Goal: Information Seeking & Learning: Learn about a topic

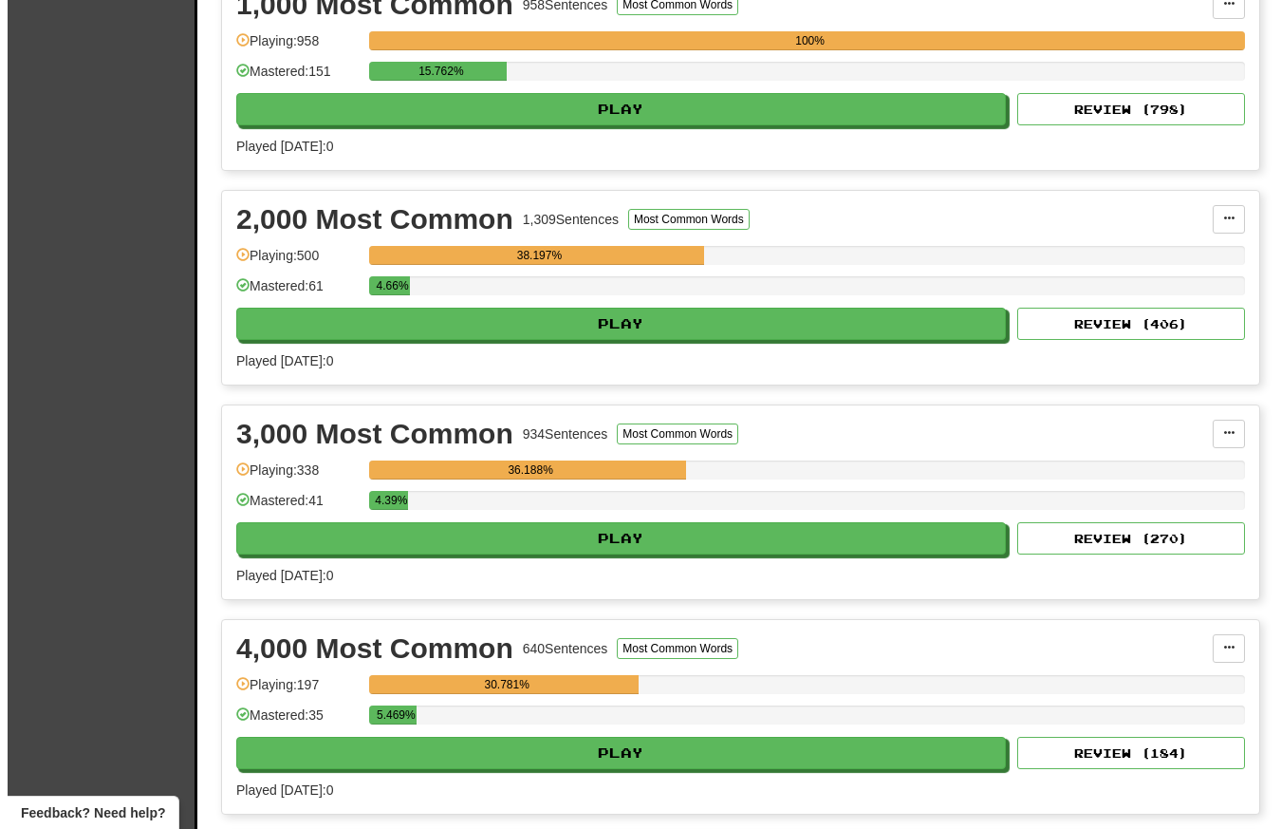
scroll to position [469, 0]
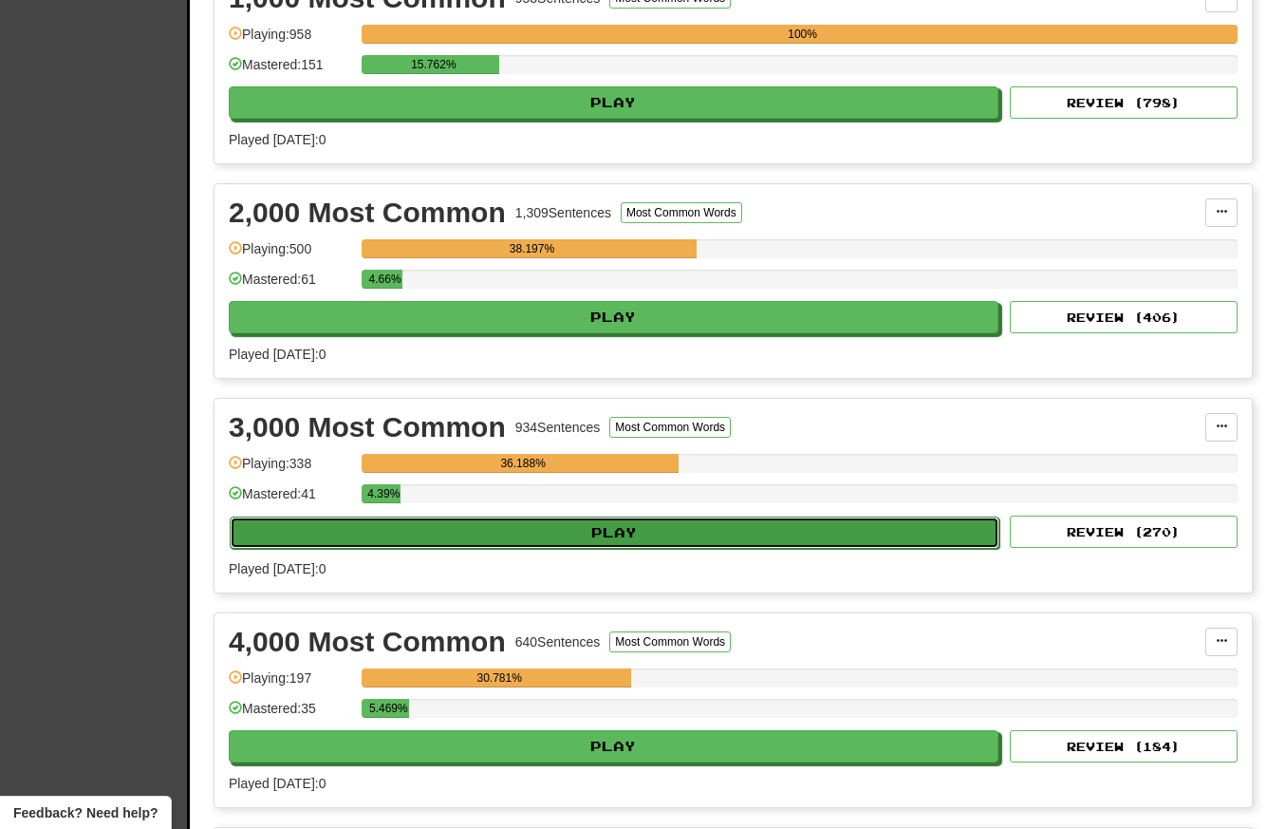
click at [647, 534] on button "Play" at bounding box center [615, 532] width 770 height 32
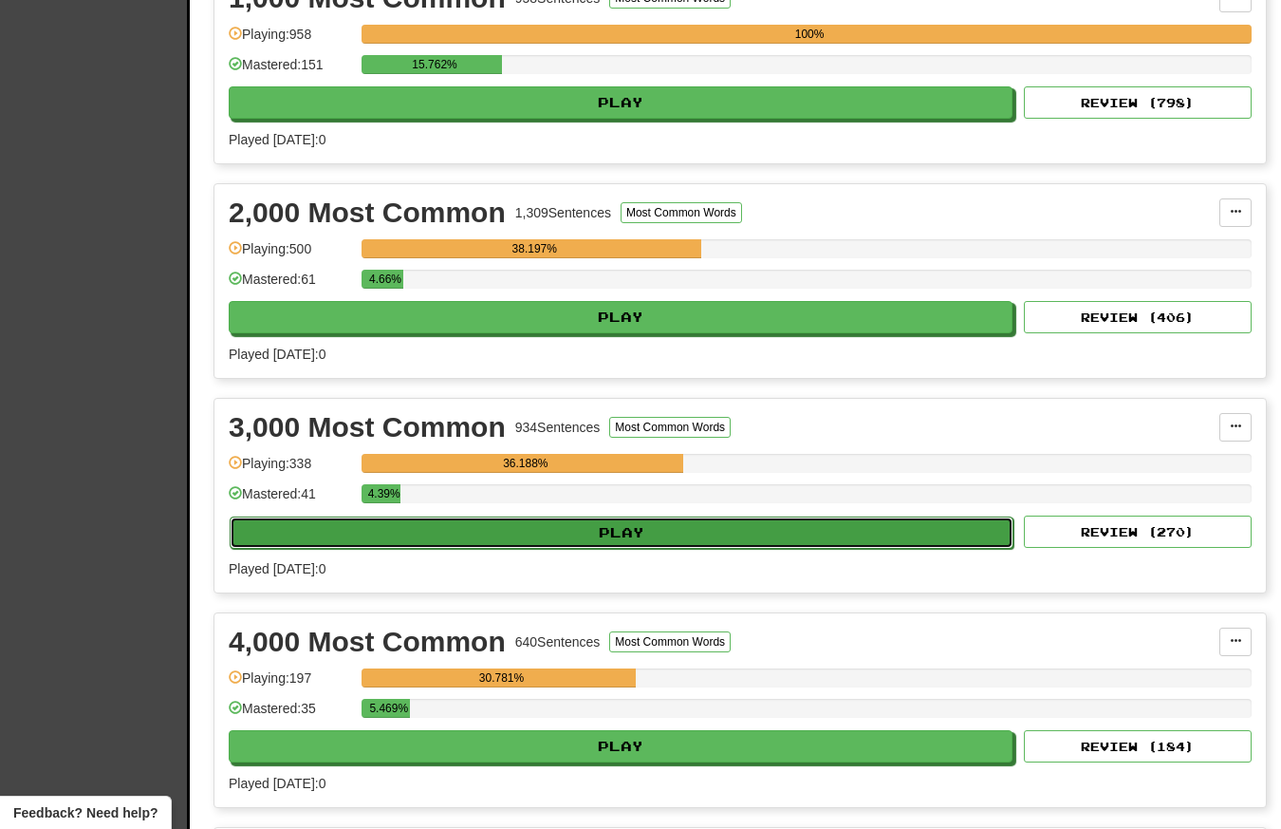
select select "**"
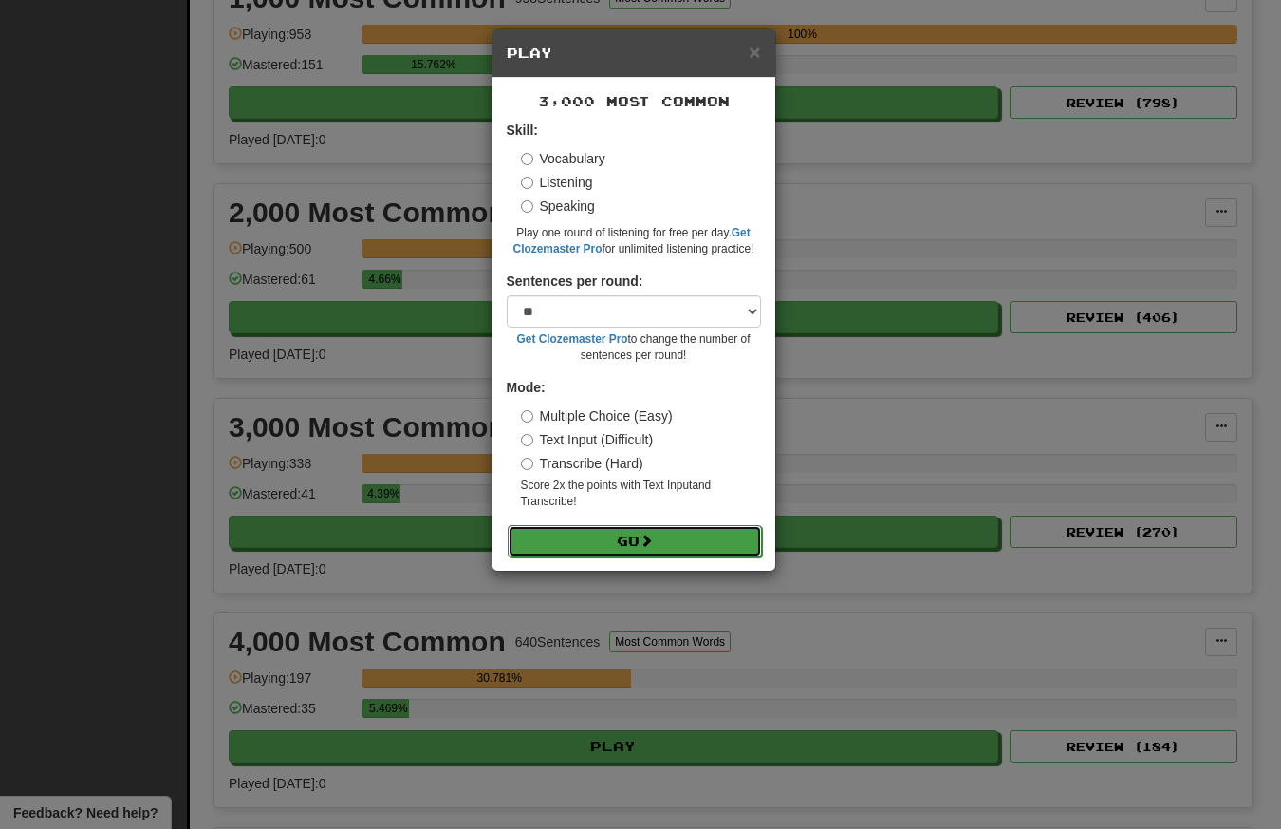
click at [620, 542] on button "Go" at bounding box center [635, 541] width 254 height 32
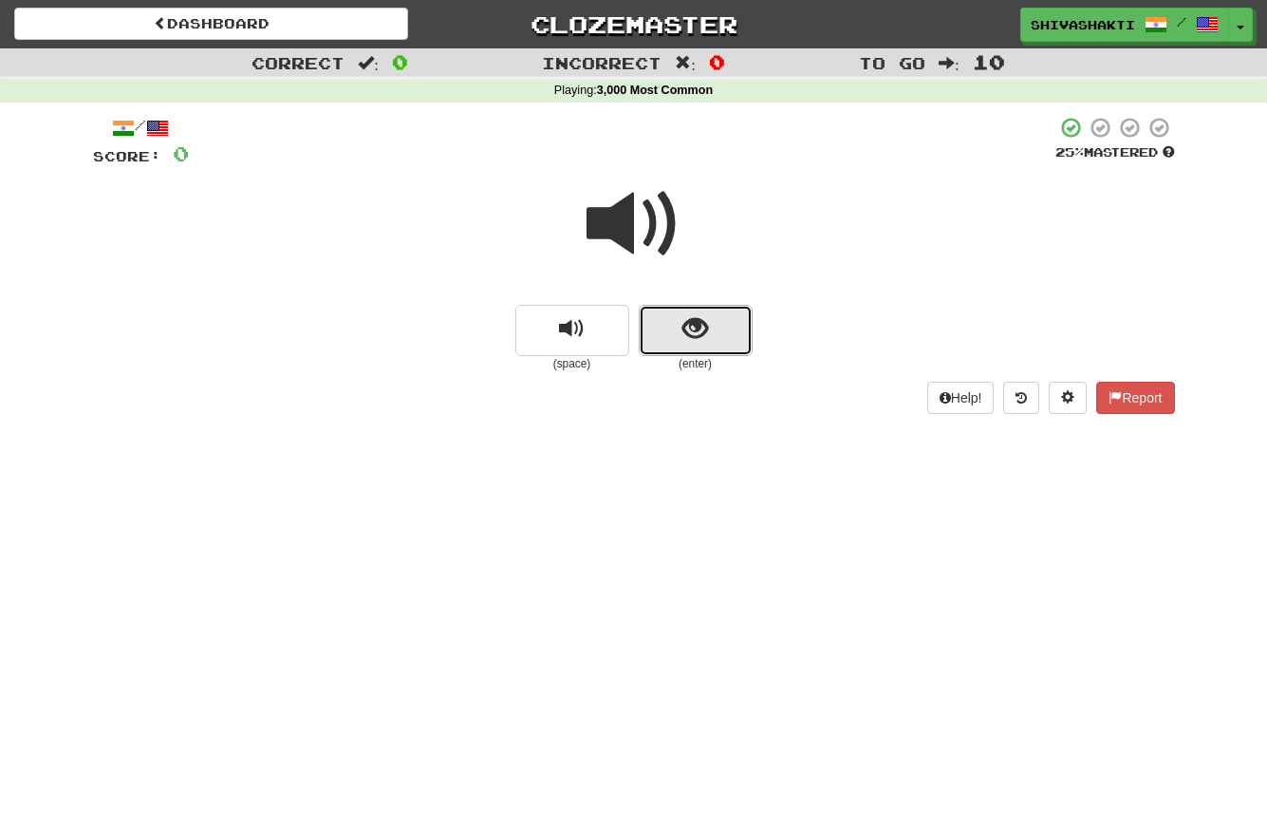
click at [695, 328] on span "show sentence" at bounding box center [695, 329] width 26 height 26
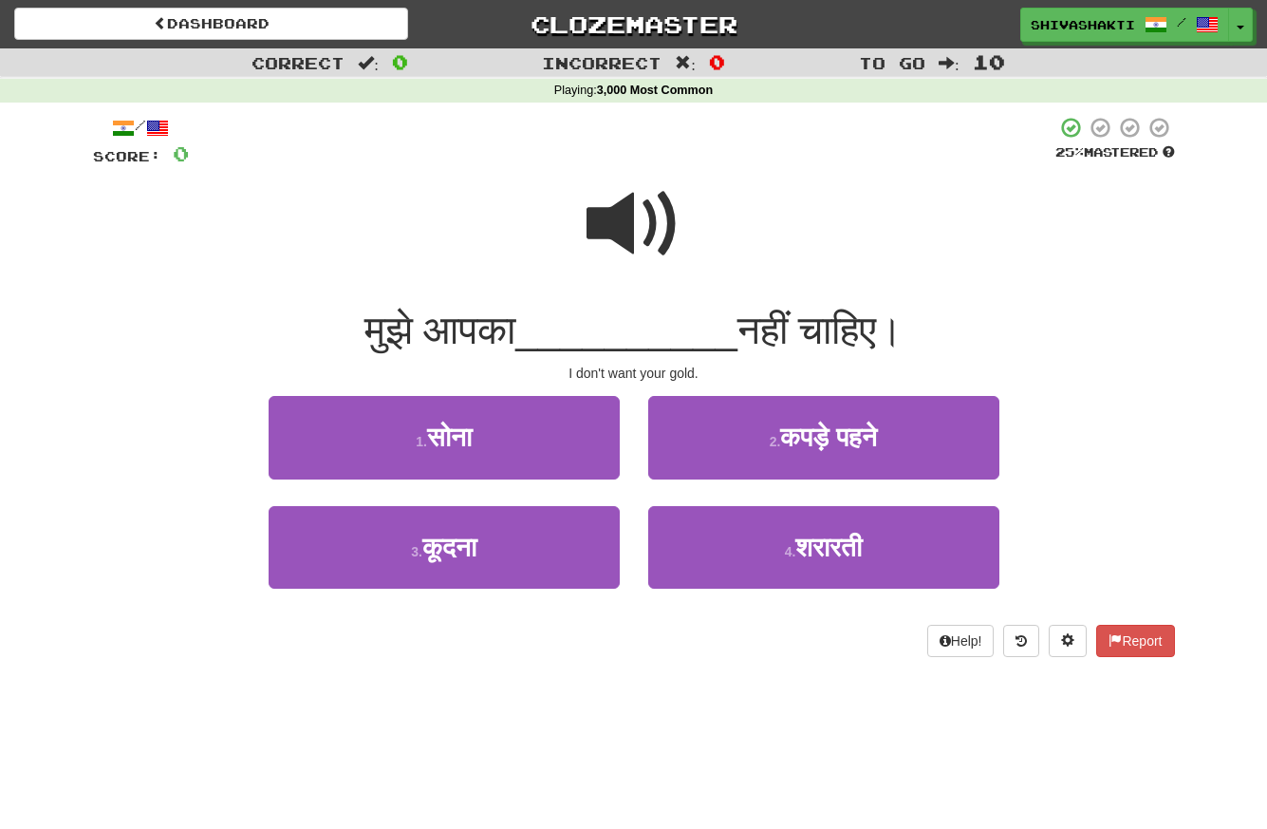
click at [651, 229] on span at bounding box center [634, 224] width 95 height 95
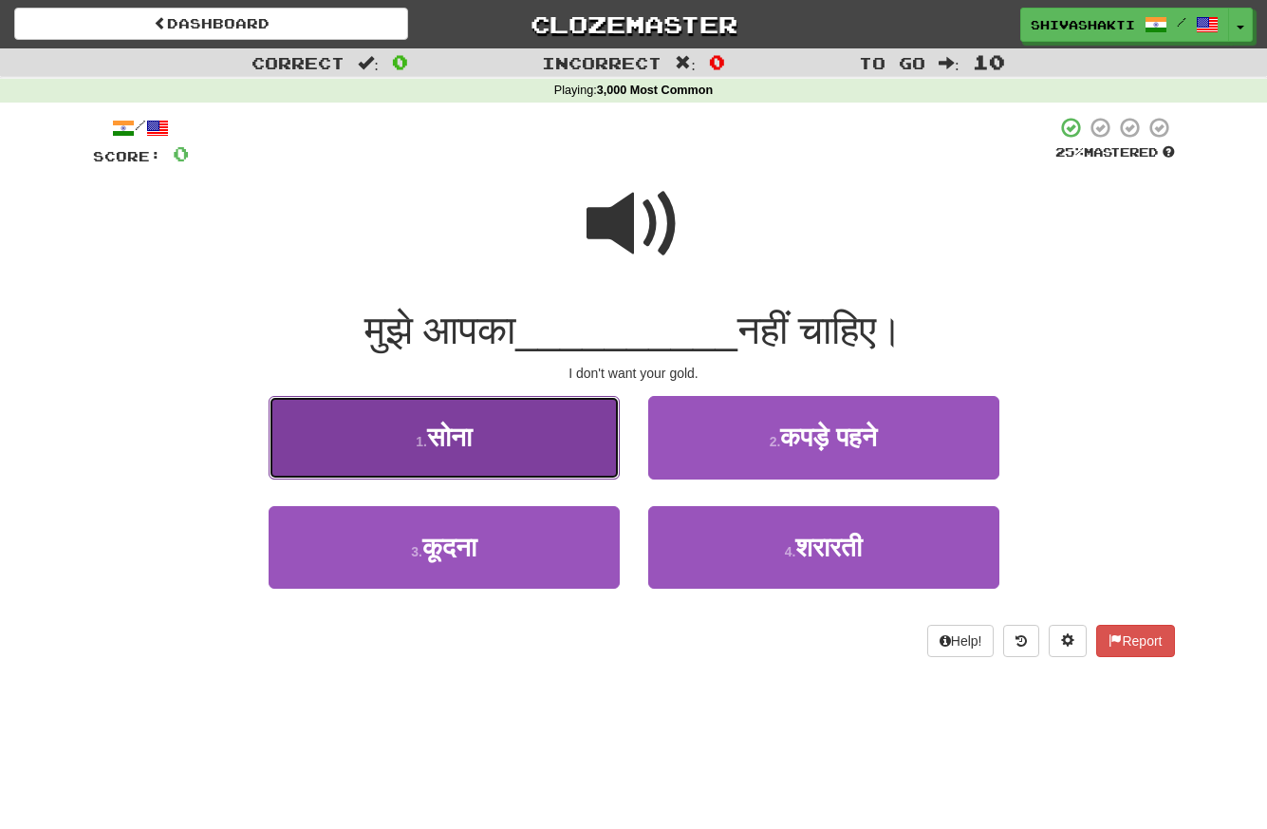
click at [499, 431] on button "1 . [GEOGRAPHIC_DATA]" at bounding box center [444, 437] width 351 height 83
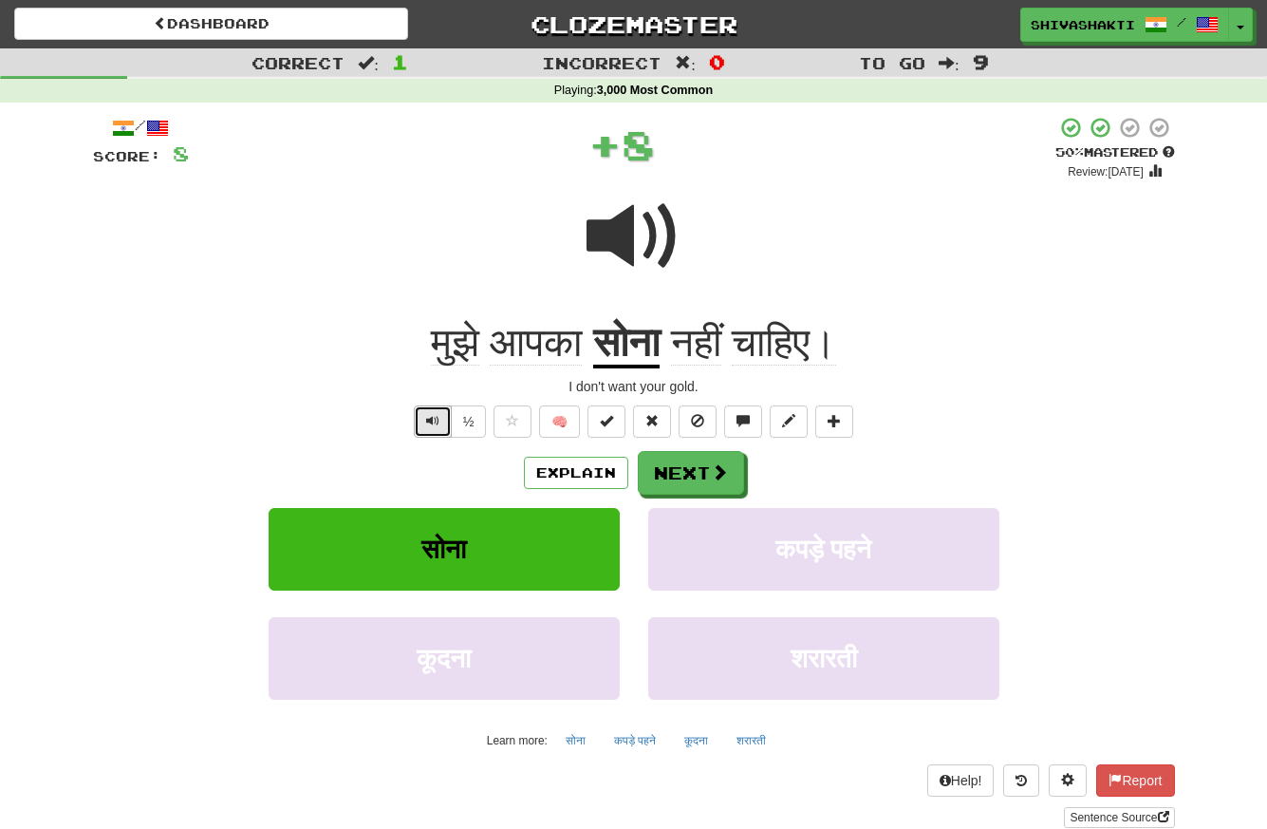
click at [422, 417] on button "Text-to-speech controls" at bounding box center [433, 421] width 38 height 32
click at [629, 243] on span at bounding box center [634, 236] width 95 height 95
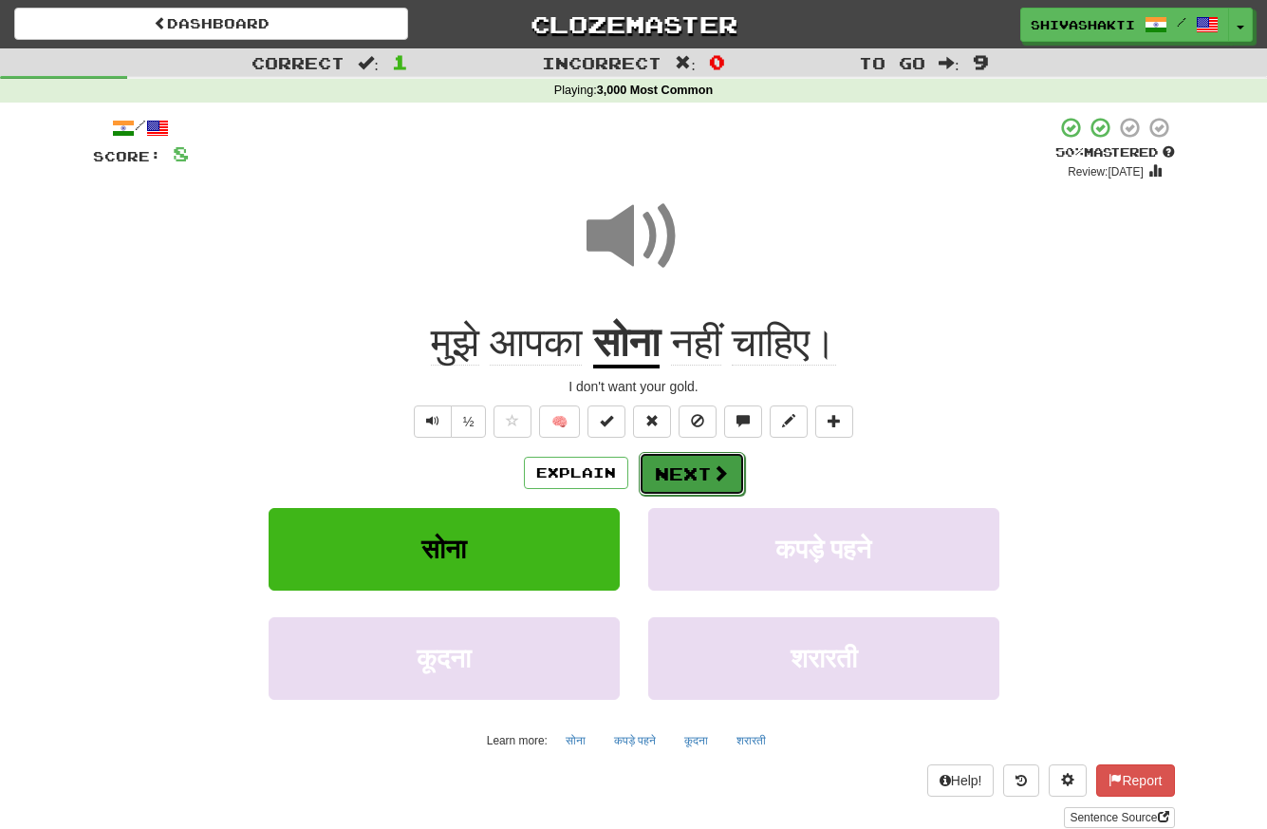
click at [688, 465] on button "Next" at bounding box center [692, 474] width 106 height 44
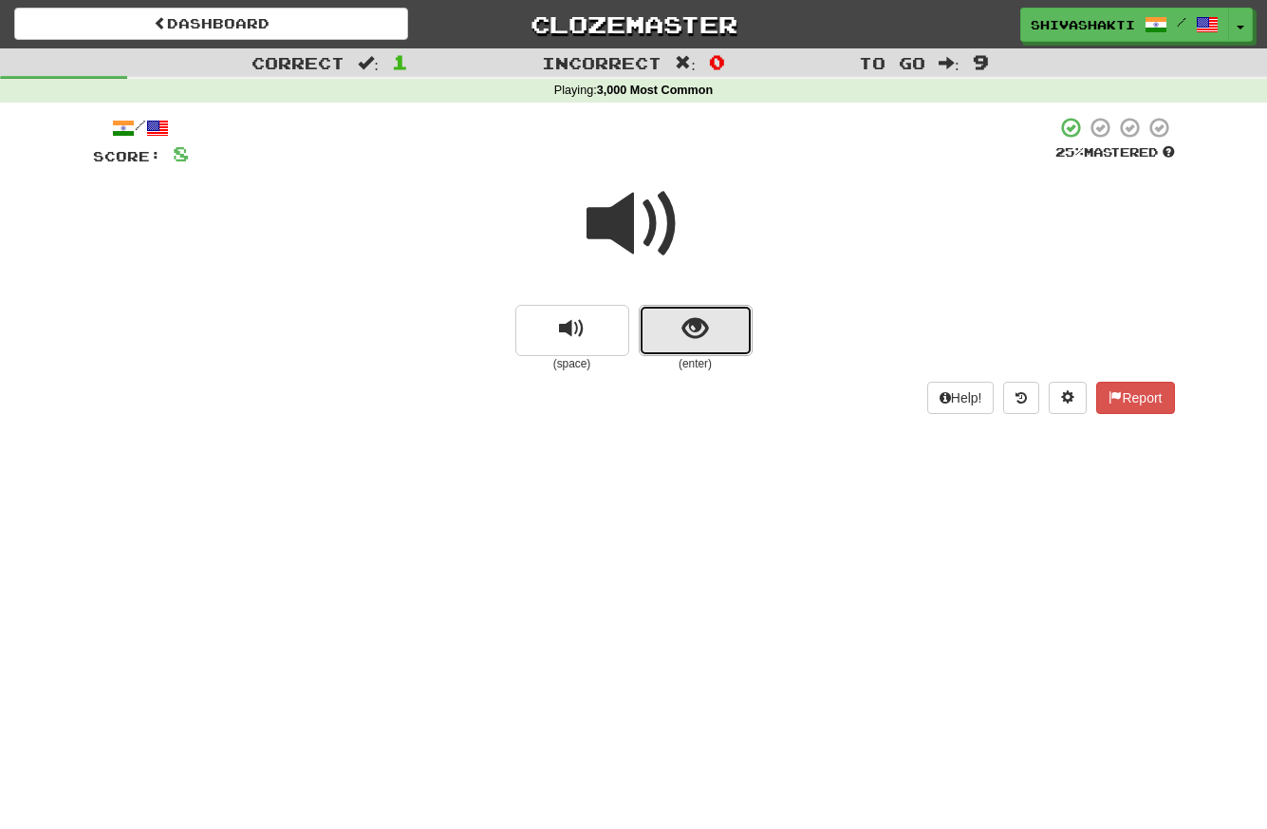
click at [685, 345] on button "show sentence" at bounding box center [696, 330] width 114 height 51
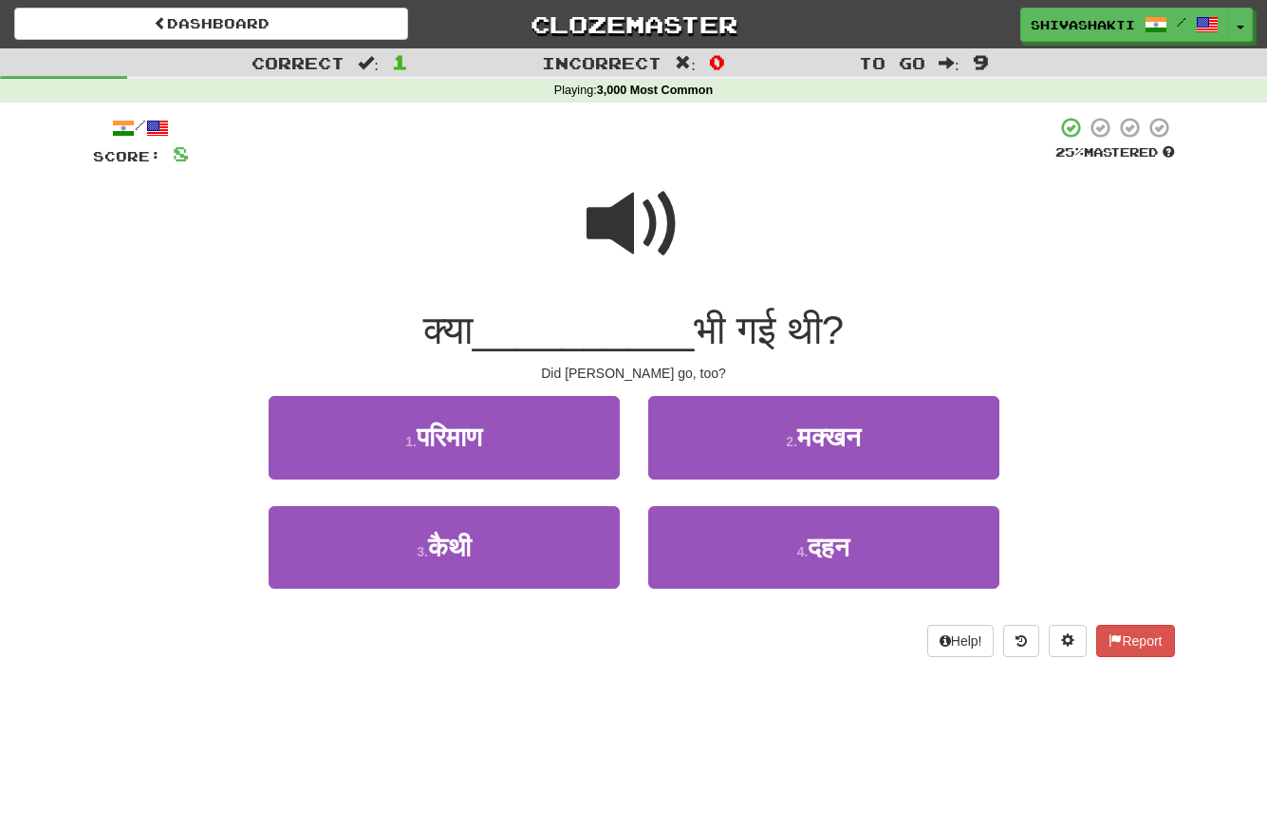
click at [626, 197] on span at bounding box center [634, 224] width 95 height 95
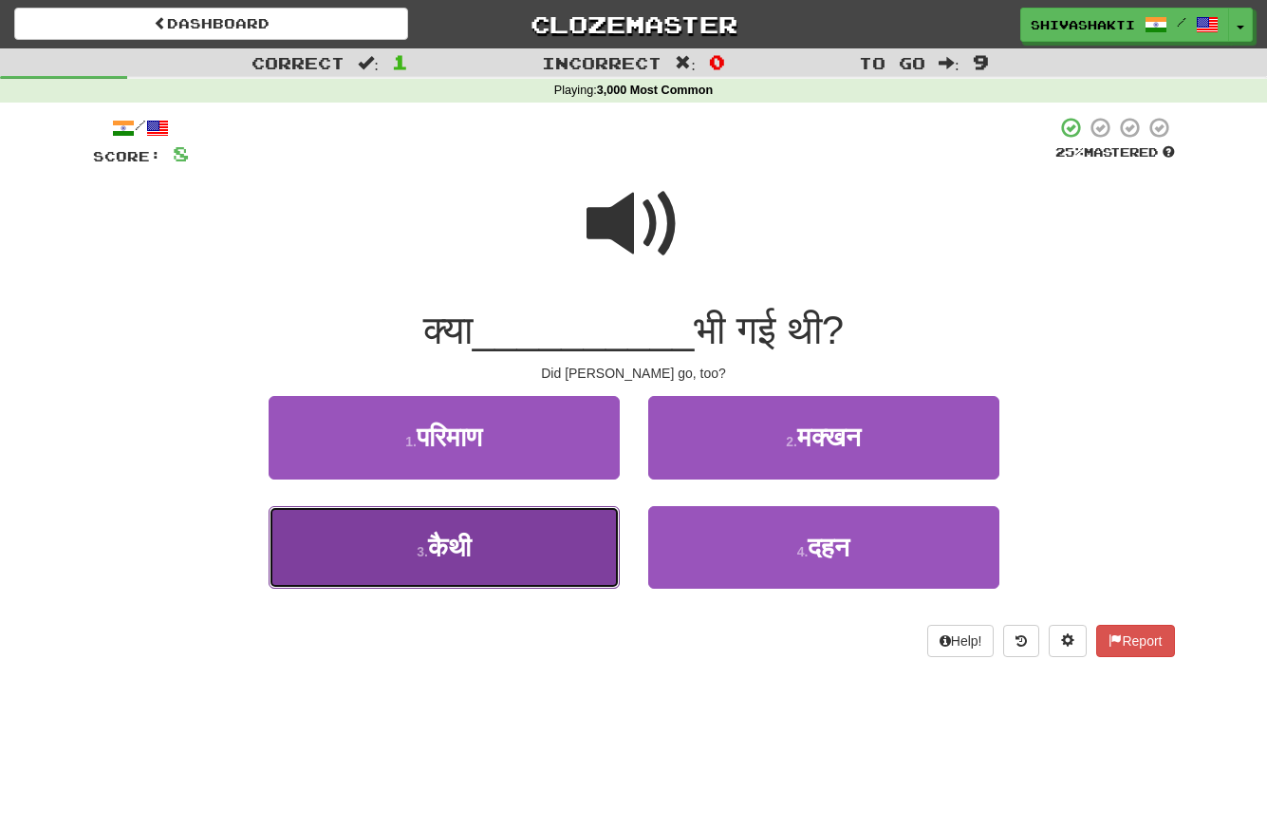
click at [524, 555] on button "3 . कैथी" at bounding box center [444, 547] width 351 height 83
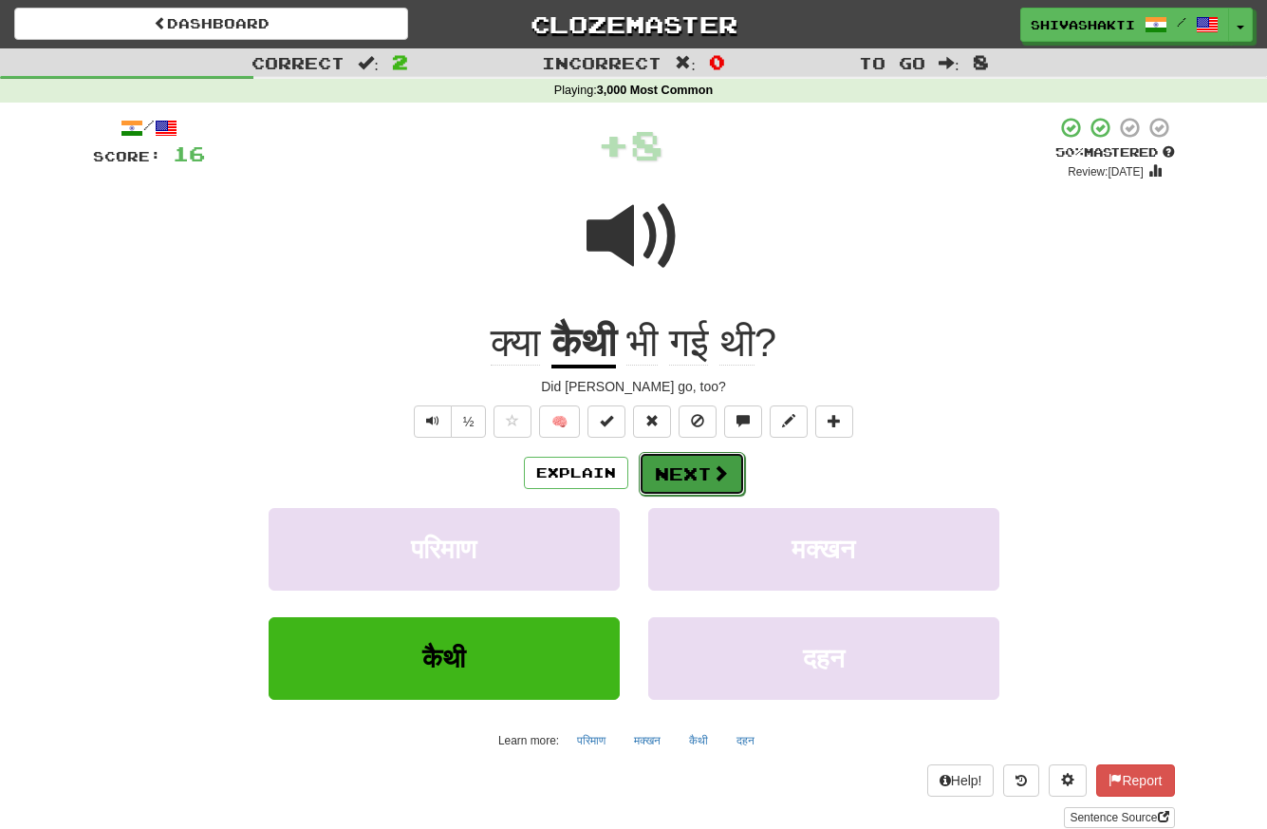
click at [689, 474] on button "Next" at bounding box center [692, 474] width 106 height 44
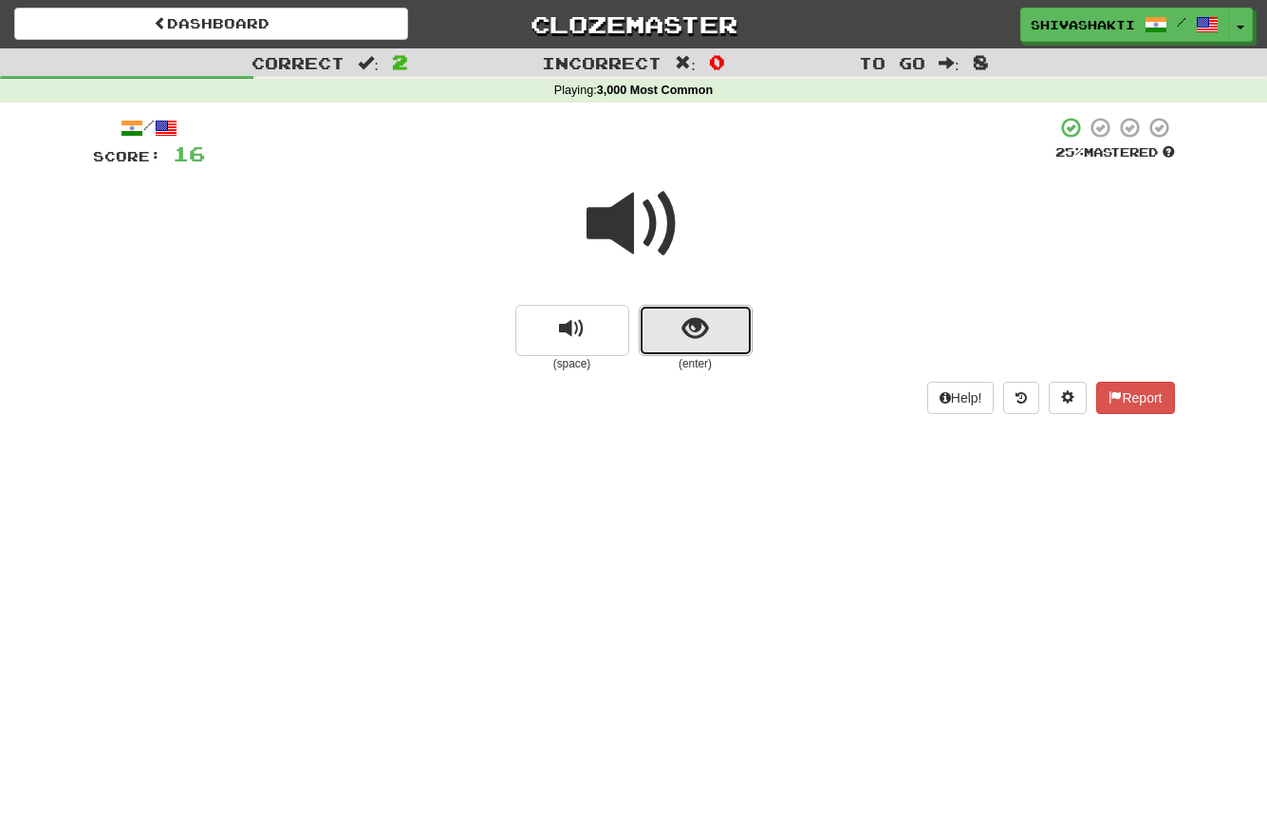
click at [683, 322] on span "show sentence" at bounding box center [695, 329] width 26 height 26
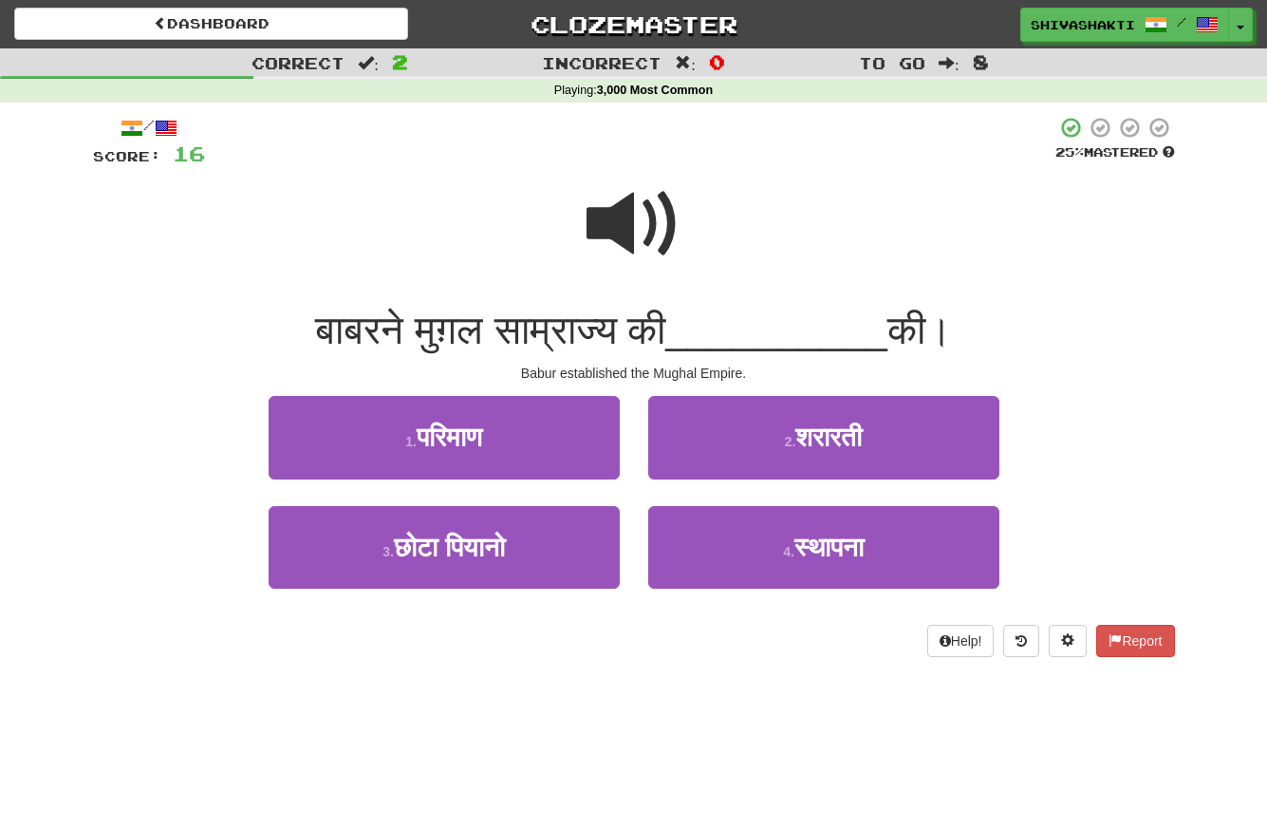
click at [648, 215] on span at bounding box center [634, 224] width 95 height 95
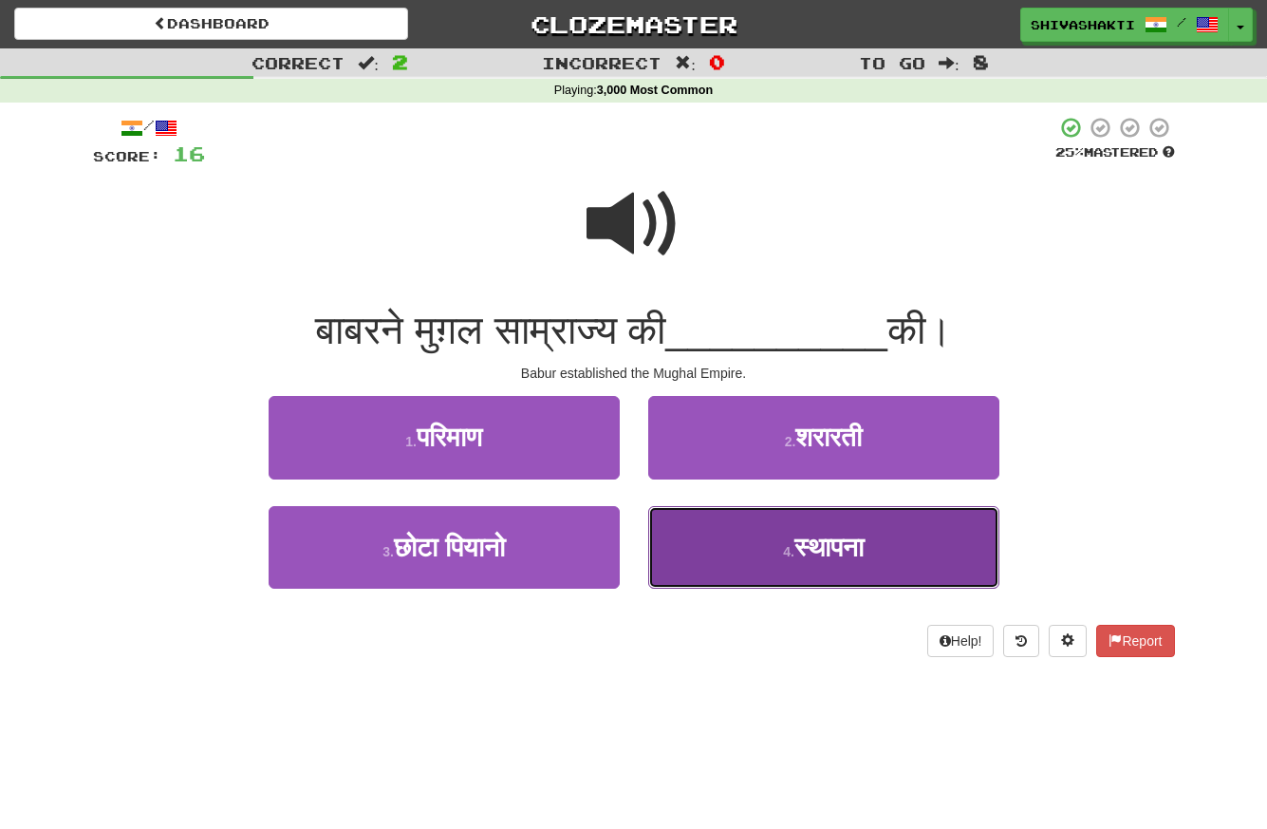
click at [852, 546] on span "स्थापना" at bounding box center [828, 546] width 69 height 29
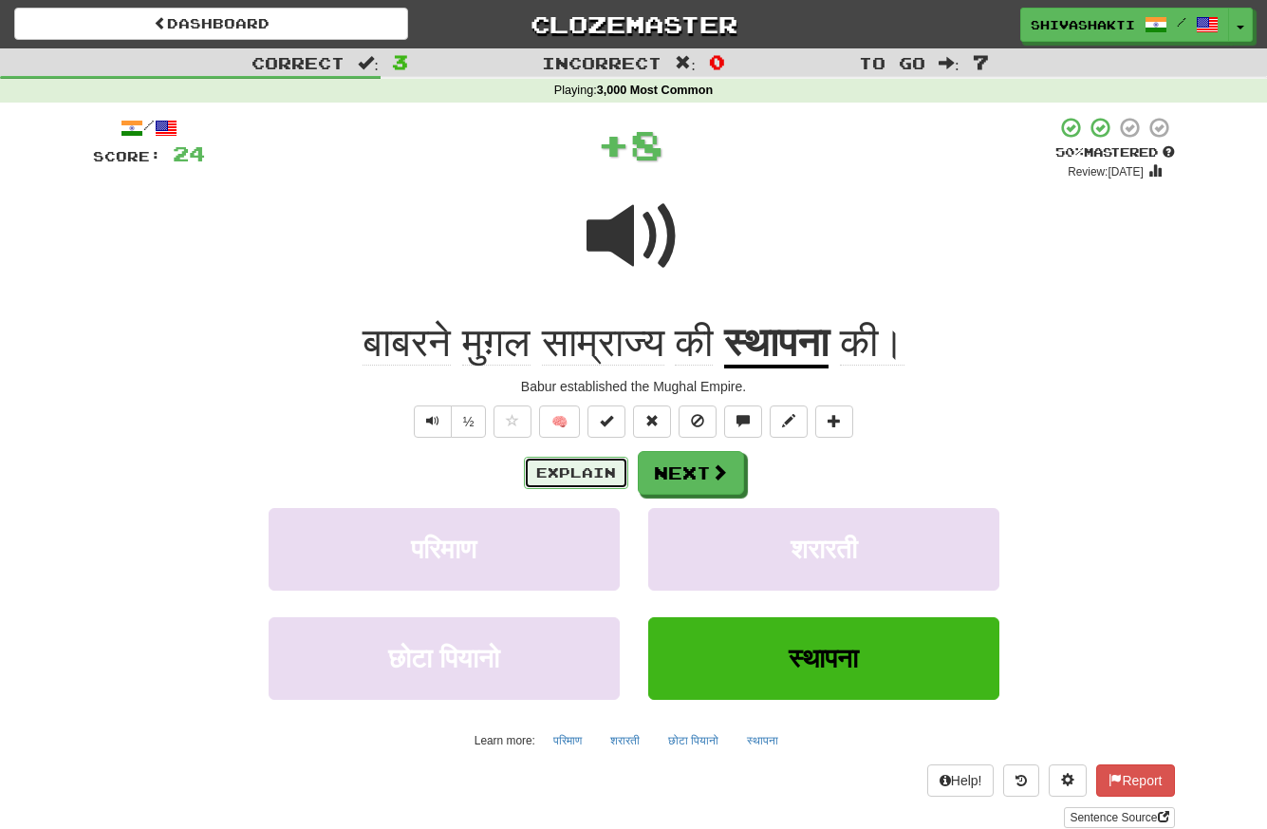
click at [548, 475] on button "Explain" at bounding box center [576, 473] width 104 height 32
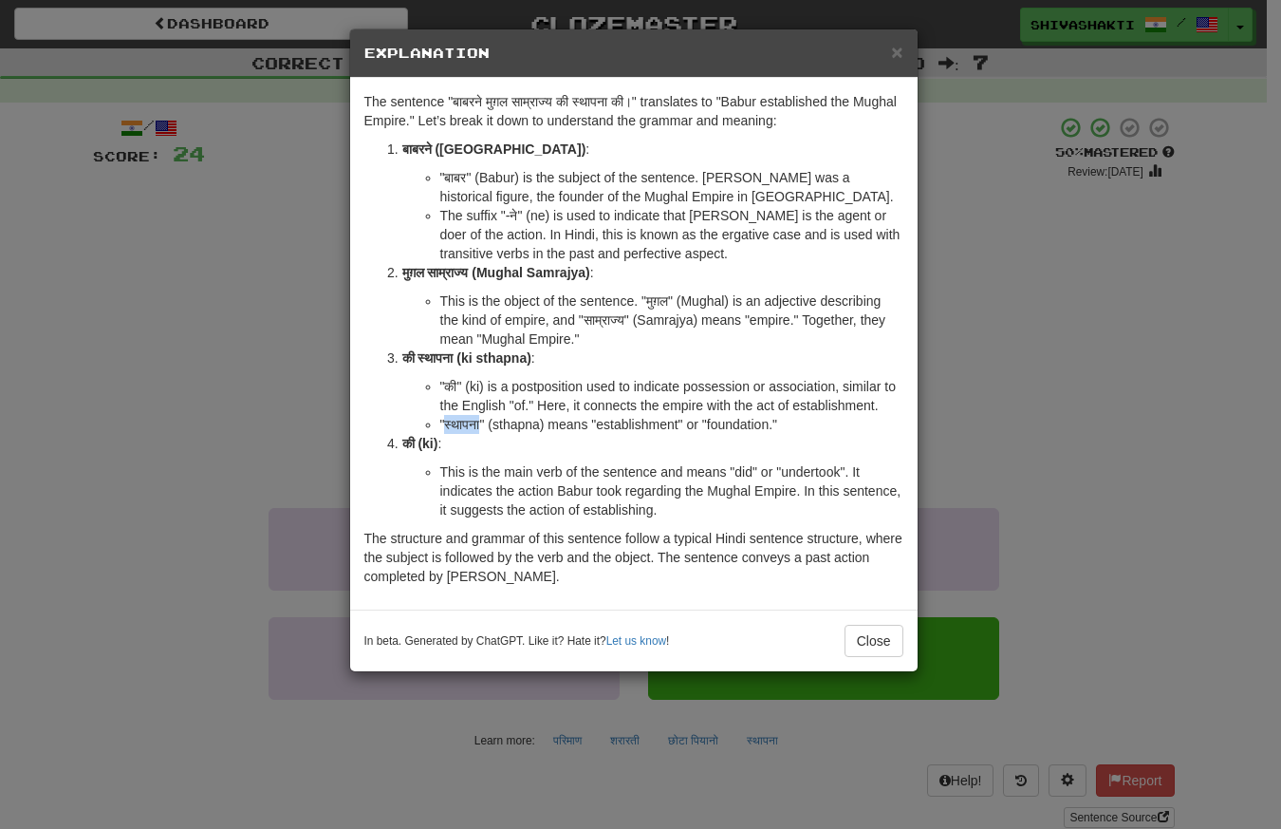
drag, startPoint x: 483, startPoint y: 422, endPoint x: 448, endPoint y: 423, distance: 35.1
click at [448, 423] on li ""स्थापना" (sthapna) means "establishment" or "foundation."" at bounding box center [671, 424] width 463 height 19
click at [543, 425] on li ""स्थापना" (sthapna) means "establishment" or "foundation."" at bounding box center [671, 424] width 463 height 19
drag, startPoint x: 543, startPoint y: 425, endPoint x: 444, endPoint y: 425, distance: 98.7
click at [444, 425] on li ""स्थापना" (sthapna) means "establishment" or "foundation."" at bounding box center [671, 424] width 463 height 19
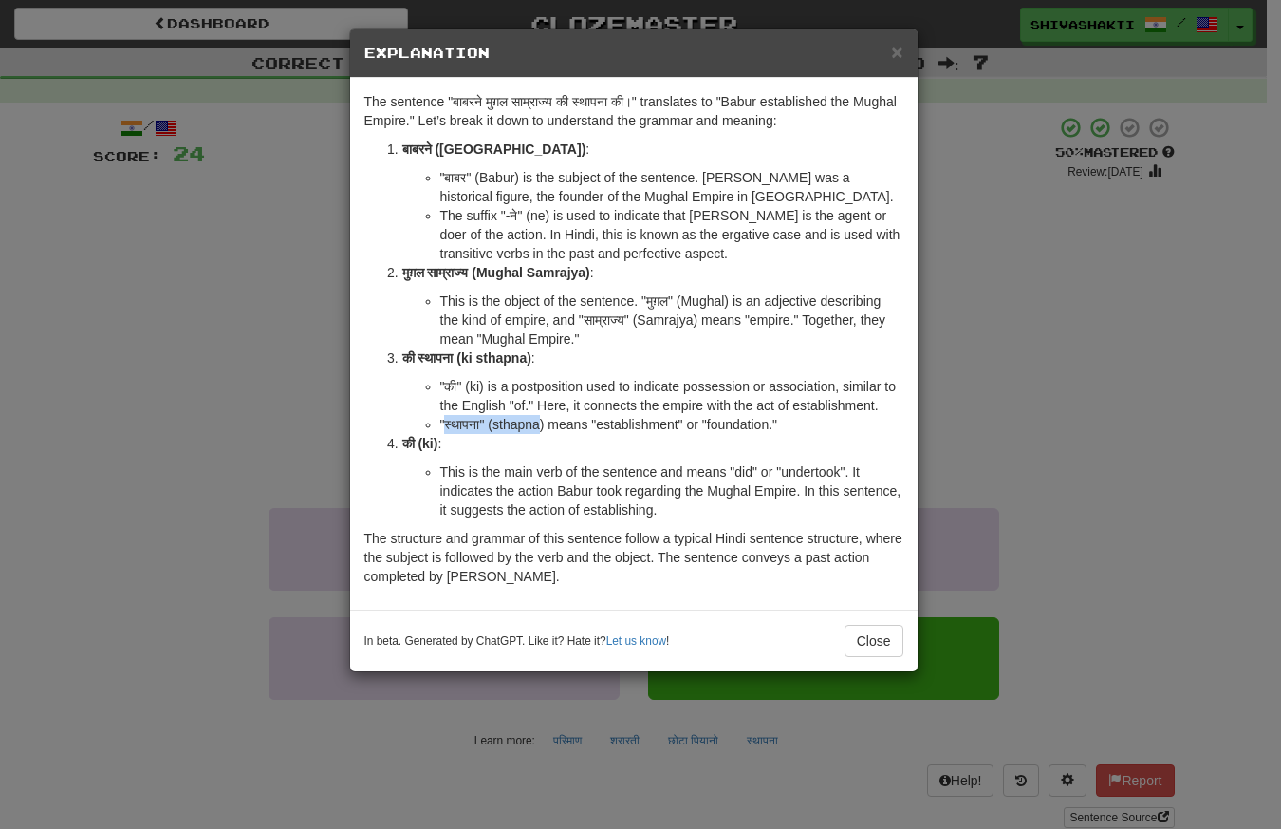
copy li "स्थापना" (sthapna"
click at [265, 230] on div "× Explanation The sentence "बाबरने मुग़ल साम्राज्य की स्थापना की।" translates t…" at bounding box center [640, 414] width 1281 height 829
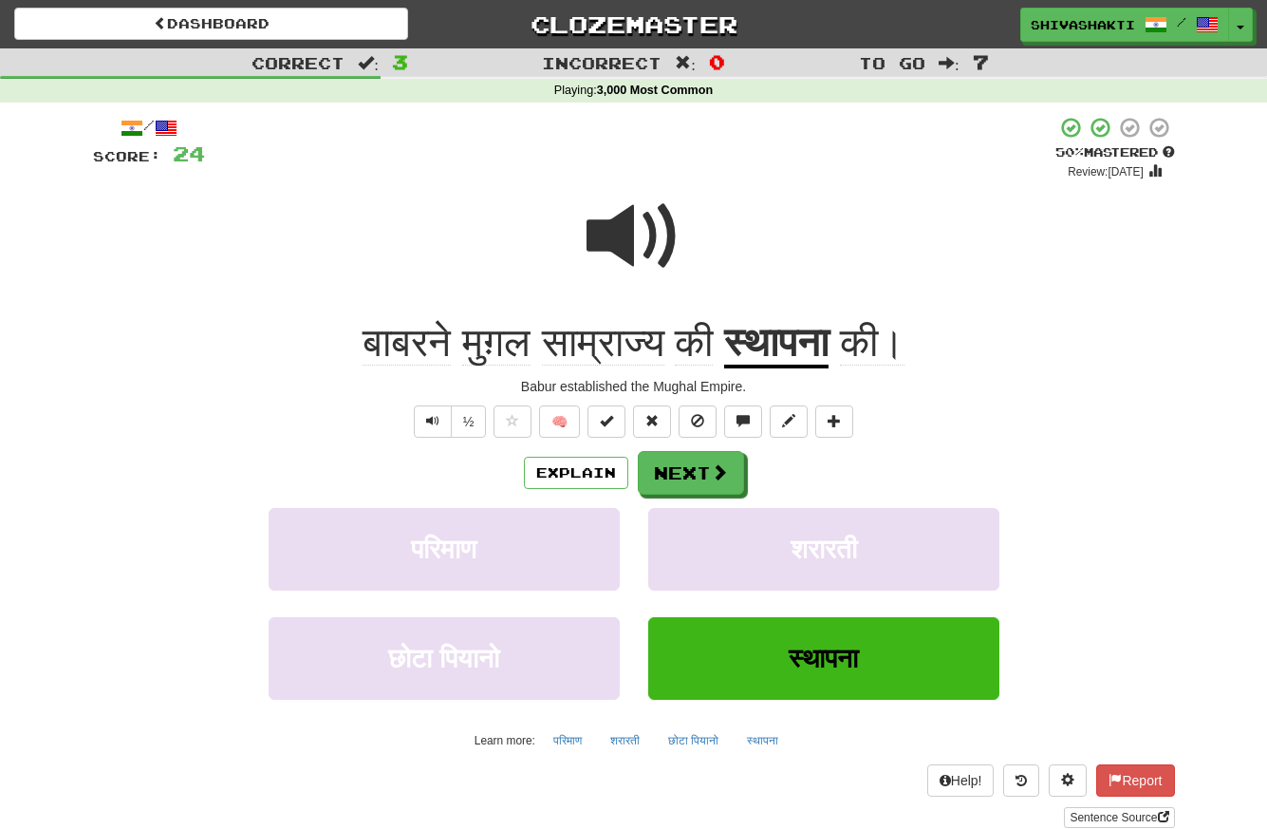
click at [624, 247] on span at bounding box center [634, 236] width 95 height 95
click at [575, 472] on button "Explain" at bounding box center [576, 473] width 104 height 32
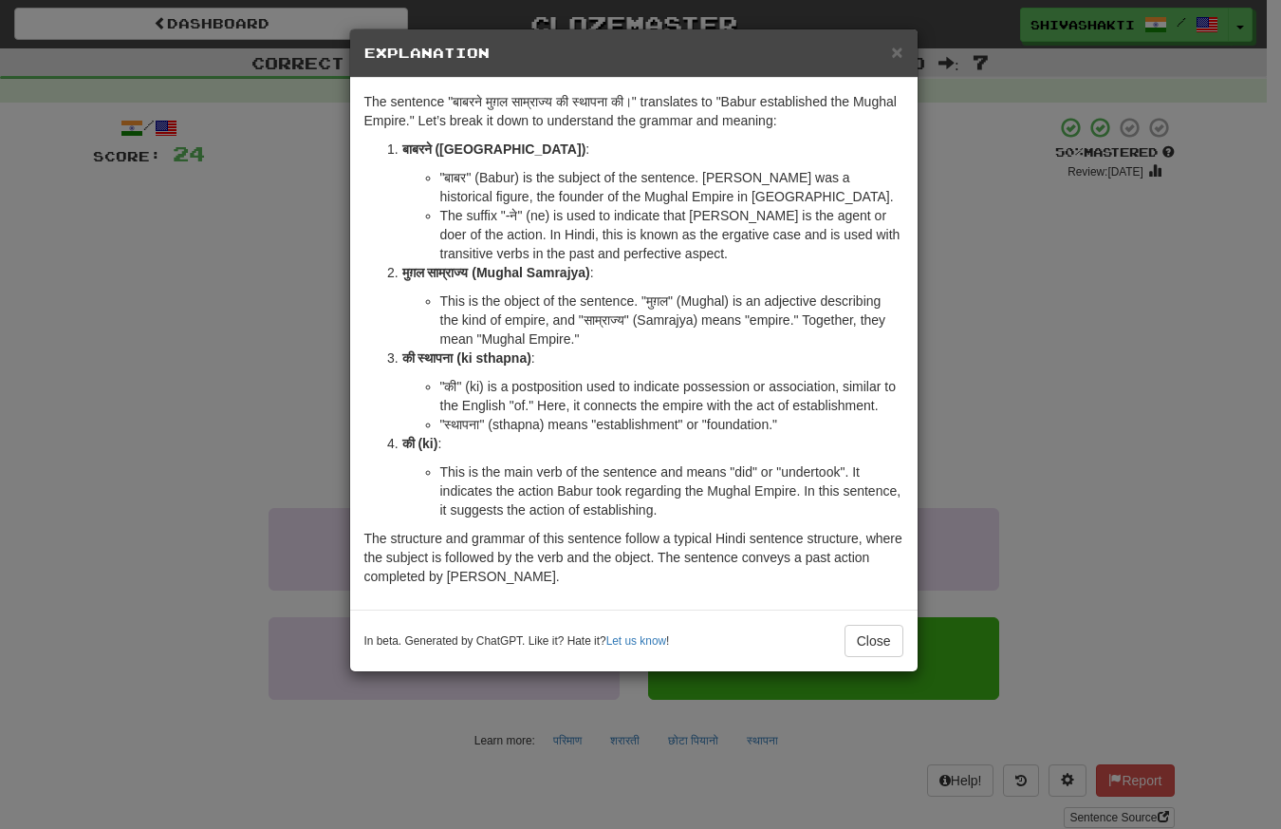
click at [250, 381] on div "× Explanation The sentence "बाबरने मुग़ल साम्राज्य की स्थापना की।" translates t…" at bounding box center [640, 414] width 1281 height 829
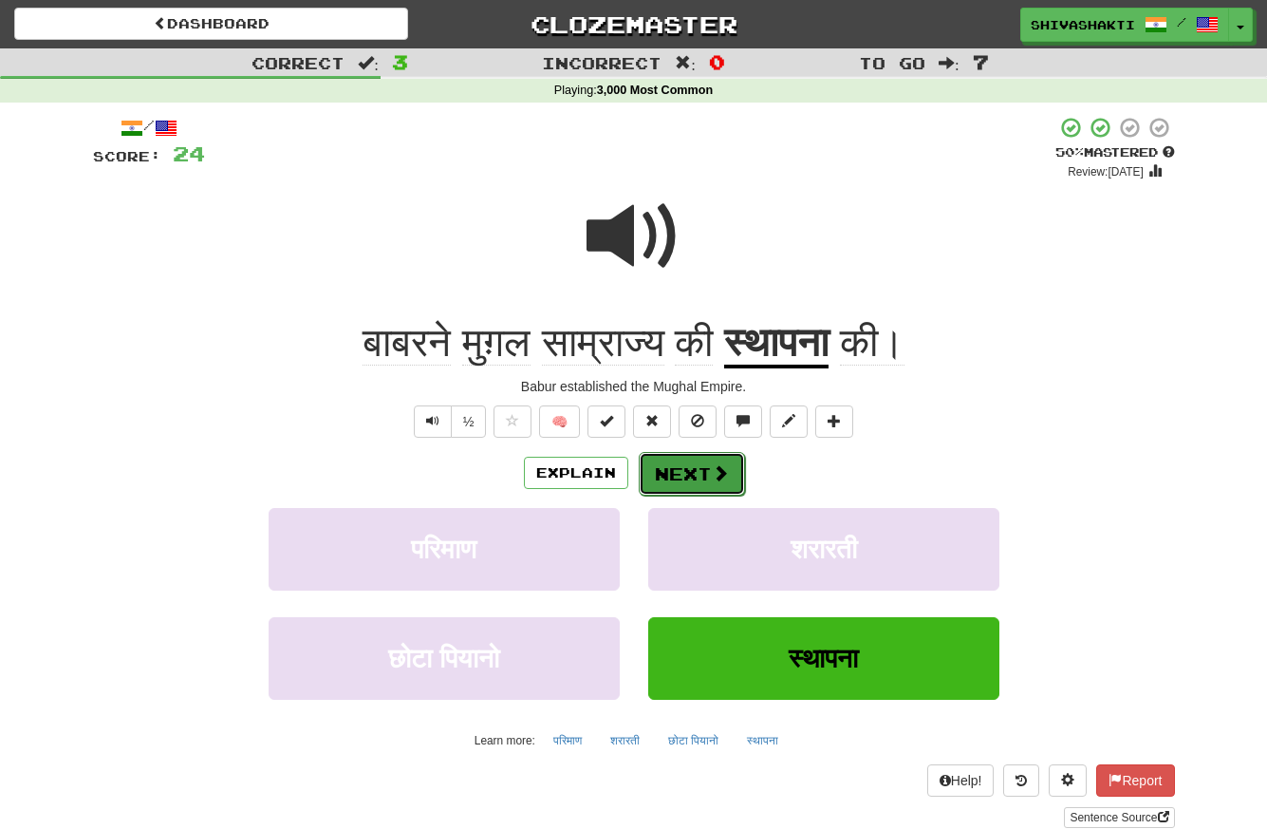
click at [696, 477] on button "Next" at bounding box center [692, 474] width 106 height 44
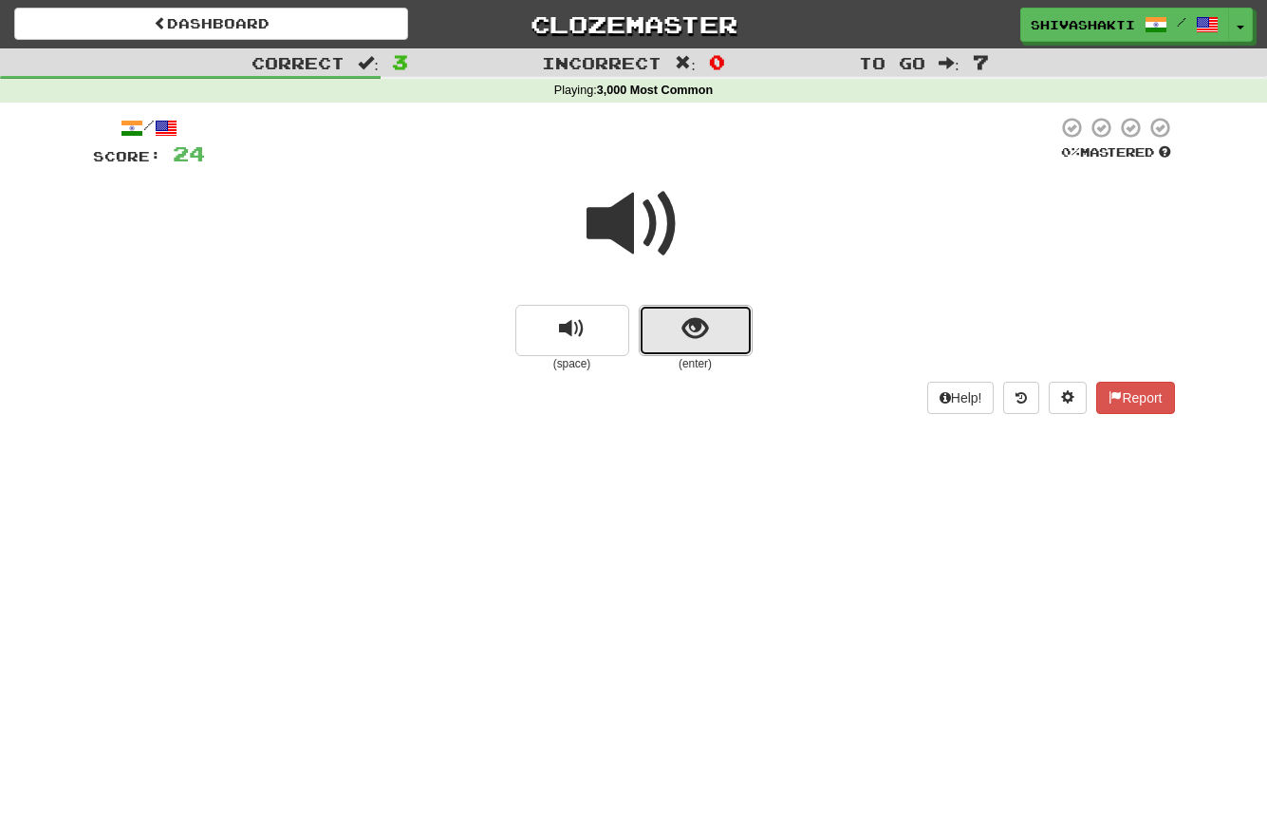
click at [699, 338] on span "show sentence" at bounding box center [695, 329] width 26 height 26
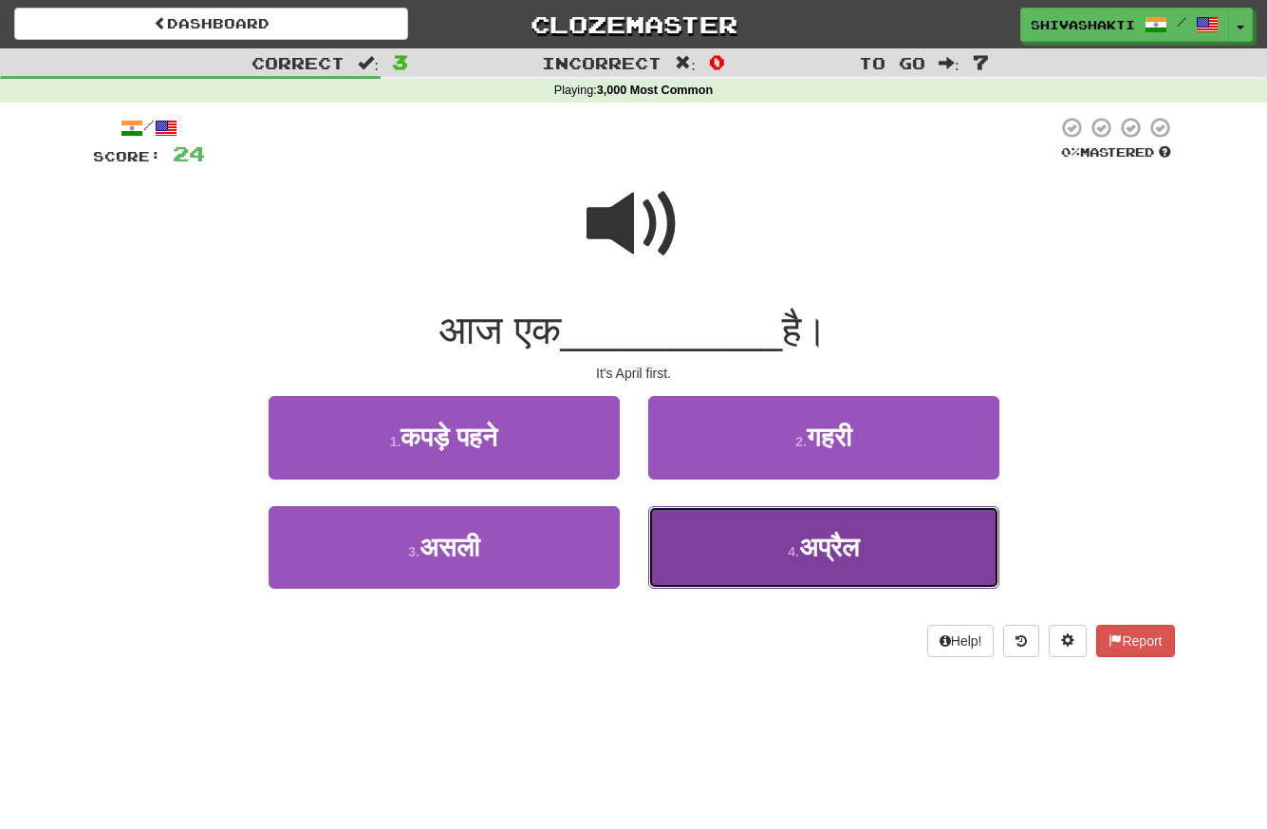
click at [836, 545] on span "अप्रैल" at bounding box center [829, 546] width 60 height 29
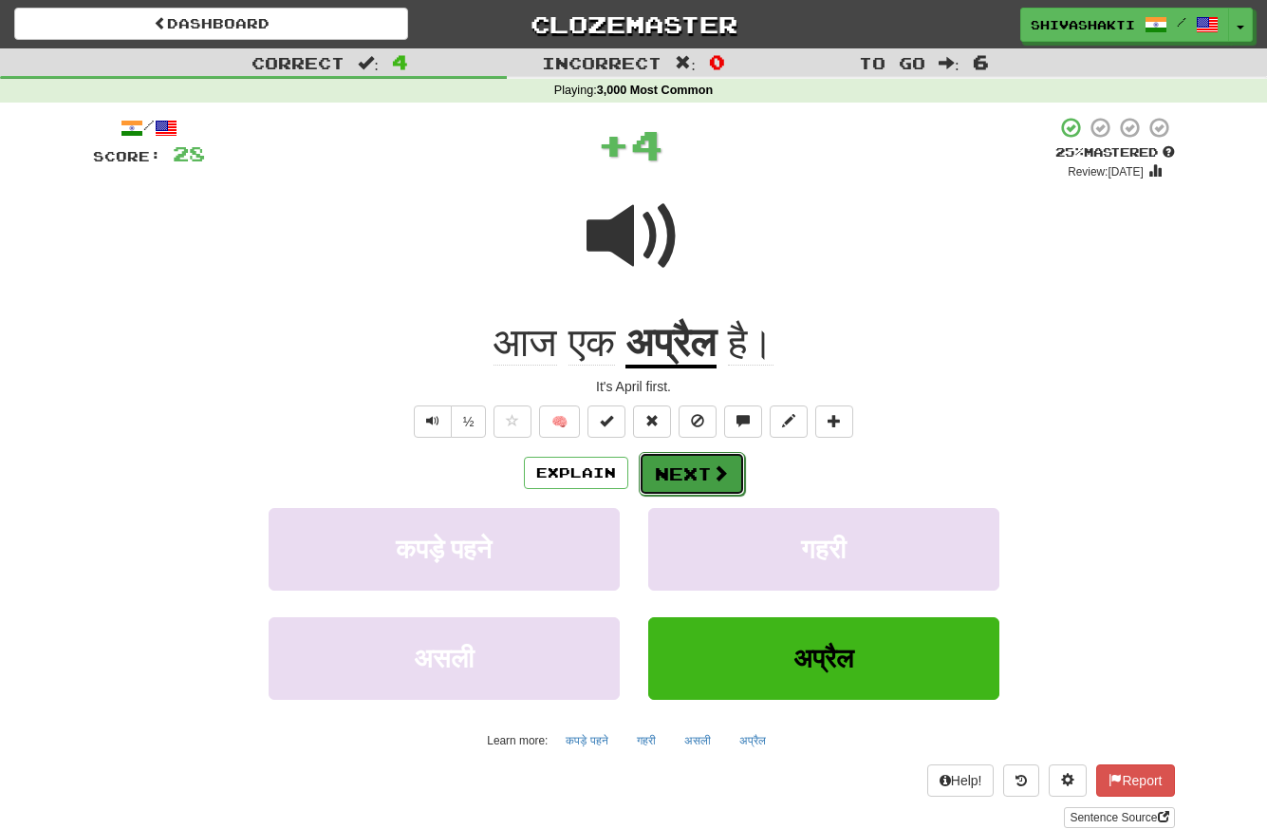
click at [682, 474] on button "Next" at bounding box center [692, 474] width 106 height 44
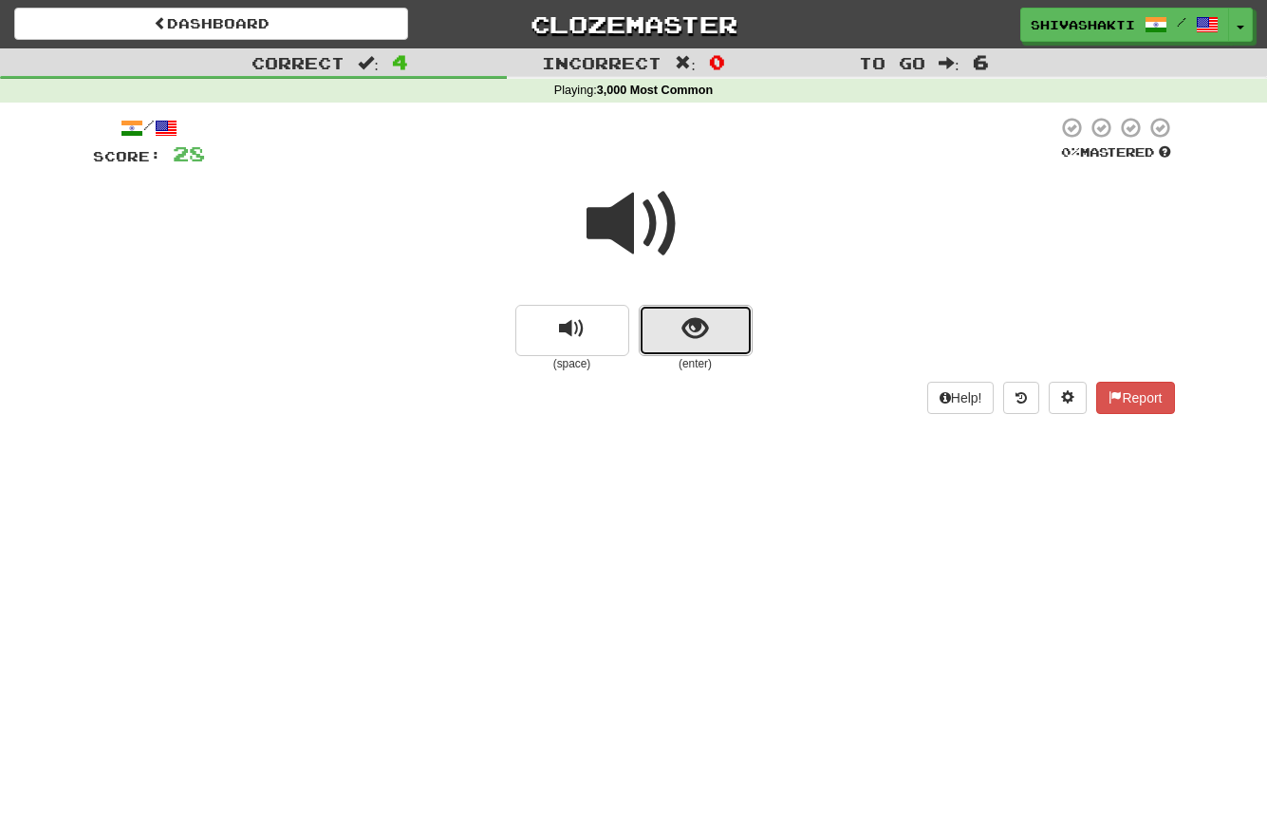
click at [688, 323] on span "show sentence" at bounding box center [695, 329] width 26 height 26
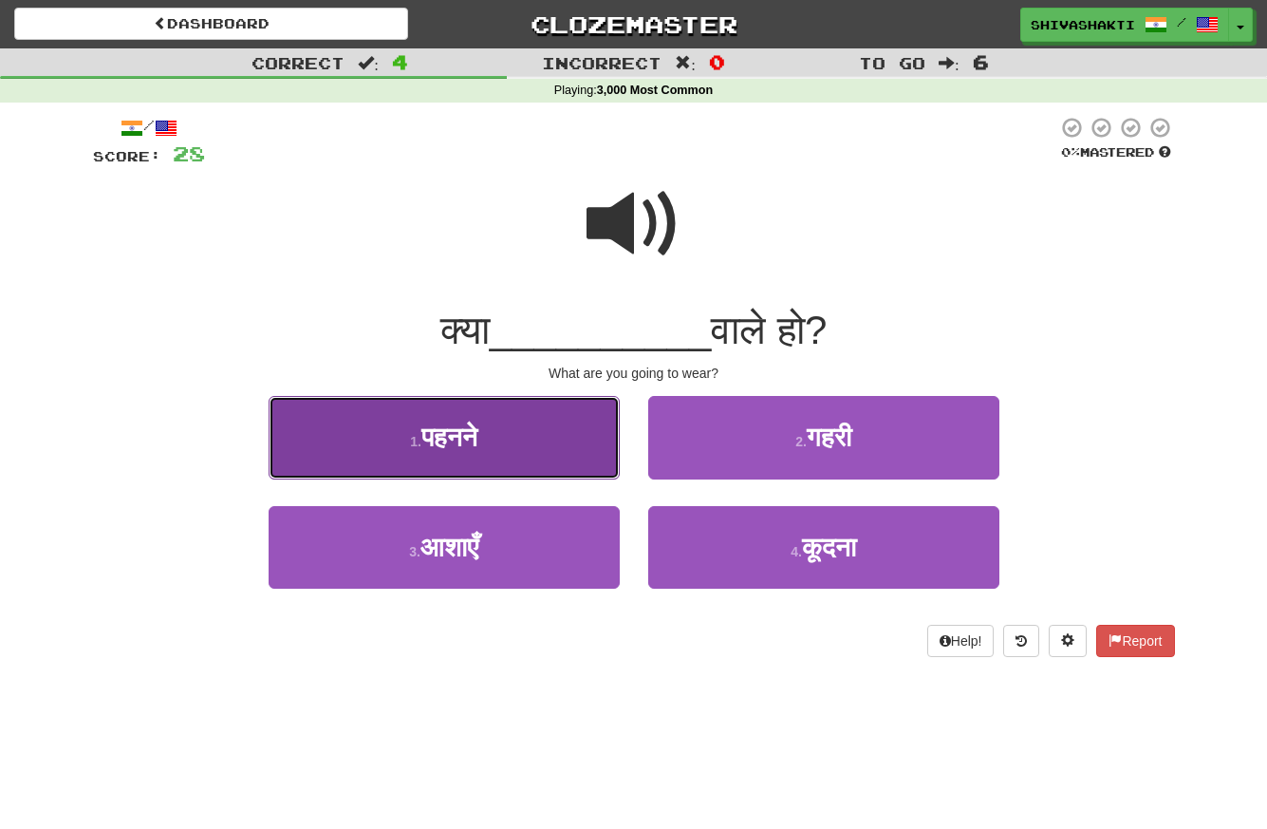
click at [418, 436] on small "1 ." at bounding box center [415, 441] width 11 height 15
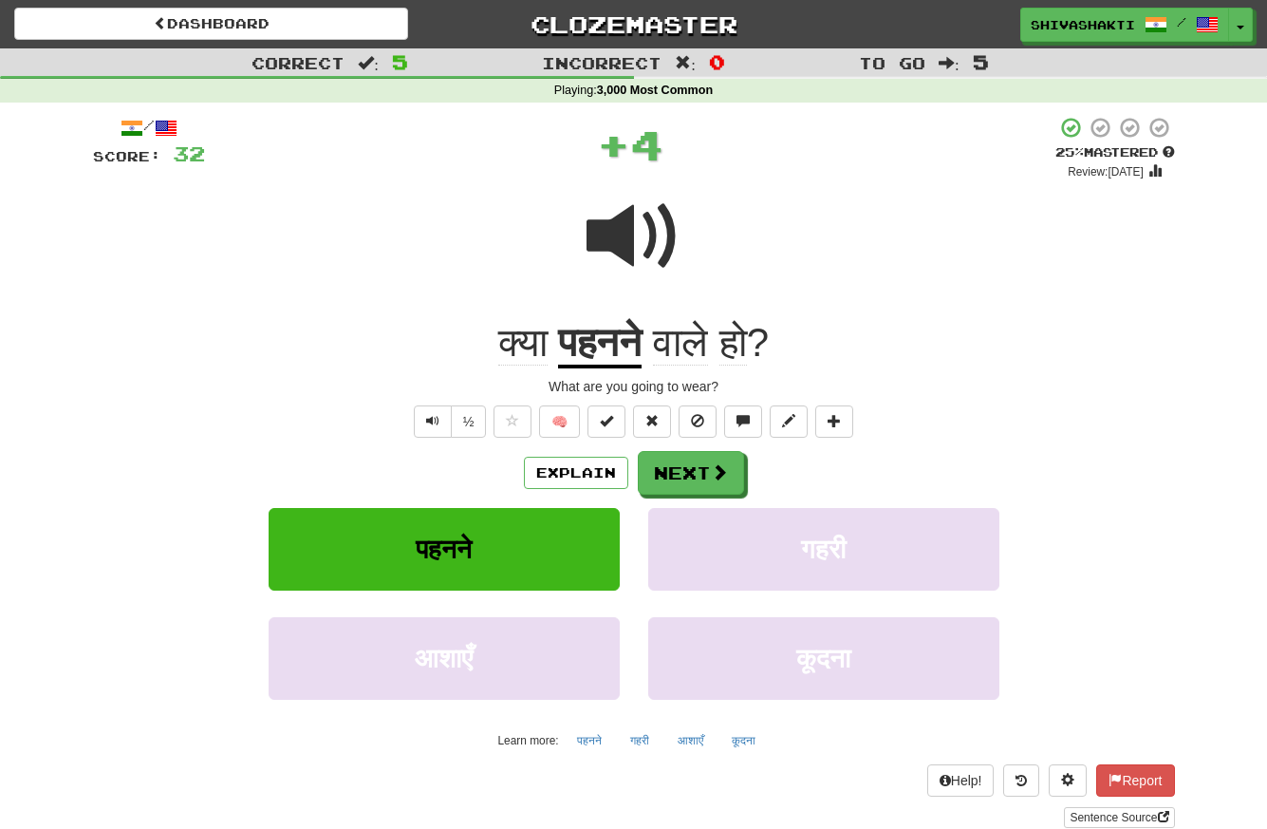
click at [627, 233] on span at bounding box center [634, 236] width 95 height 95
click at [572, 469] on button "Explain" at bounding box center [576, 473] width 104 height 32
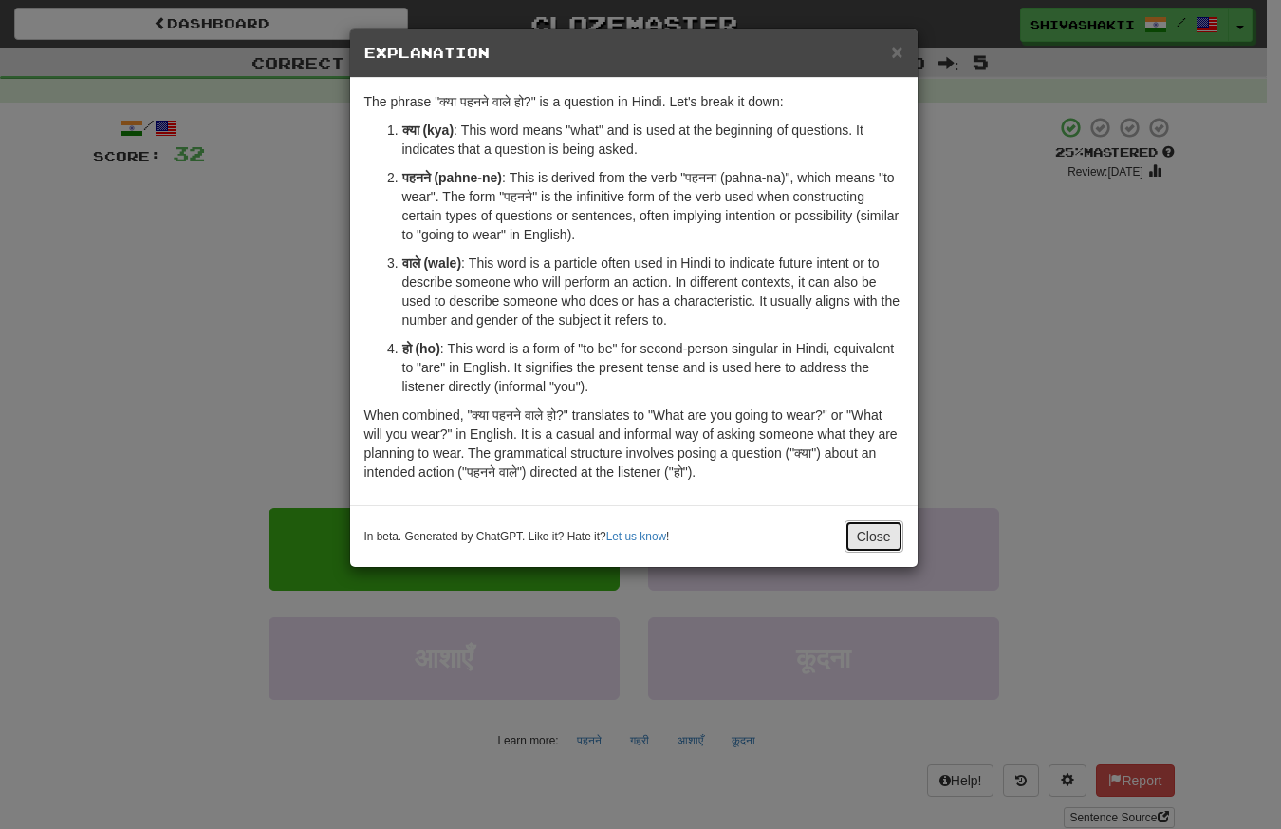
click at [890, 541] on button "Close" at bounding box center [874, 536] width 59 height 32
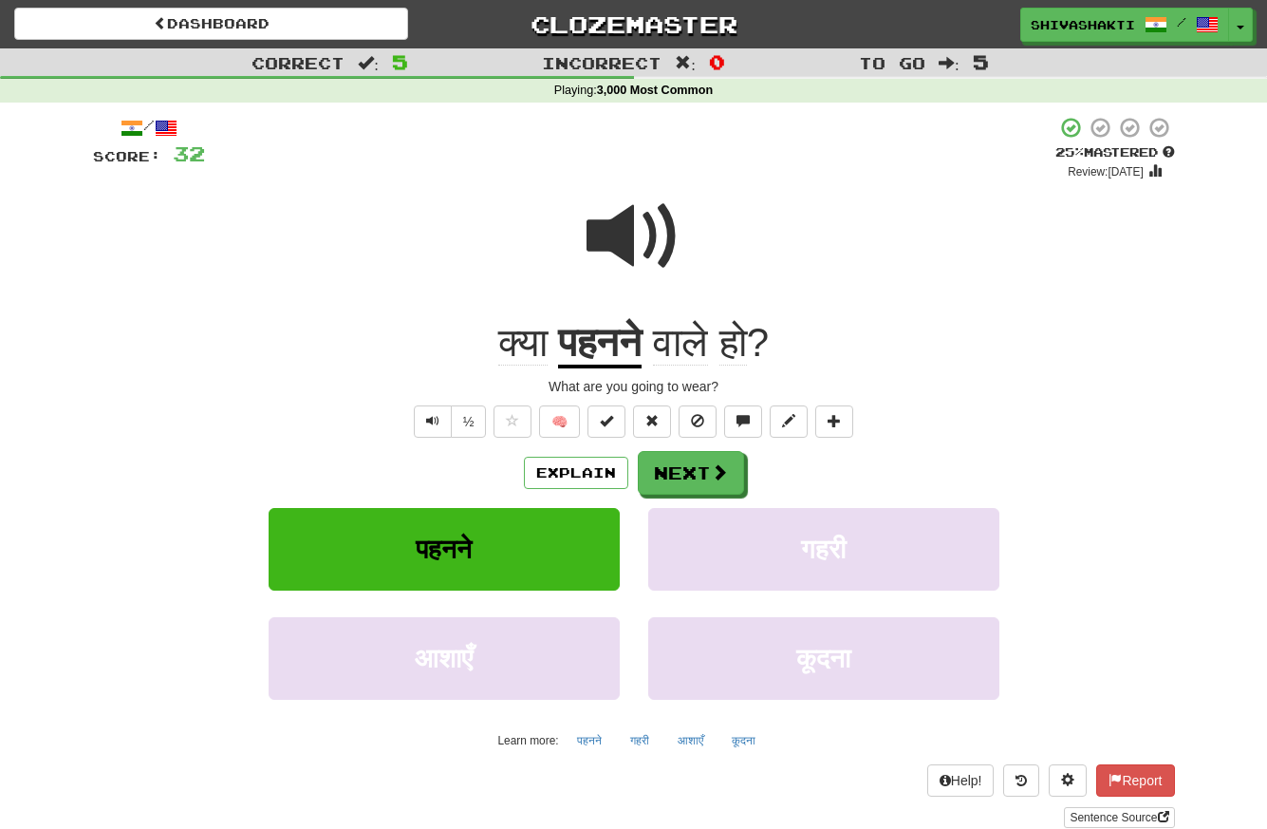
click at [647, 223] on span at bounding box center [634, 236] width 95 height 95
click at [722, 464] on span at bounding box center [720, 472] width 17 height 17
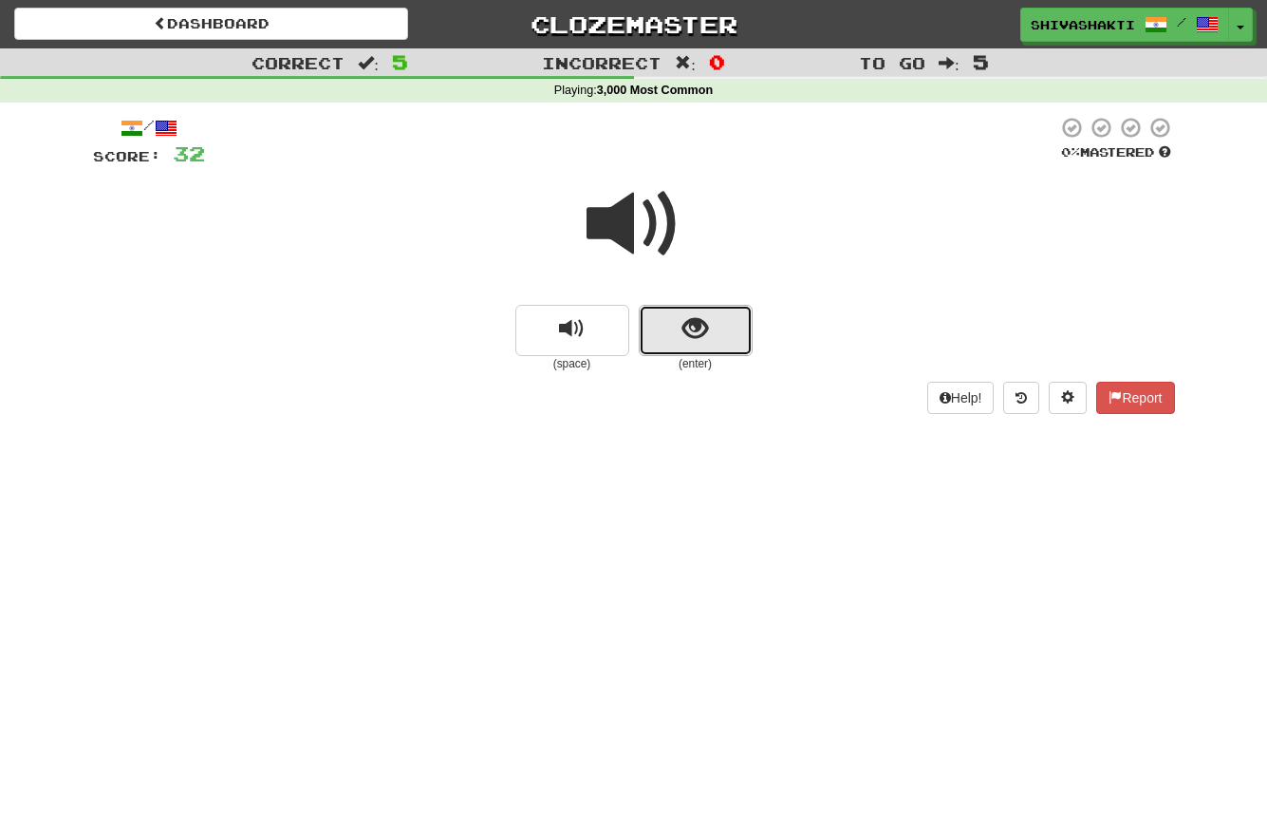
click at [674, 325] on button "show sentence" at bounding box center [696, 330] width 114 height 51
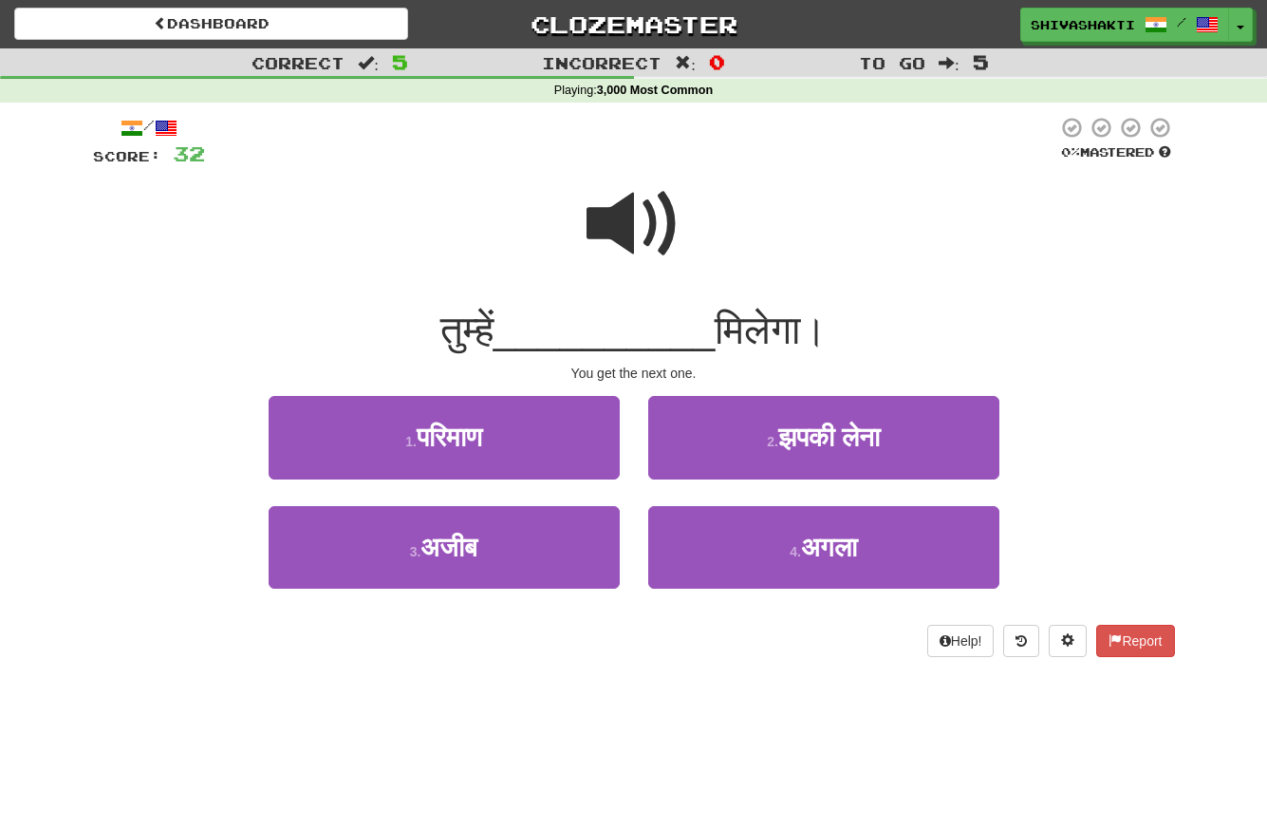
click at [621, 195] on span at bounding box center [634, 224] width 95 height 95
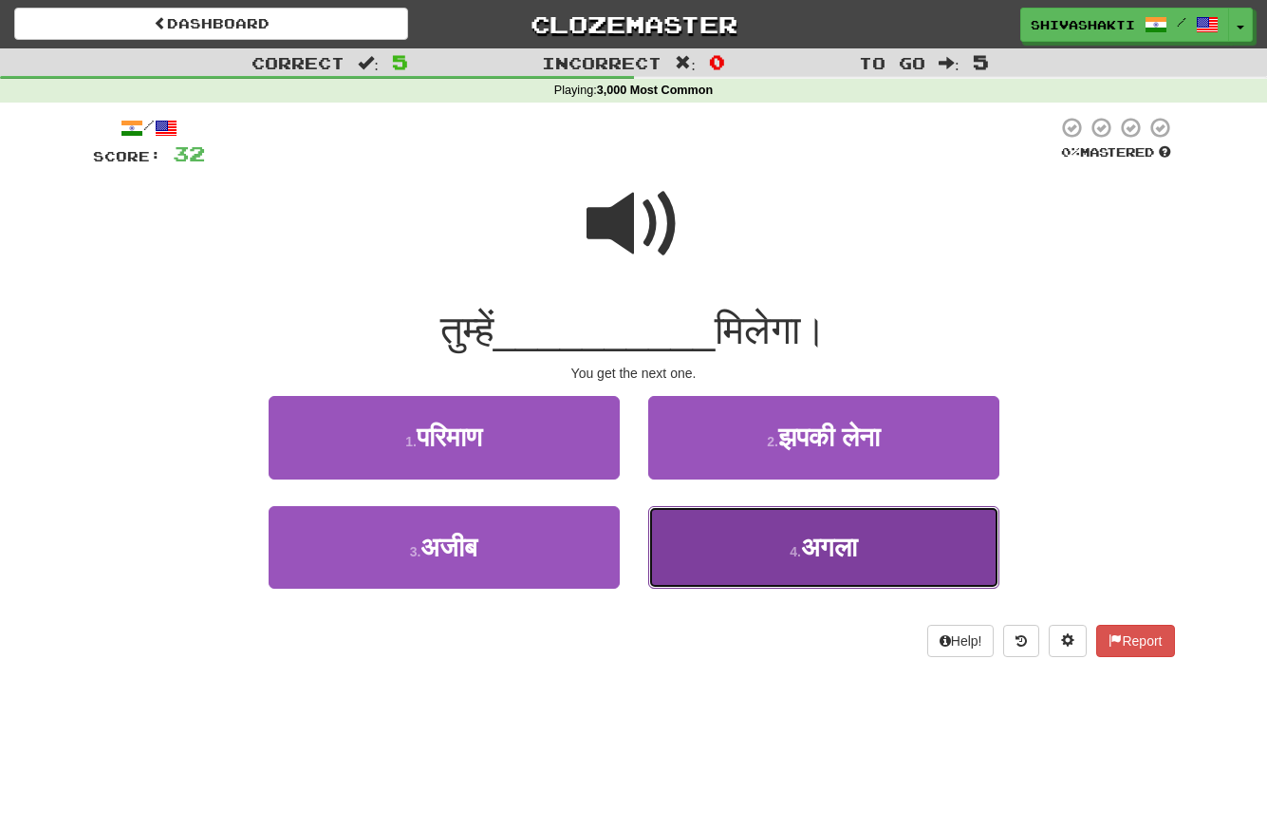
click at [738, 532] on button "4 . अगला" at bounding box center [823, 547] width 351 height 83
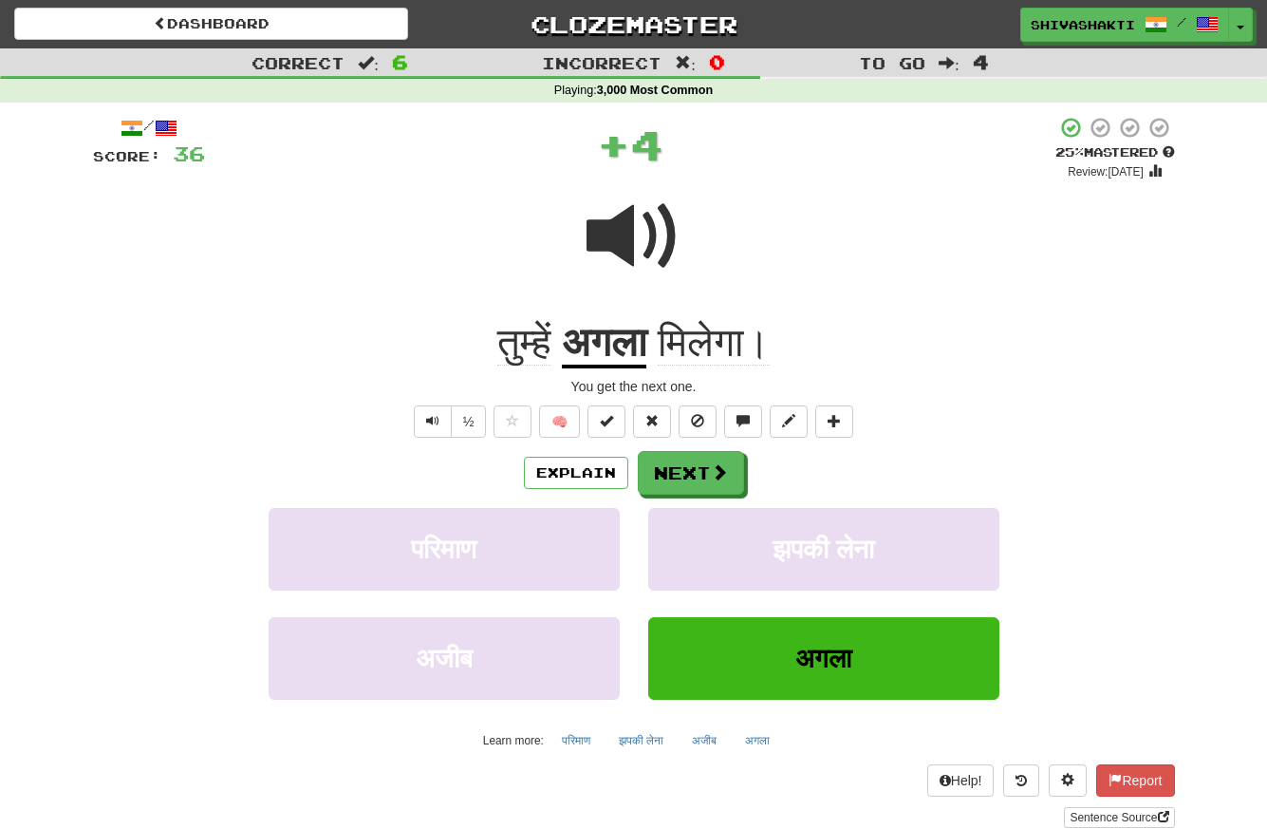
click at [646, 232] on span at bounding box center [634, 236] width 95 height 95
click at [679, 479] on button "Next" at bounding box center [692, 474] width 106 height 44
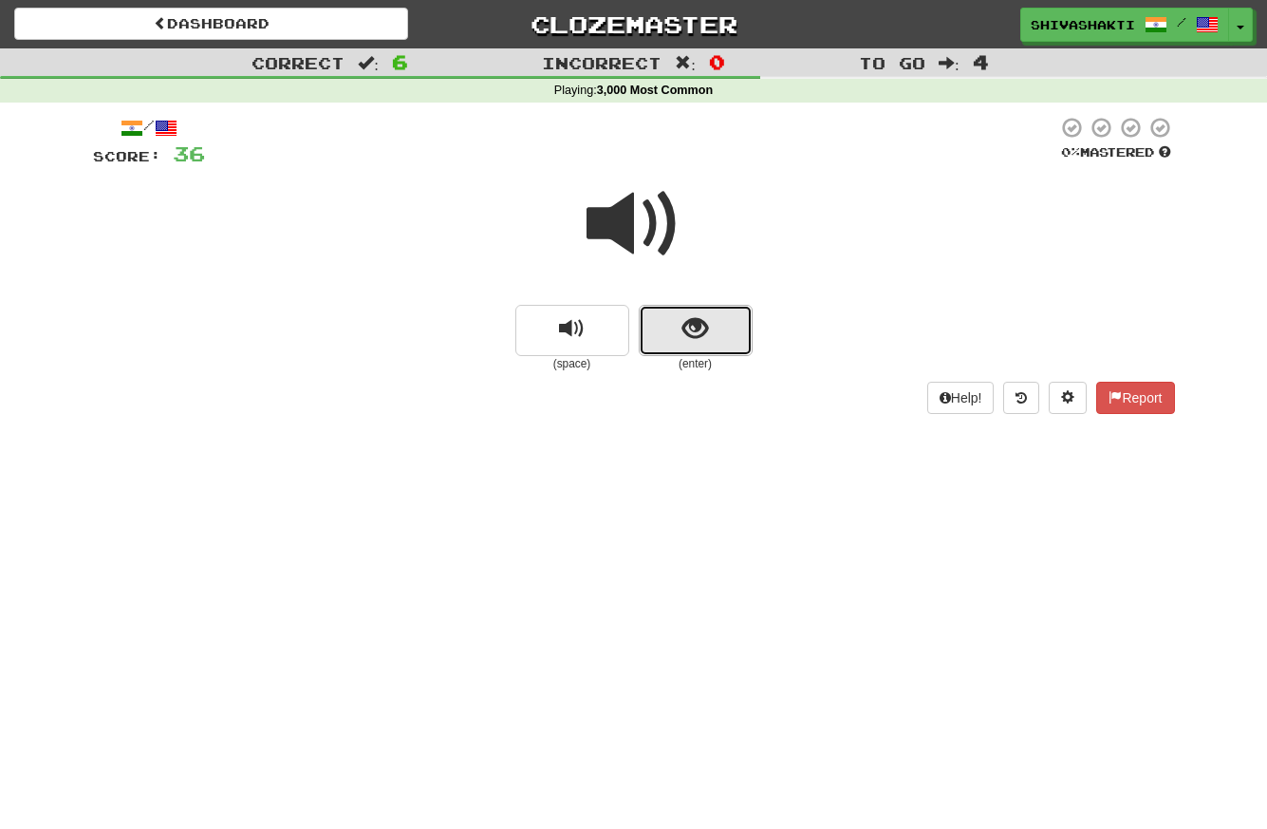
click at [724, 342] on button "show sentence" at bounding box center [696, 330] width 114 height 51
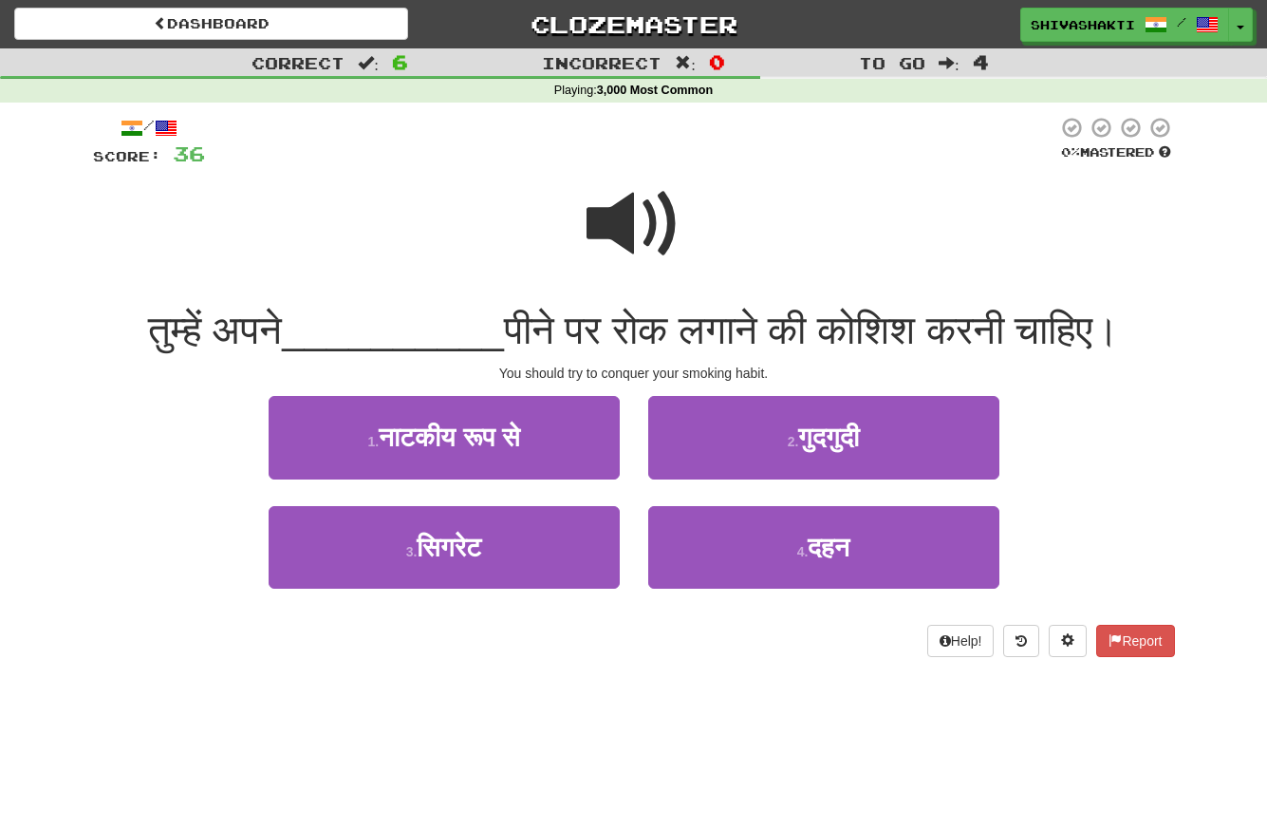
click at [627, 190] on span at bounding box center [634, 224] width 95 height 95
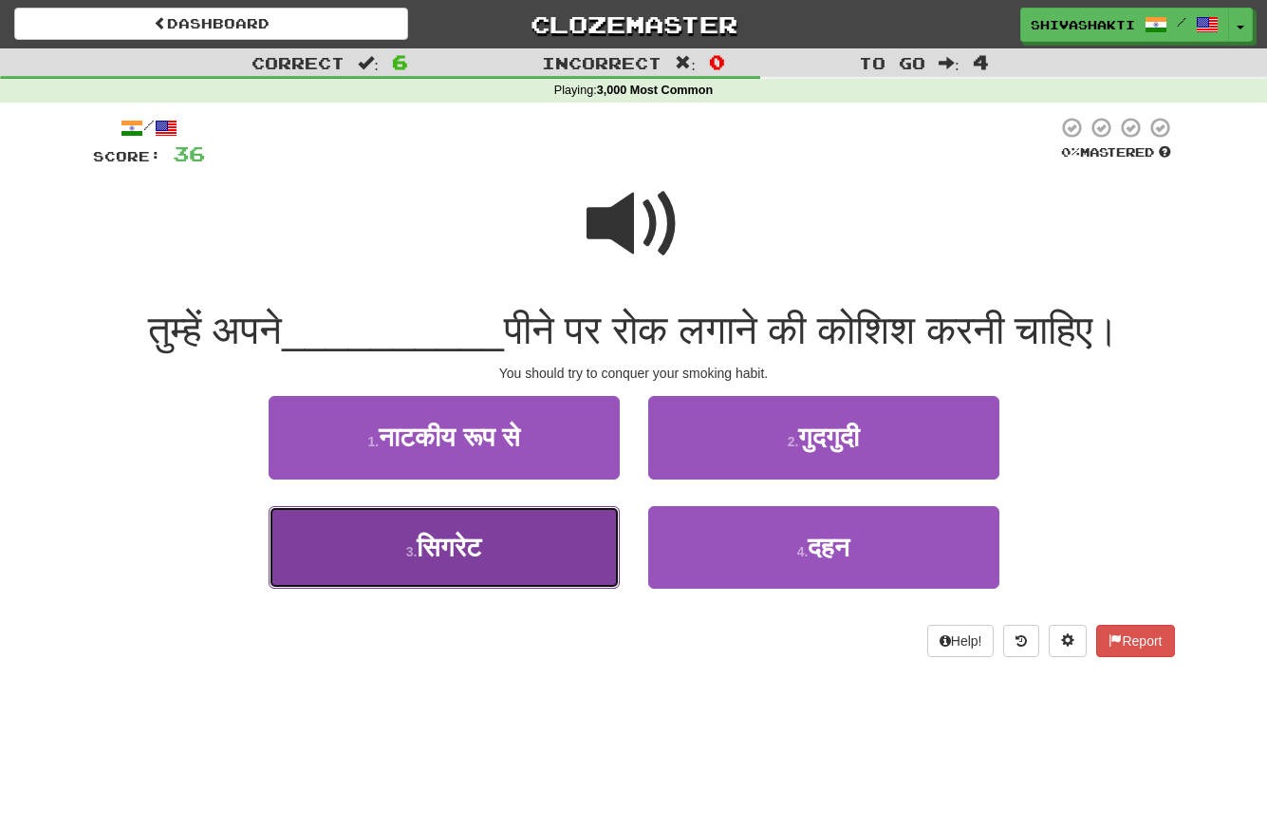
click at [441, 546] on span "सिगरेट" at bounding box center [449, 546] width 65 height 29
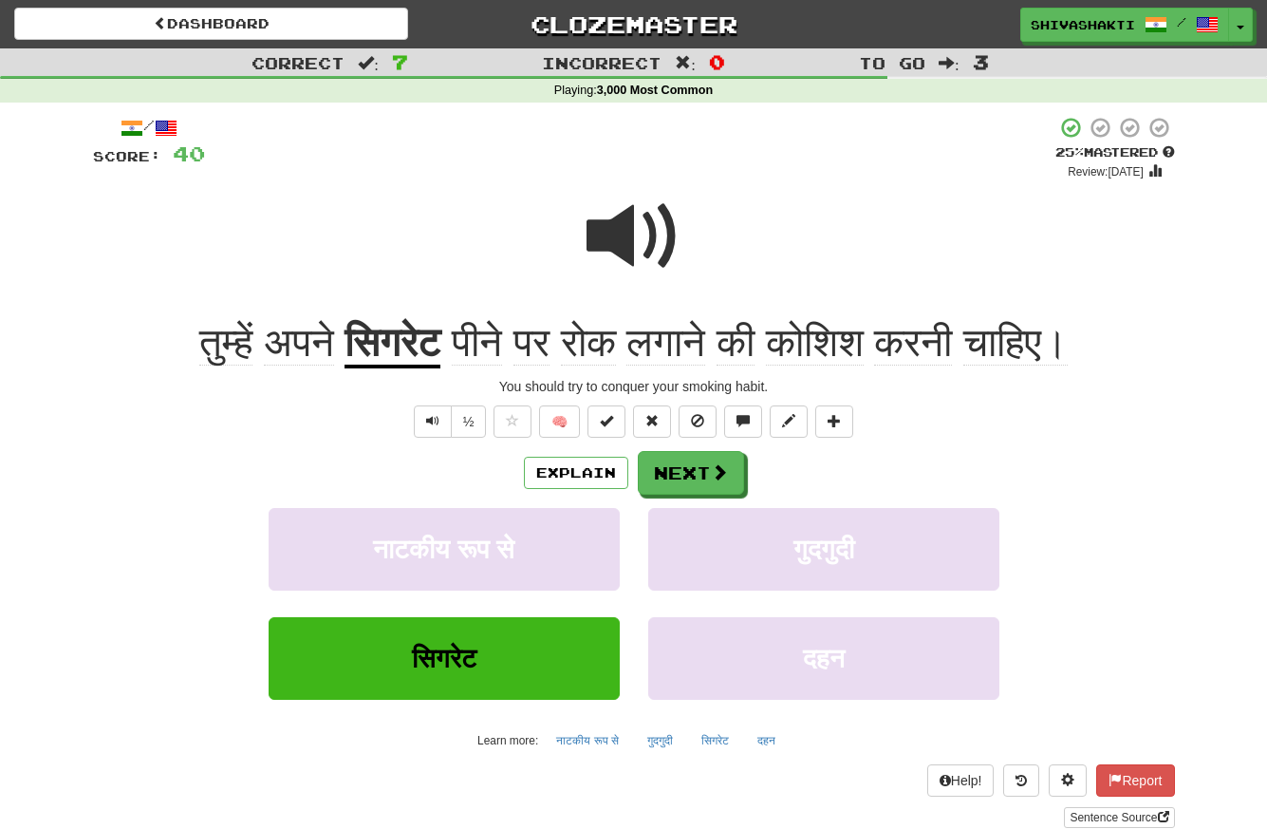
click at [642, 230] on span at bounding box center [634, 236] width 95 height 95
click at [680, 467] on button "Next" at bounding box center [692, 474] width 106 height 44
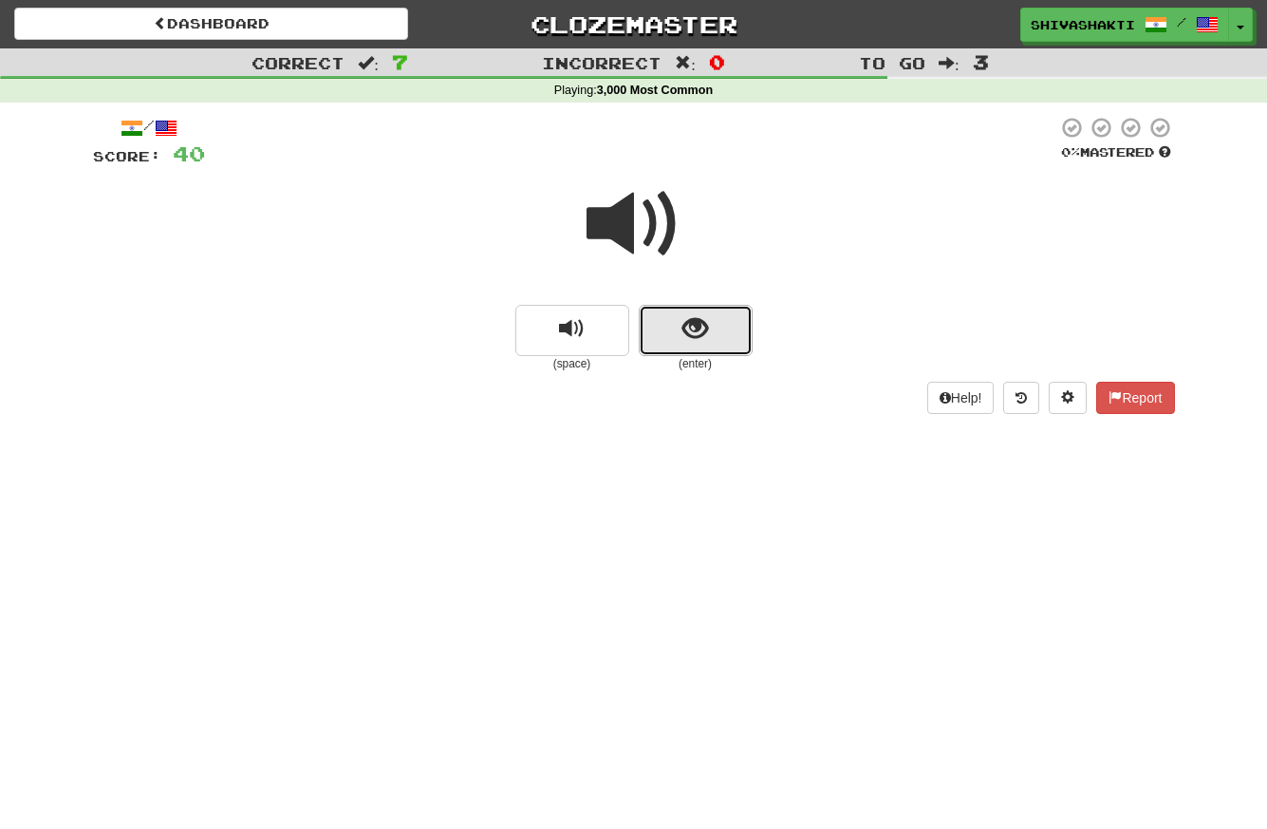
click at [699, 327] on span "show sentence" at bounding box center [695, 329] width 26 height 26
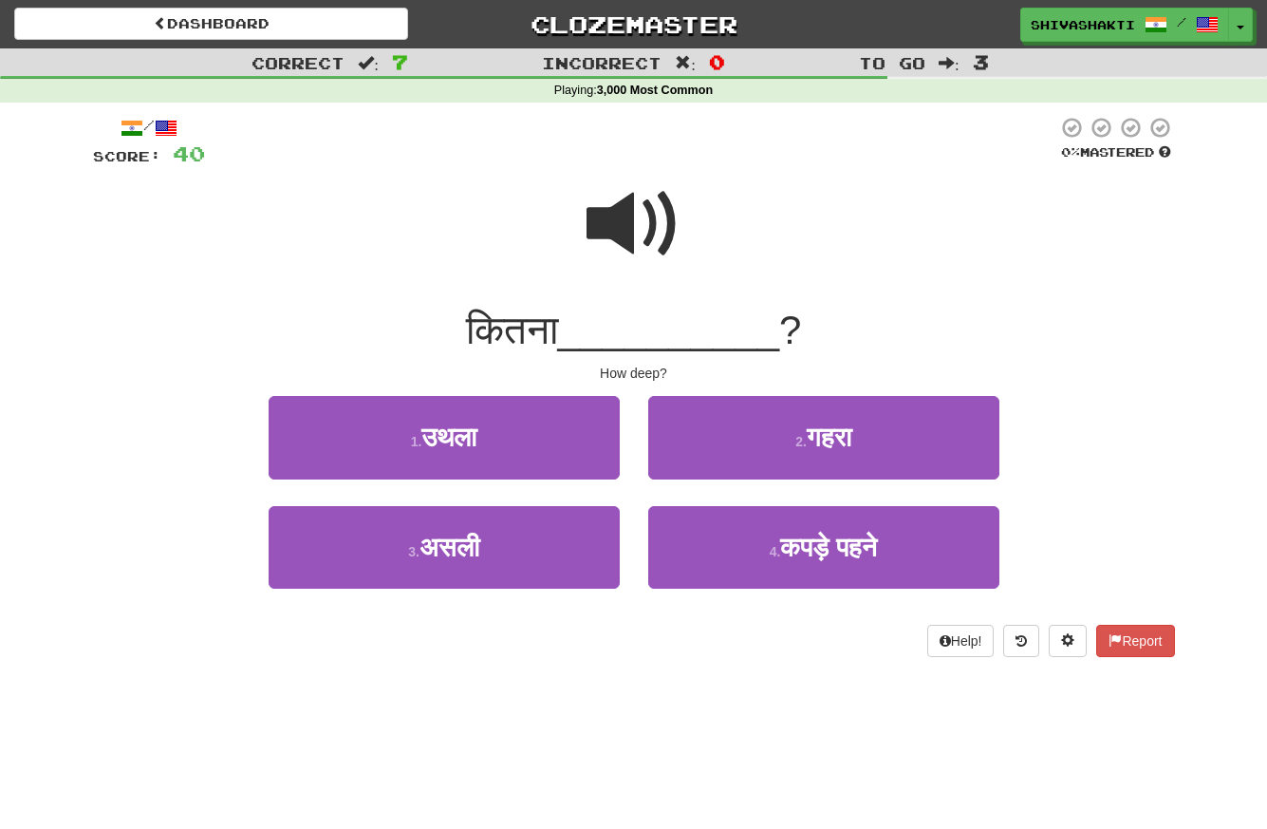
click at [643, 208] on span at bounding box center [634, 224] width 95 height 95
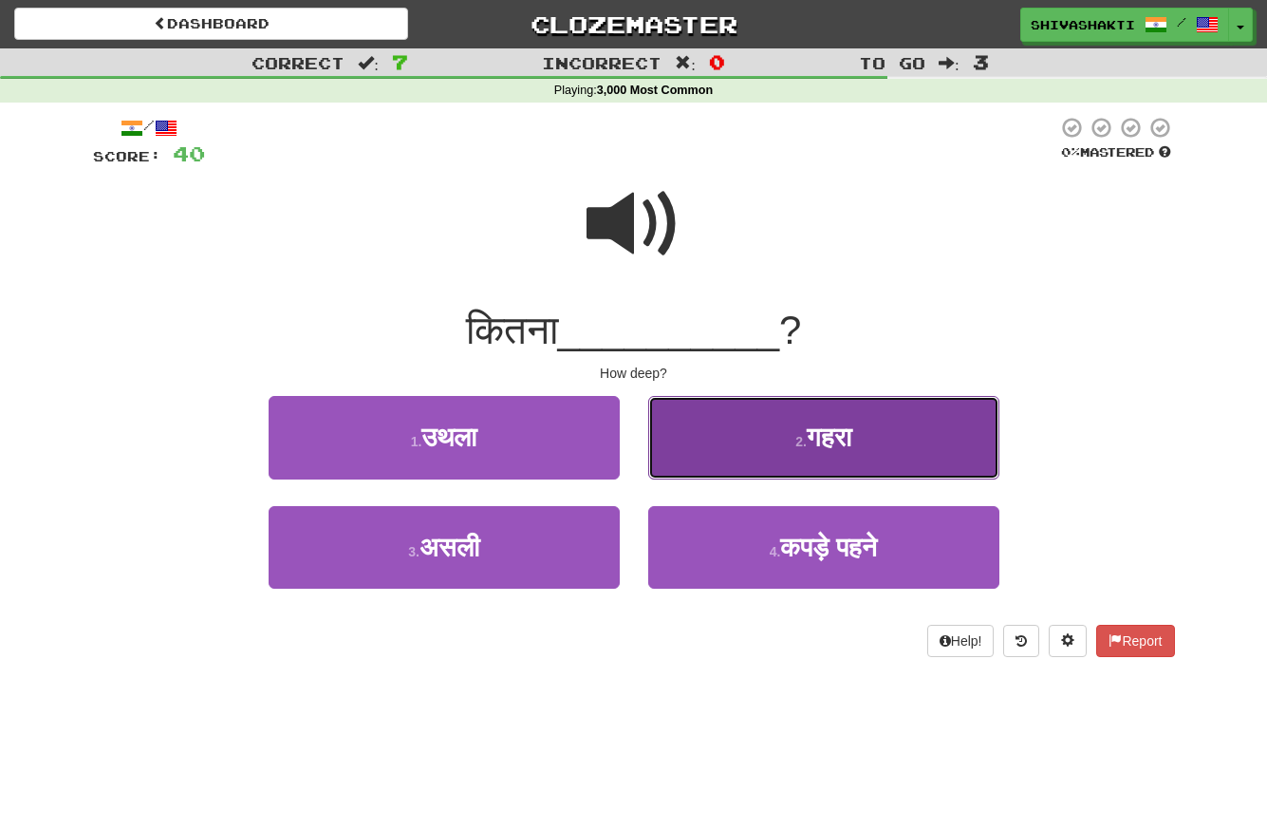
click at [773, 427] on button "2 . गहरा" at bounding box center [823, 437] width 351 height 83
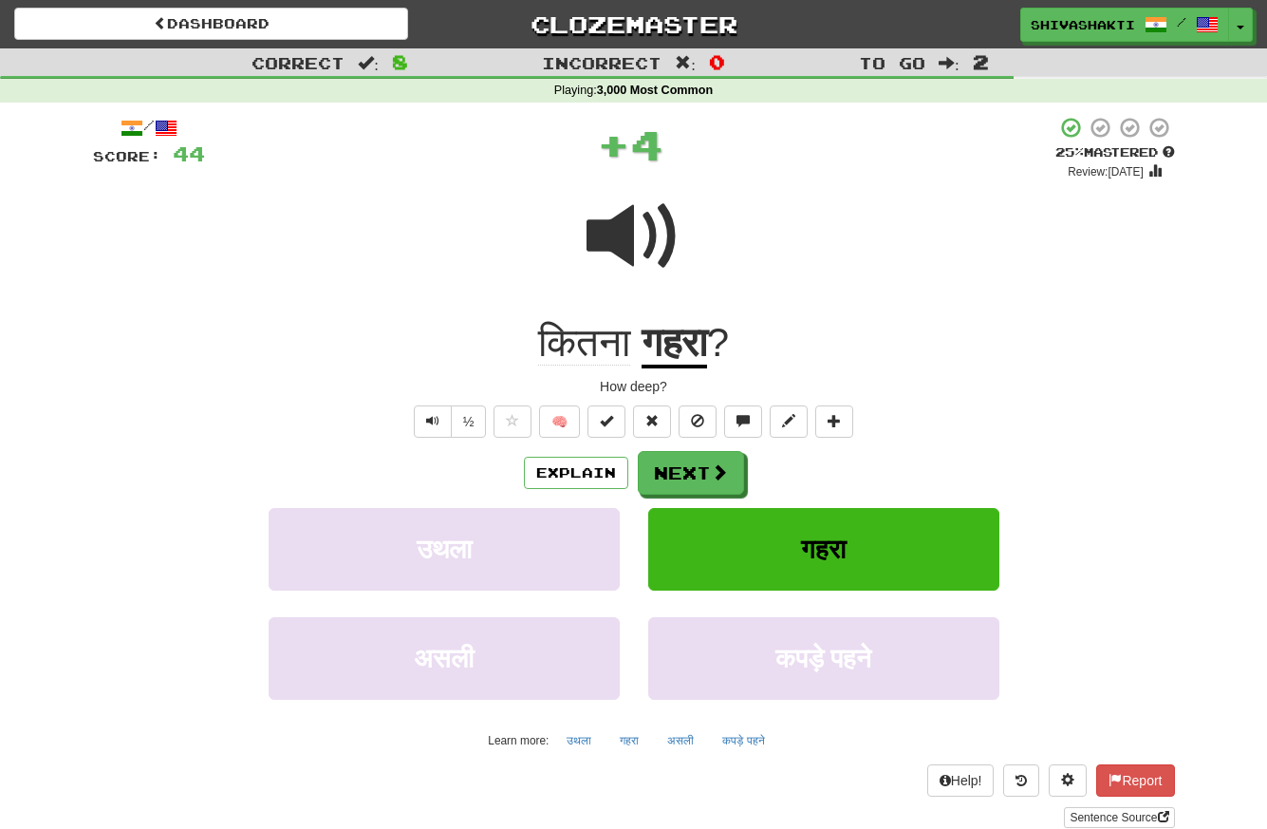
click at [630, 243] on span at bounding box center [634, 236] width 95 height 95
click at [676, 471] on button "Next" at bounding box center [692, 474] width 106 height 44
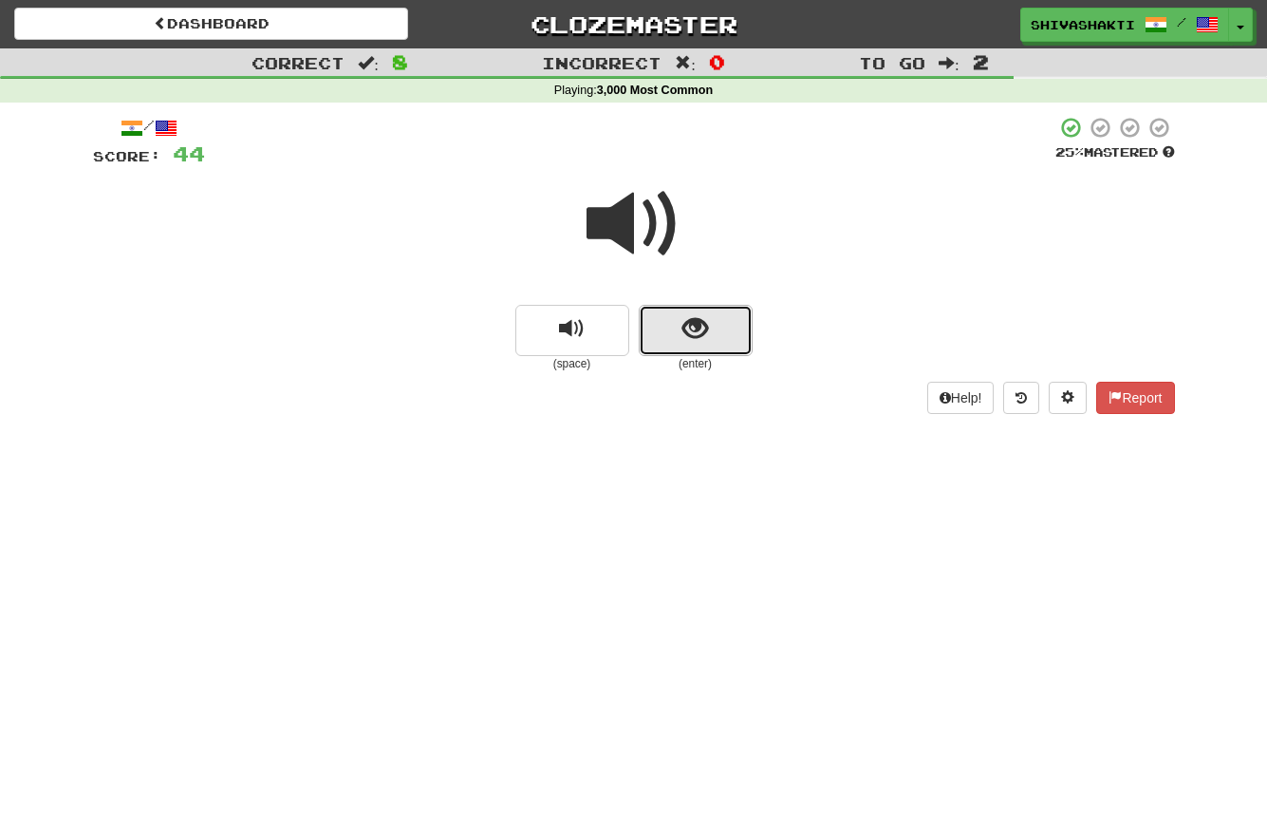
click at [696, 330] on span "show sentence" at bounding box center [695, 329] width 26 height 26
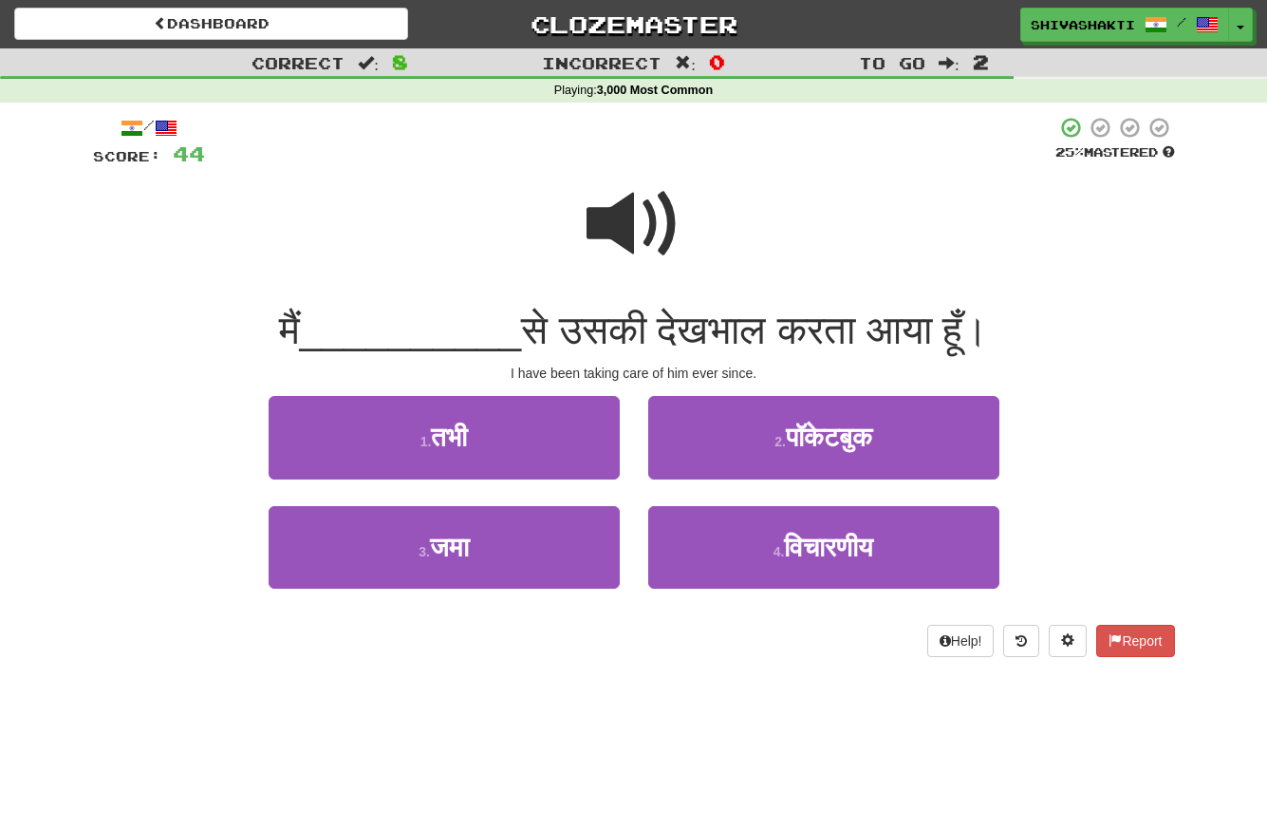
click at [633, 220] on span at bounding box center [634, 224] width 95 height 95
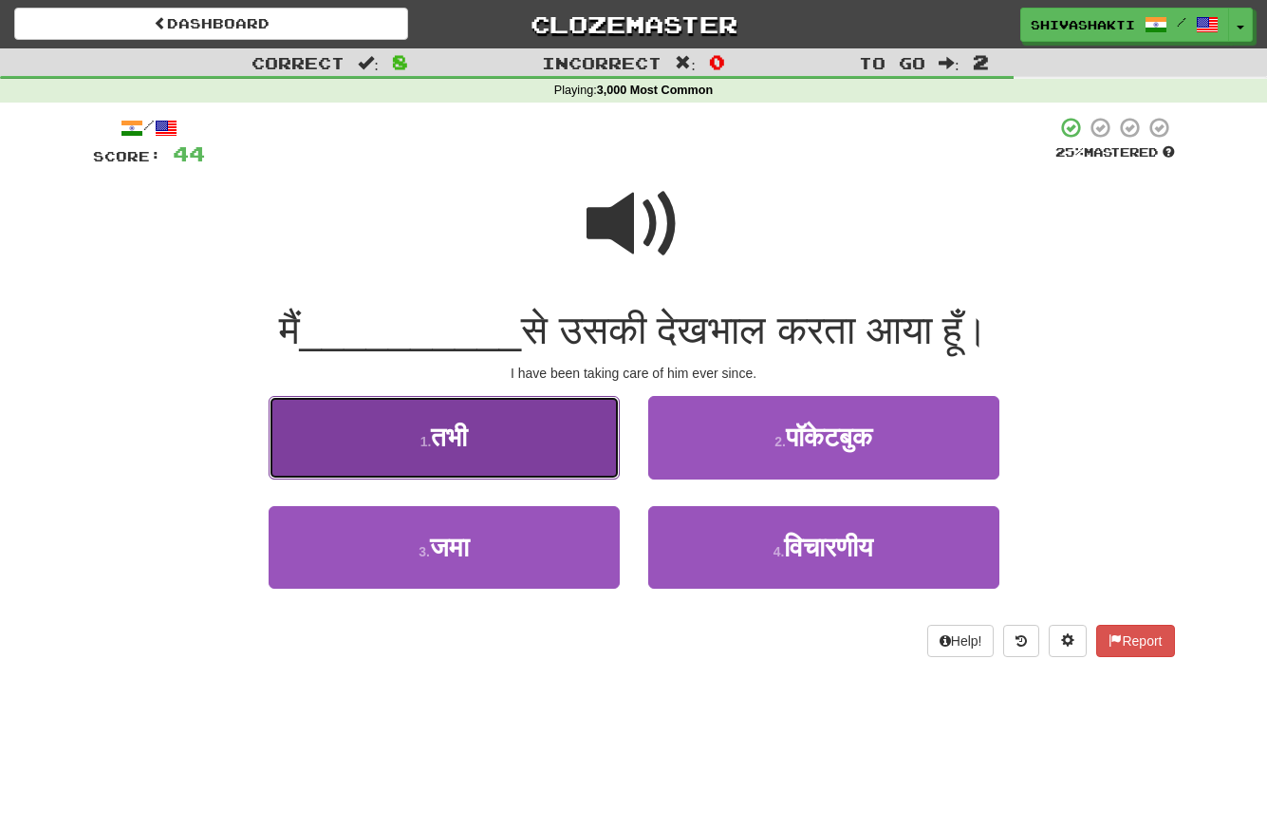
click at [425, 423] on button "1 . तभी" at bounding box center [444, 437] width 351 height 83
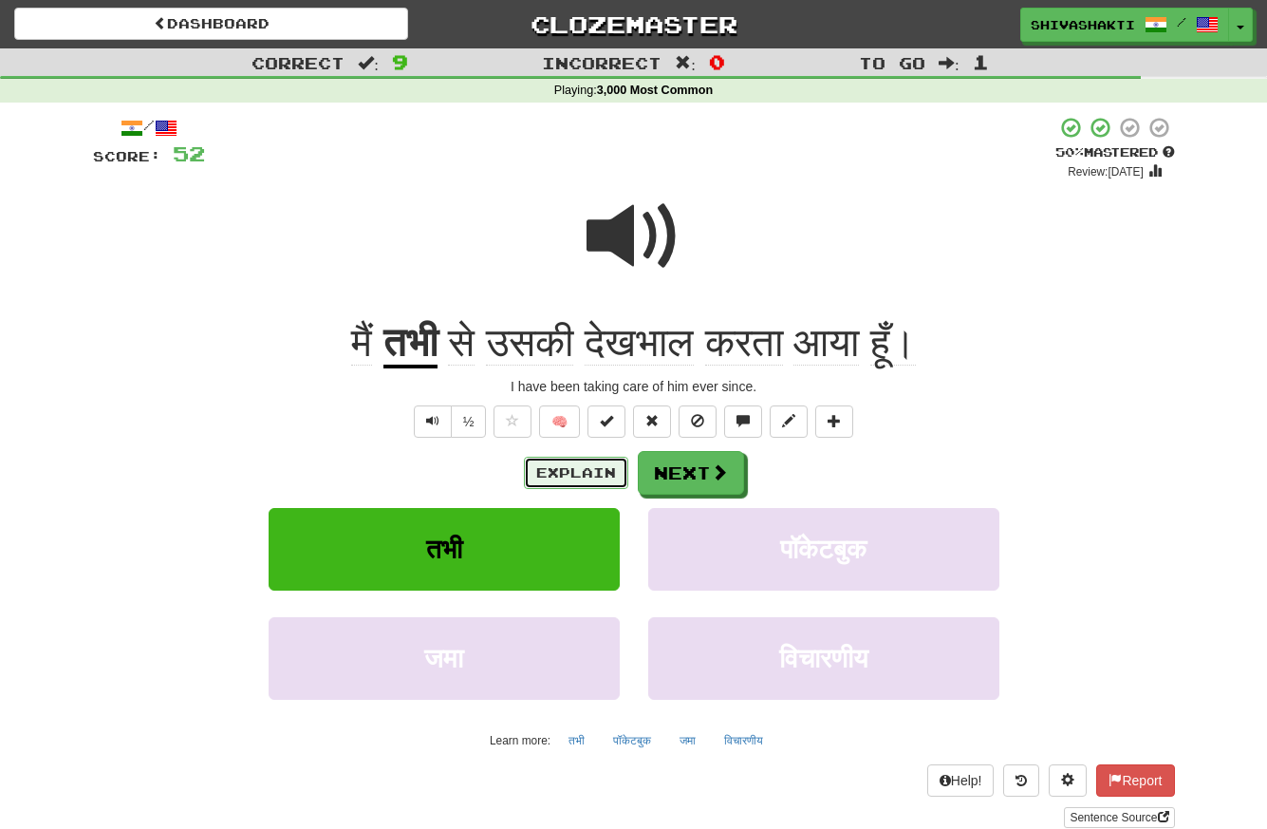
click at [584, 473] on button "Explain" at bounding box center [576, 473] width 104 height 32
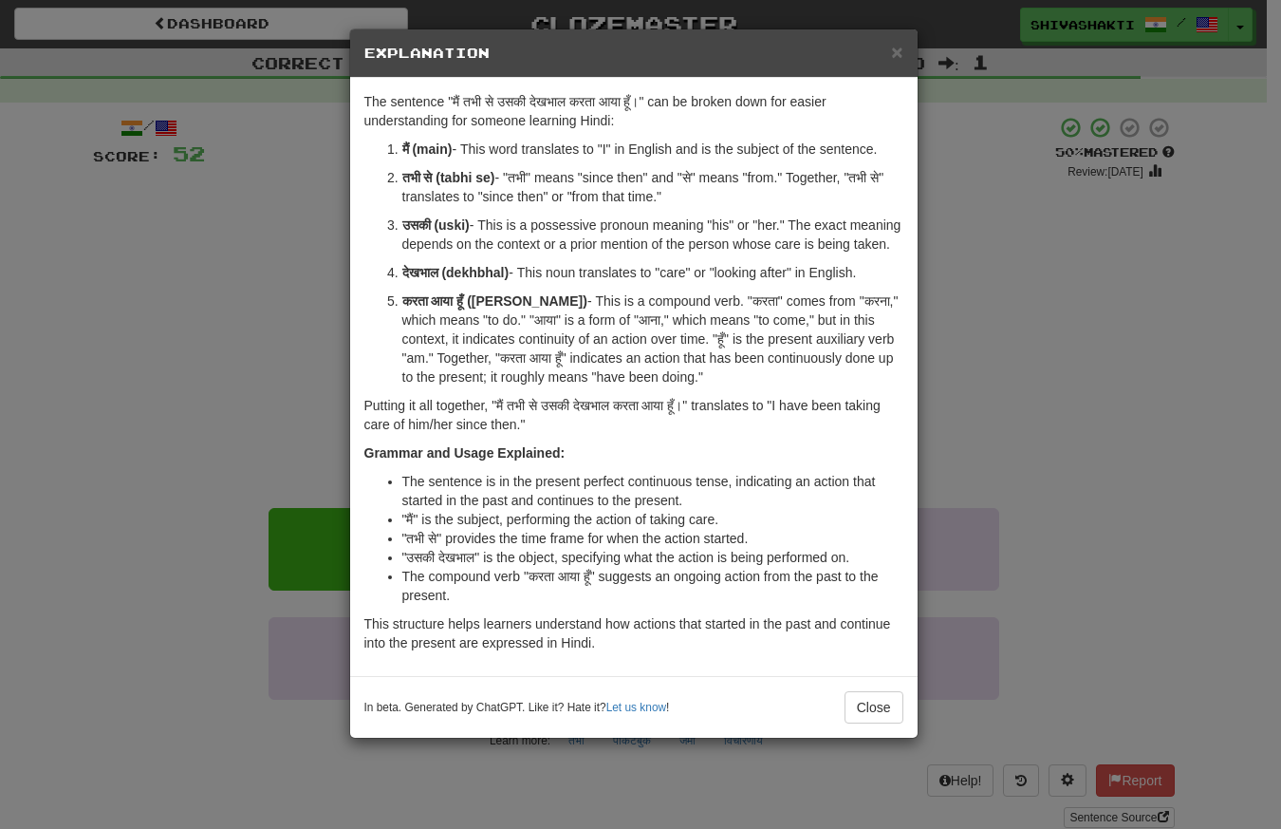
drag, startPoint x: 666, startPoint y: 196, endPoint x: 393, endPoint y: 174, distance: 274.2
click at [402, 174] on li "तभी से (tabhi se) - "तभी" means "since then" and "से" means "from." Together, "…" at bounding box center [652, 187] width 501 height 38
copy p "तभी से (tabhi se) - "तभी" means "since then" and "से" means "from." Together, "…"
click at [515, 174] on p "तभी से (tabhi se) - "तभी" means "since then" and "से" means "from." Together, "…" at bounding box center [652, 187] width 501 height 38
drag, startPoint x: 515, startPoint y: 174, endPoint x: 657, endPoint y: 177, distance: 141.4
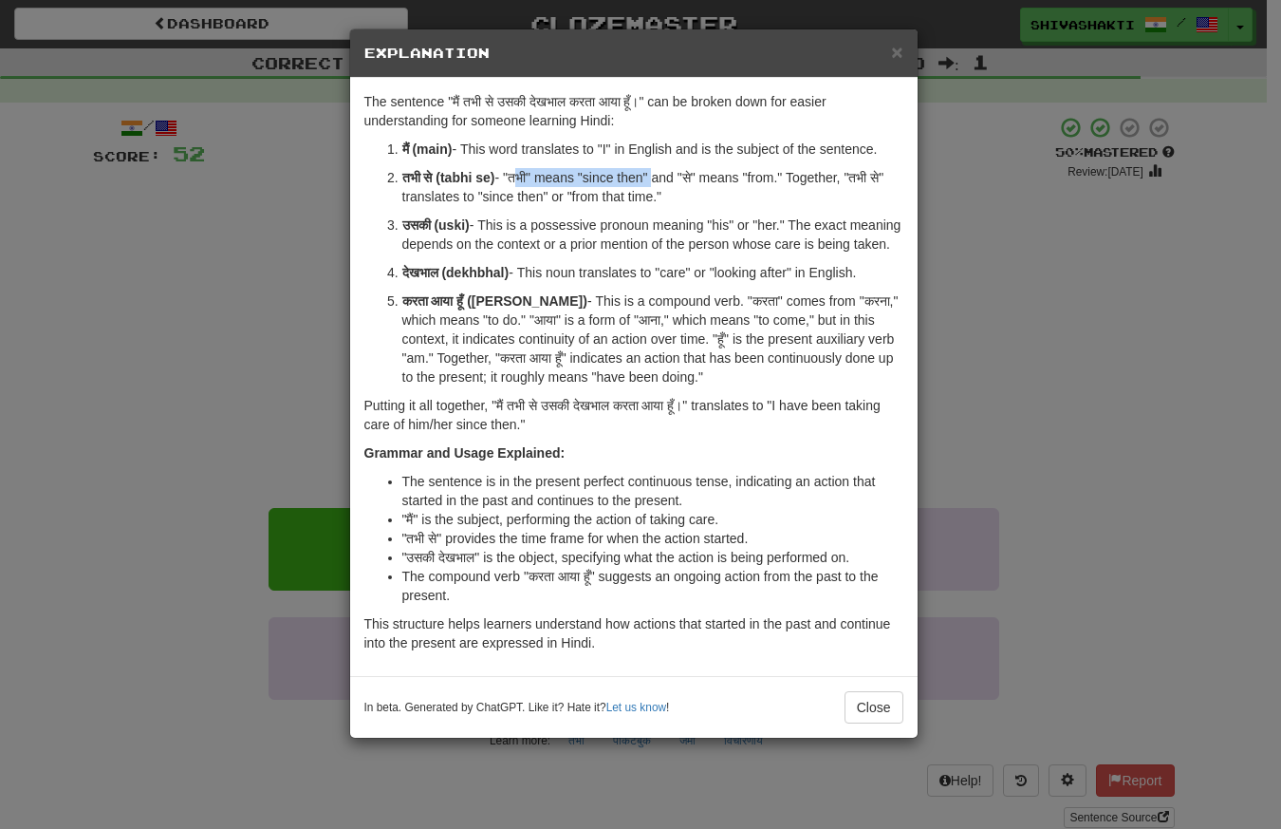
click at [657, 177] on p "तभी से (tabhi se) - "तभी" means "since then" and "से" means "from." Together, "…" at bounding box center [652, 187] width 501 height 38
click at [787, 178] on p "तभी से (tabhi se) - "तभी" means "since then" and "से" means "from." Together, "…" at bounding box center [652, 187] width 501 height 38
drag, startPoint x: 792, startPoint y: 177, endPoint x: 514, endPoint y: 177, distance: 277.1
click at [514, 177] on p "तभी से (tabhi se) - "तभी" means "since then" and "से" means "from." Together, "…" at bounding box center [652, 187] width 501 height 38
copy p "तभी" means "since then" and "से" means "from."
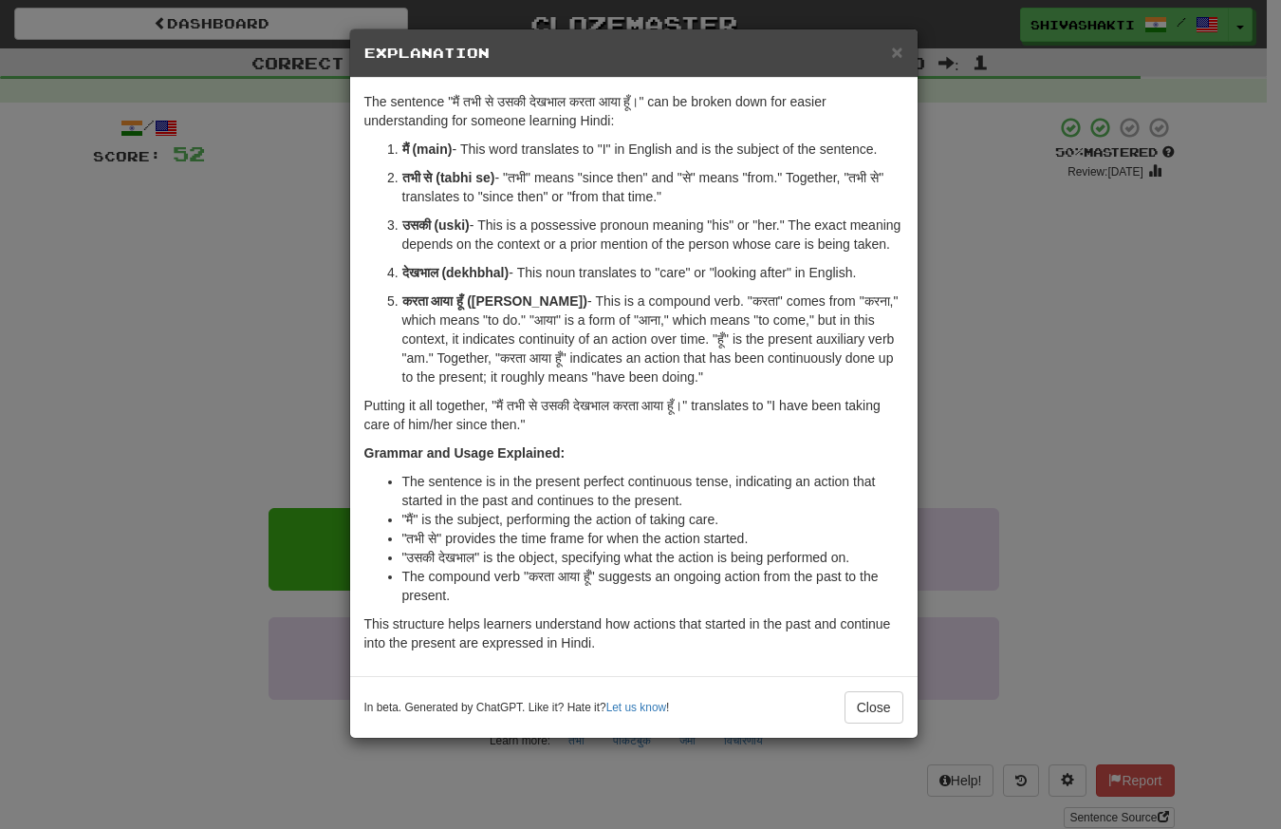
click at [148, 250] on div "× Explanation The sentence "मैं तभी से उसकी देखभाल करता आया हूँ।" can be broken…" at bounding box center [640, 414] width 1281 height 829
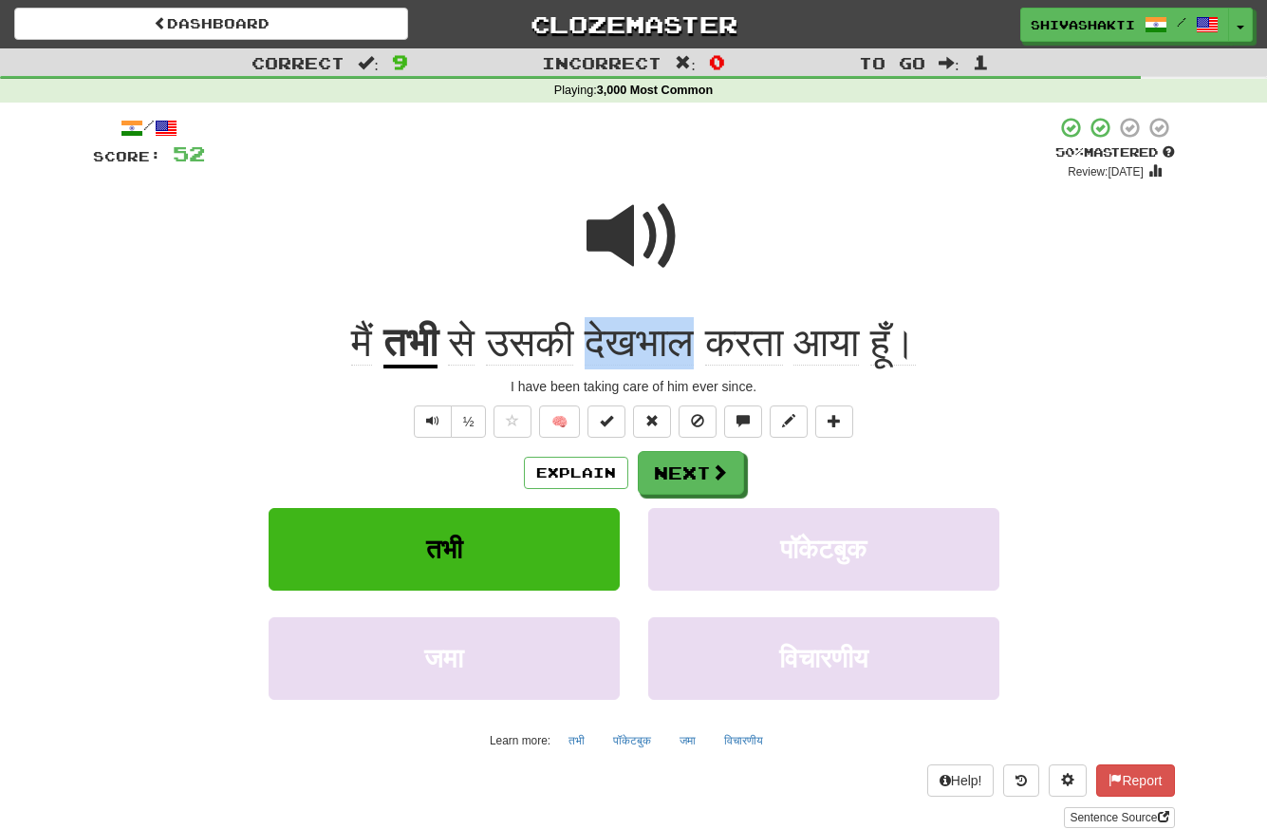
copy span "देखभाल"
click at [639, 233] on span at bounding box center [634, 236] width 95 height 95
click at [626, 240] on span at bounding box center [634, 236] width 95 height 95
click at [566, 470] on button "Explain" at bounding box center [576, 473] width 104 height 32
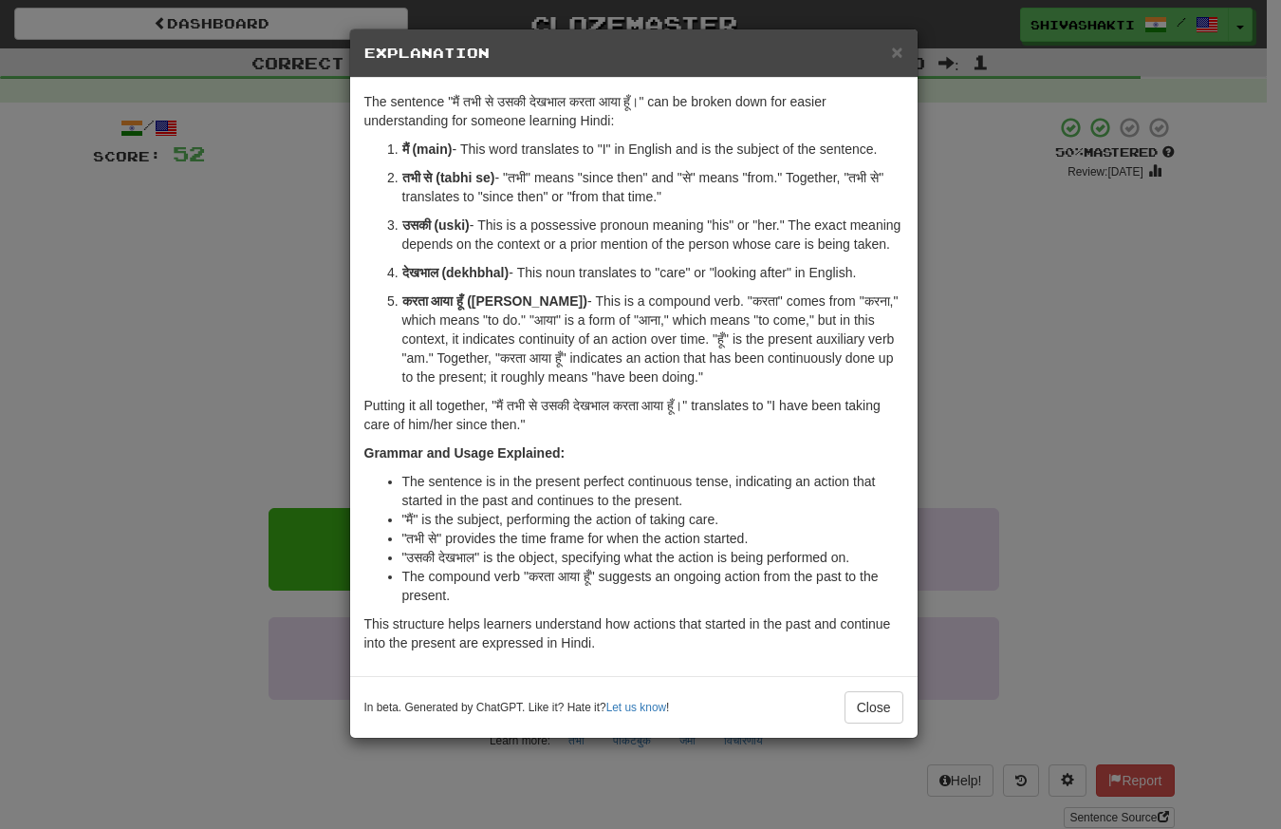
drag, startPoint x: 585, startPoint y: 375, endPoint x: 888, endPoint y: 401, distance: 304.9
click at [888, 386] on p "करता आया हूँ (karta aaya hoon) - This is a compound verb. "करता" comes from "कर…" at bounding box center [652, 338] width 501 height 95
copy p "करता आया हूँ" indicates an action that has been continuously done up to the pre…"
click at [140, 319] on div "× Explanation The sentence "मैं तभी से उसकी देखभाल करता आया हूँ।" can be broken…" at bounding box center [640, 414] width 1281 height 829
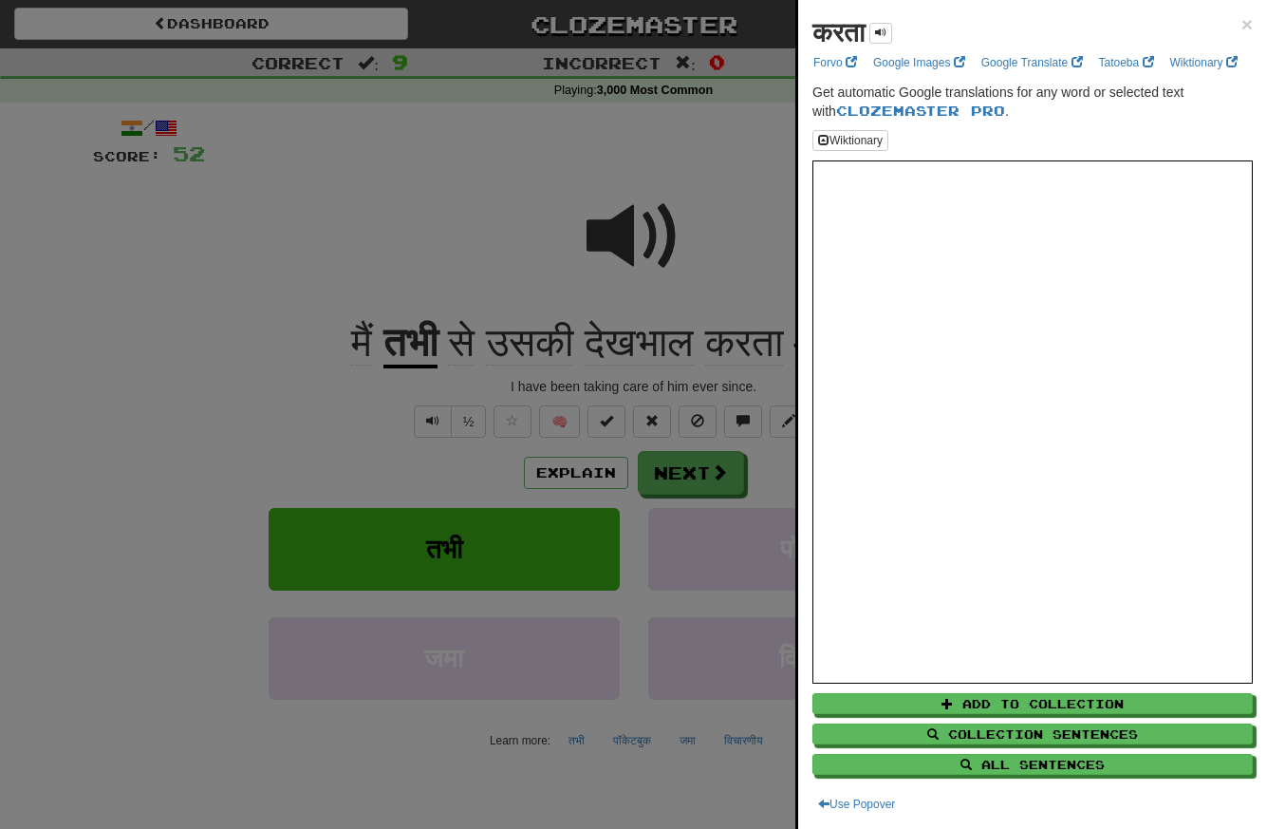
click at [140, 319] on div at bounding box center [633, 414] width 1267 height 829
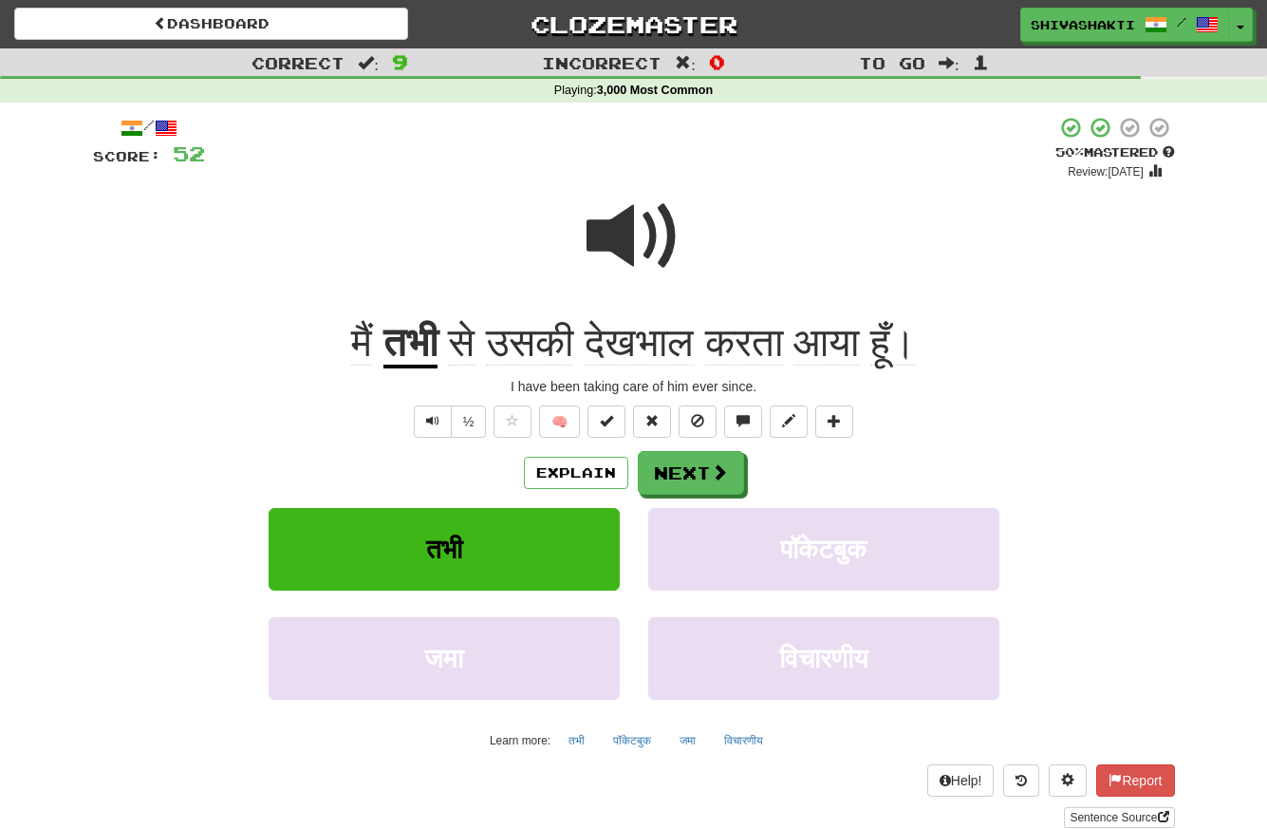
click at [642, 248] on span at bounding box center [634, 236] width 95 height 95
click at [691, 477] on button "Next" at bounding box center [692, 474] width 106 height 44
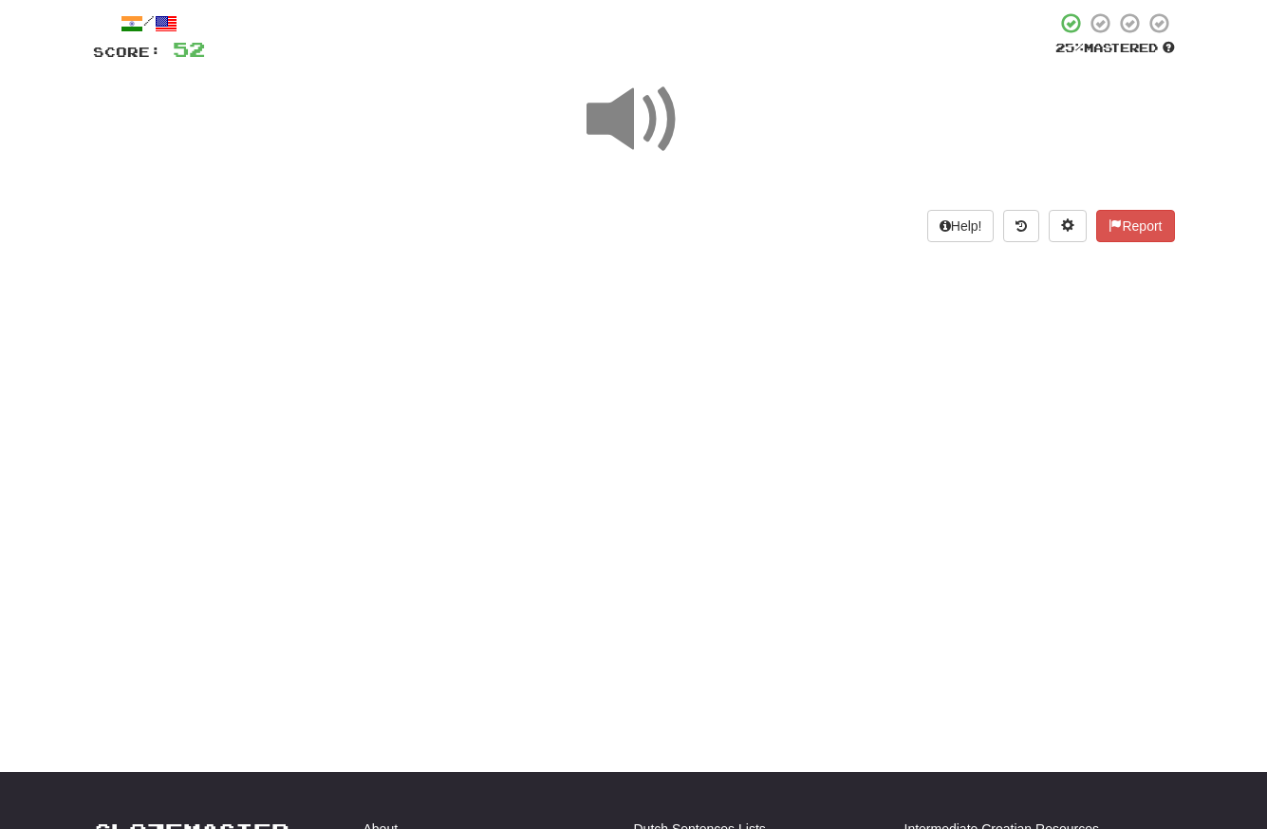
scroll to position [106, 0]
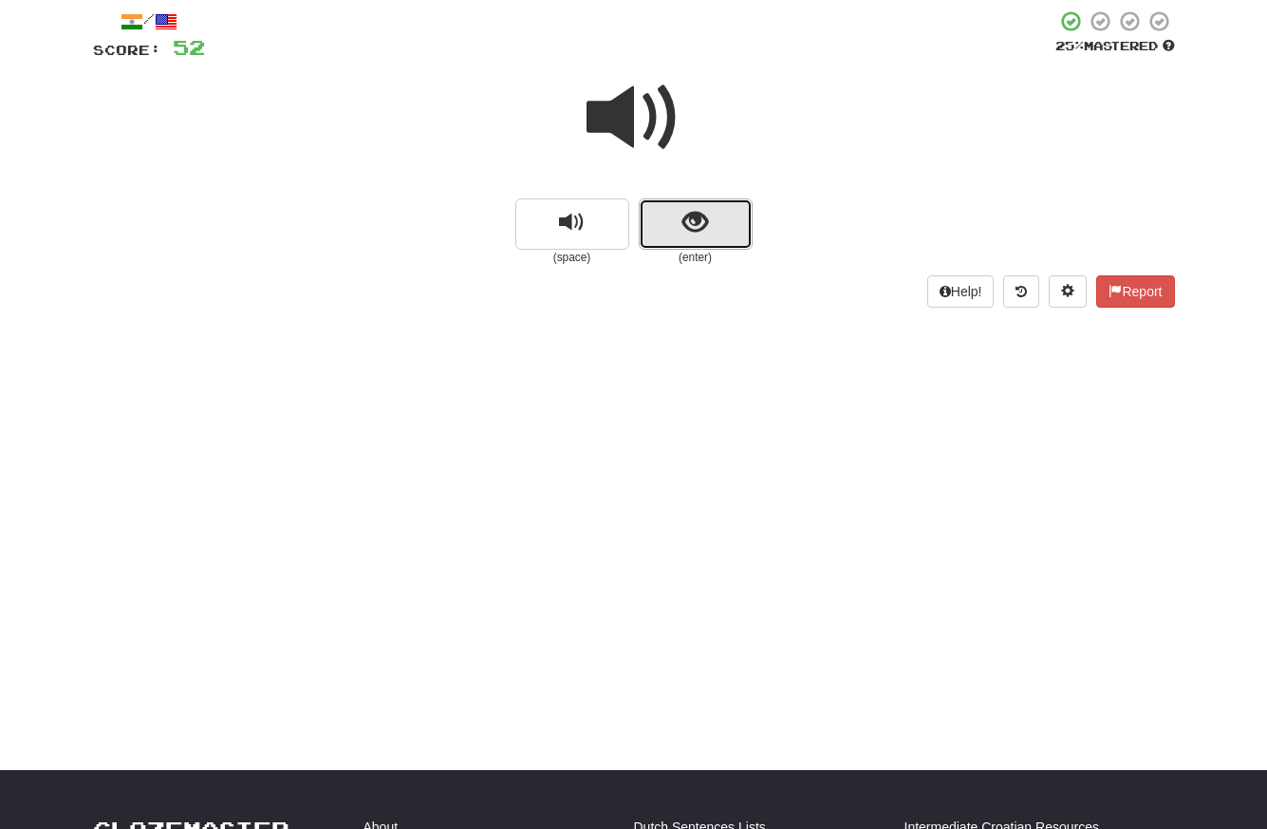
click at [708, 219] on button "show sentence" at bounding box center [696, 223] width 114 height 51
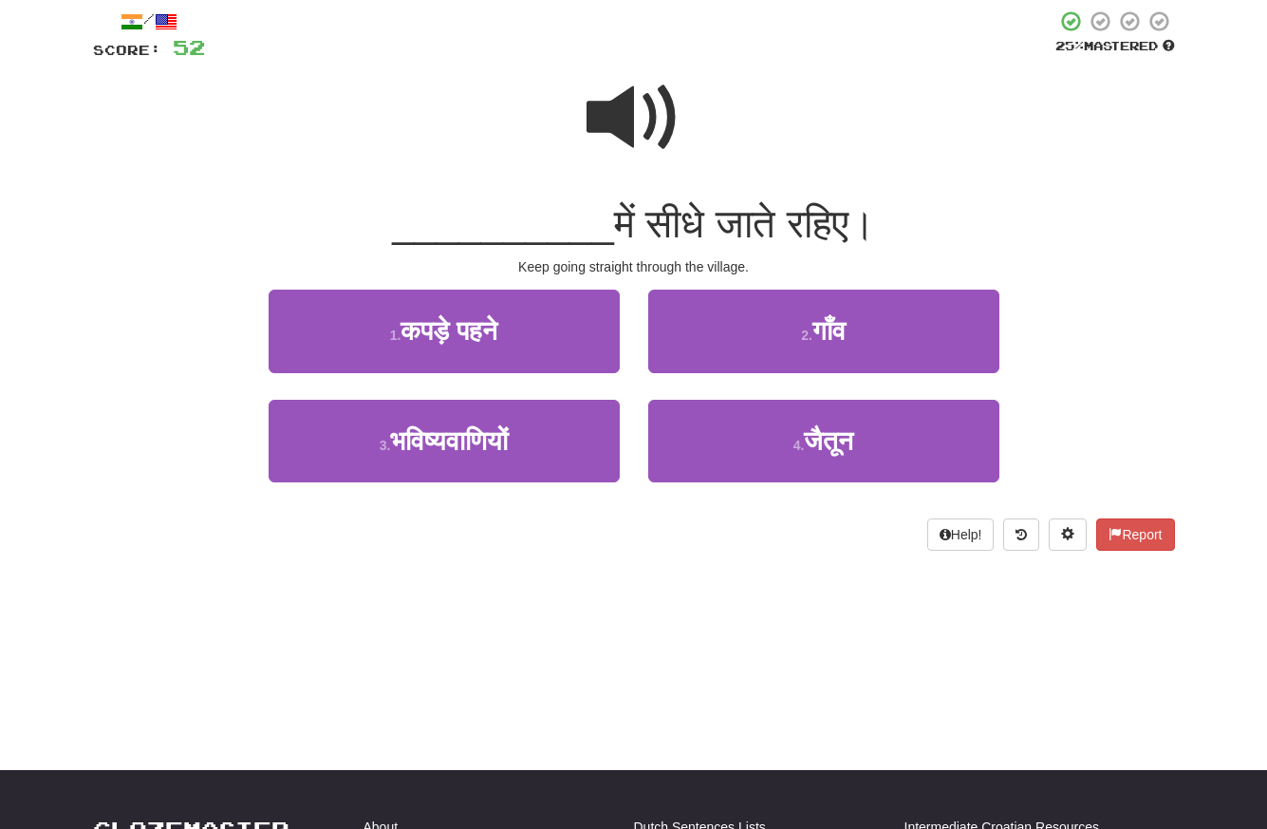
click at [623, 108] on span at bounding box center [634, 117] width 95 height 95
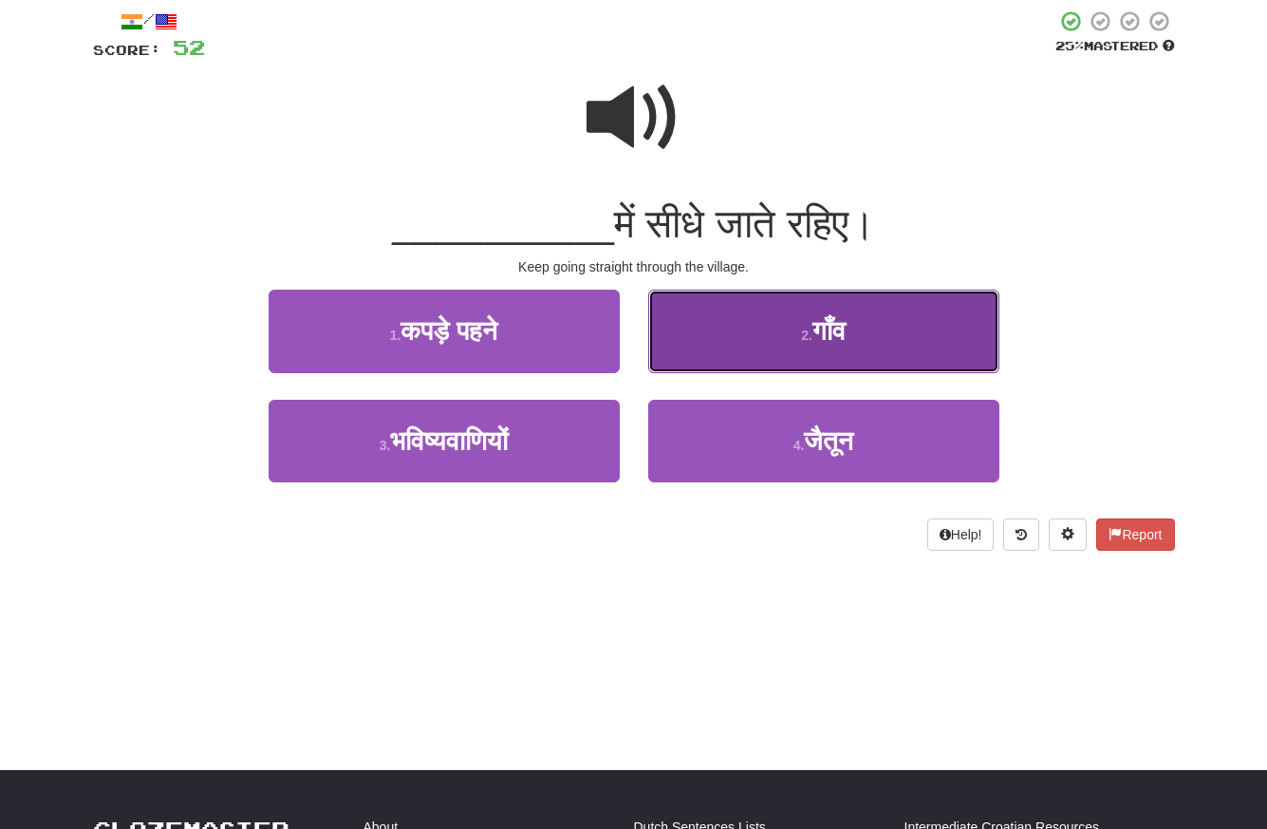
click at [774, 328] on button "2 . गाँव" at bounding box center [823, 330] width 351 height 83
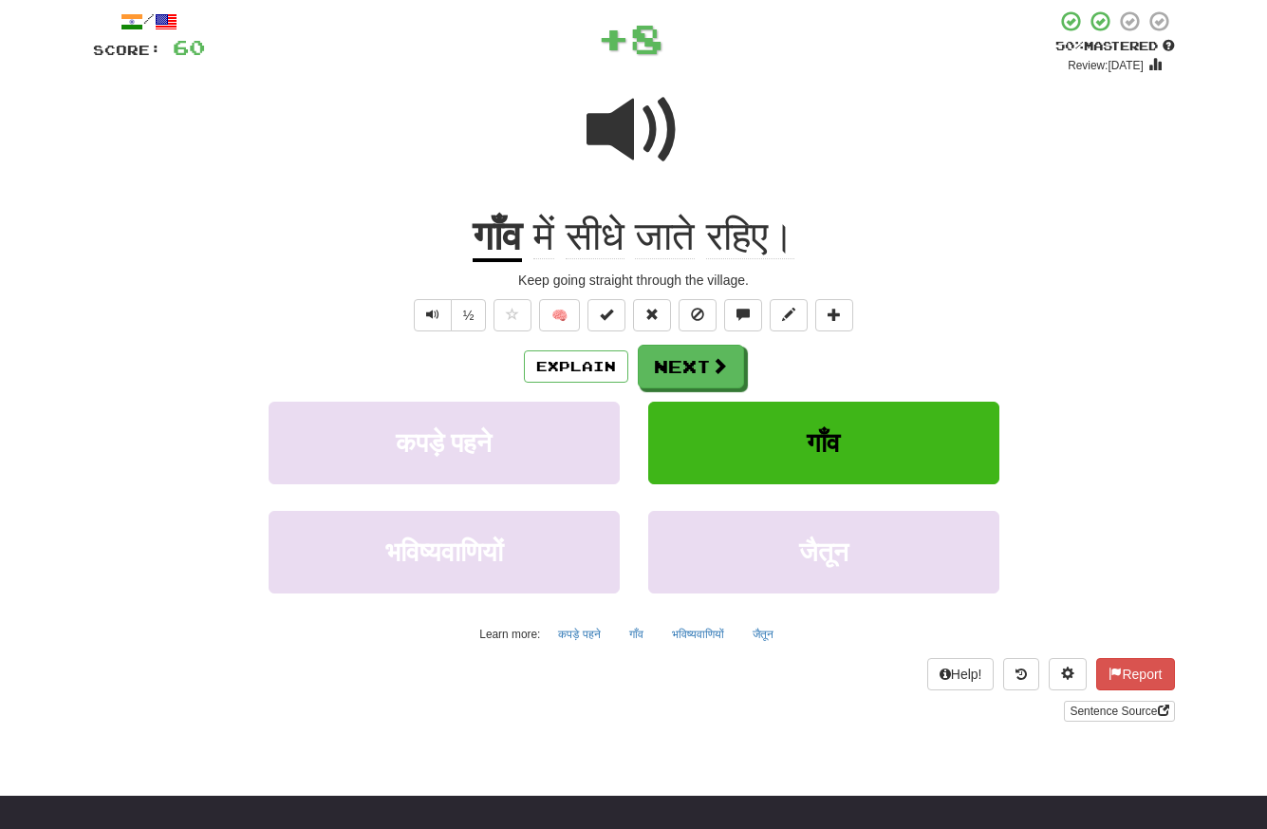
click at [679, 120] on span at bounding box center [634, 130] width 95 height 95
click at [705, 383] on button "Next" at bounding box center [692, 367] width 106 height 44
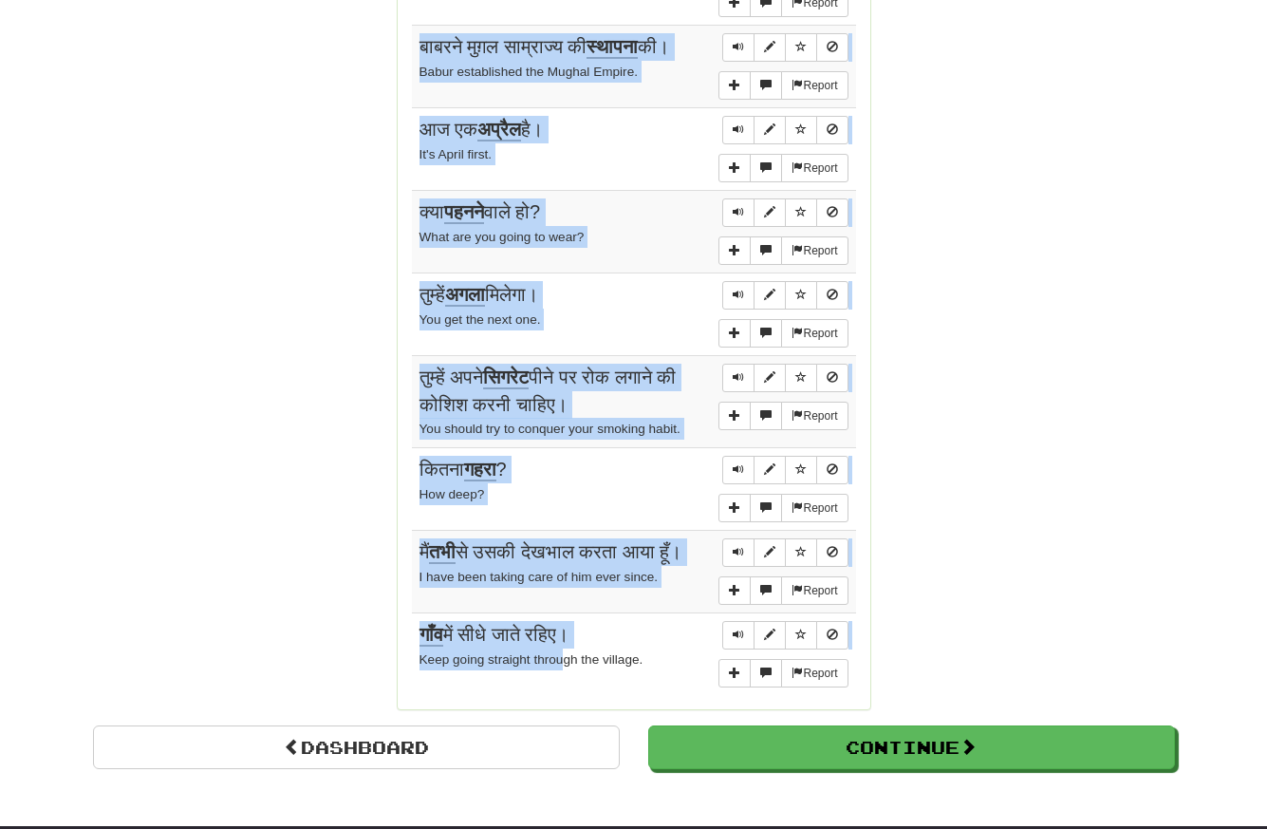
scroll to position [1432, 0]
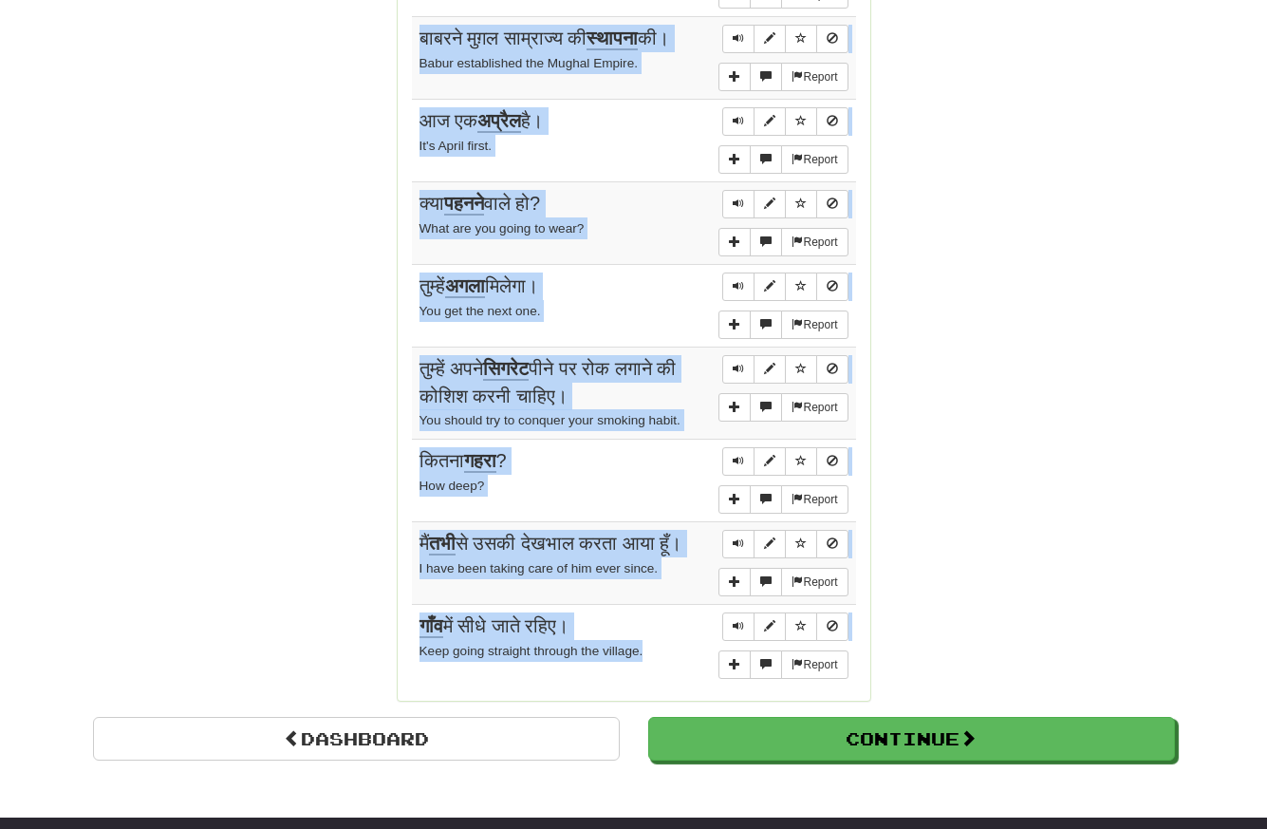
drag, startPoint x: 407, startPoint y: 140, endPoint x: 652, endPoint y: 643, distance: 559.4
copy div "Sentences: Report मुझे आपका सोना नहीं चाहिए। I don't want your gold. Report क्य…"
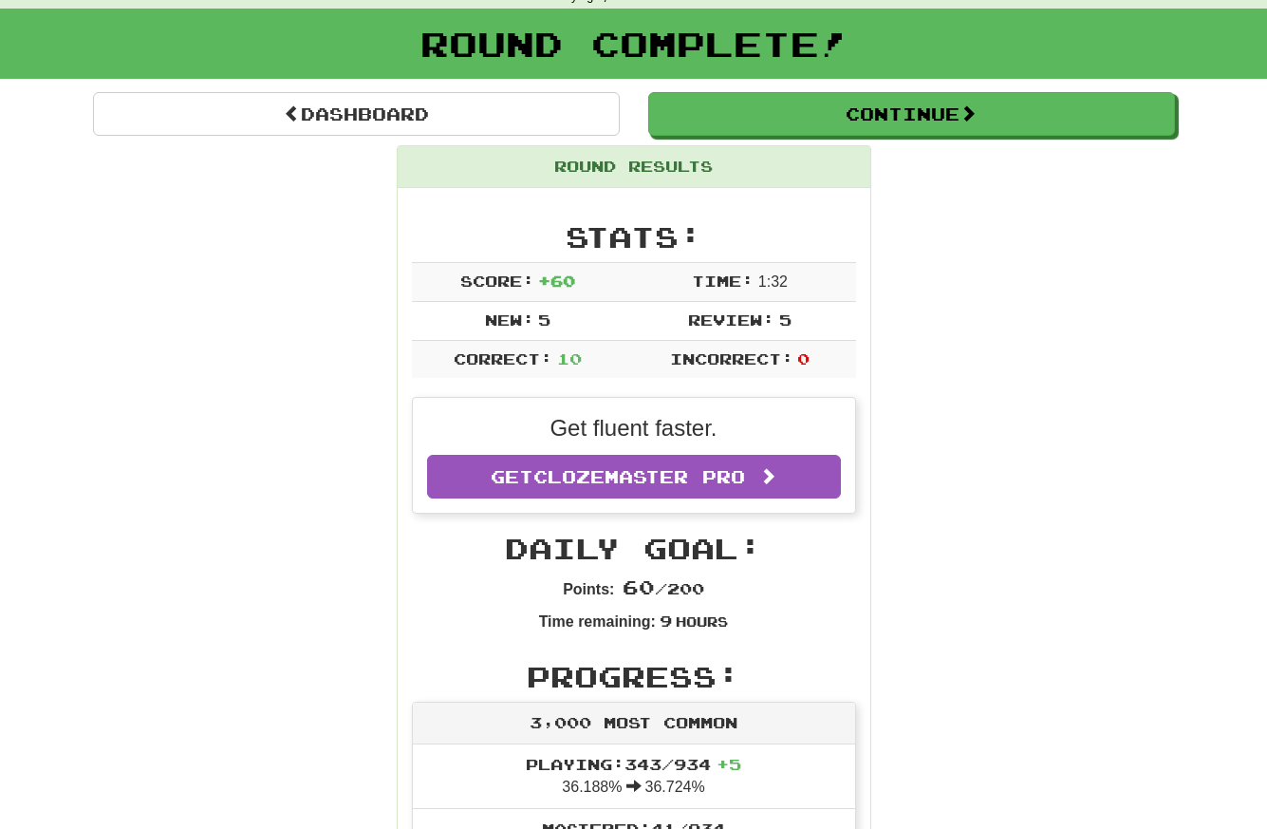
scroll to position [0, 0]
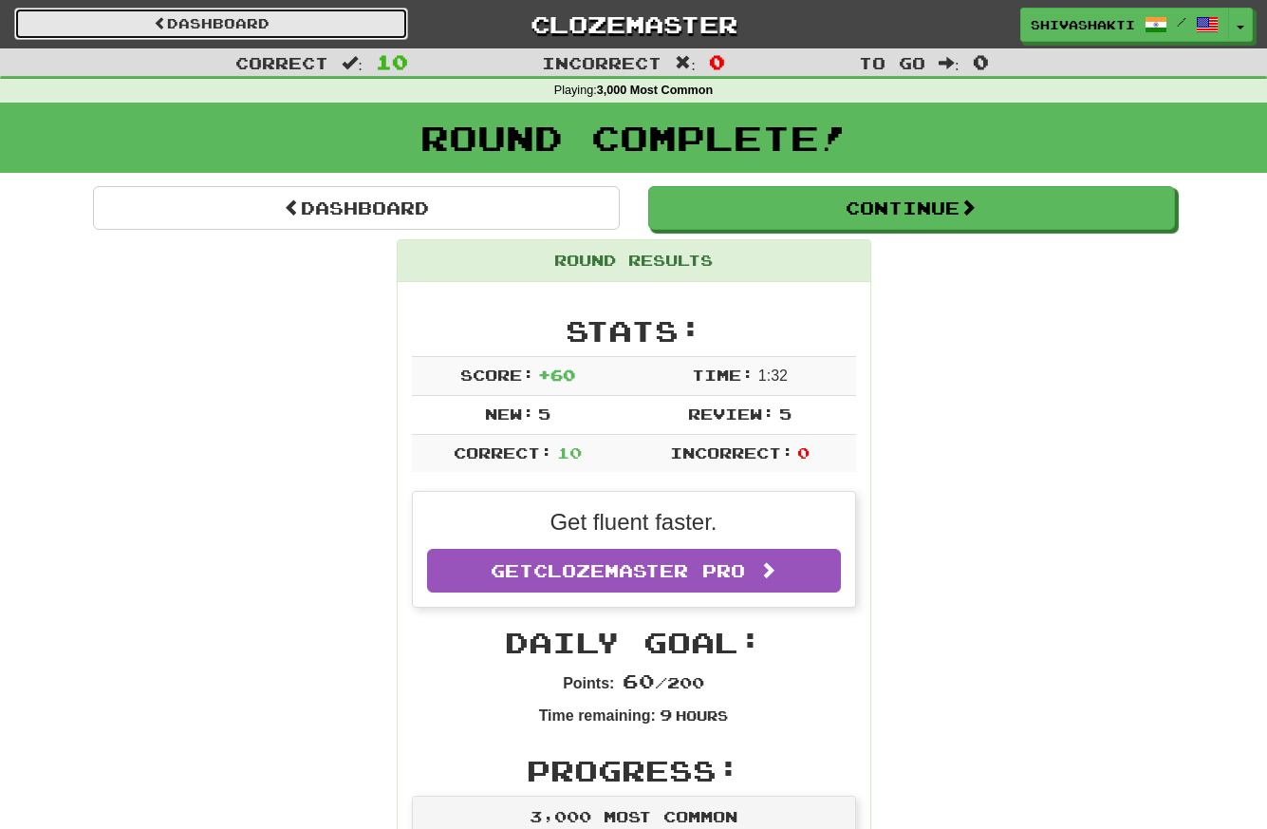
click at [231, 18] on link "Dashboard" at bounding box center [211, 24] width 394 height 32
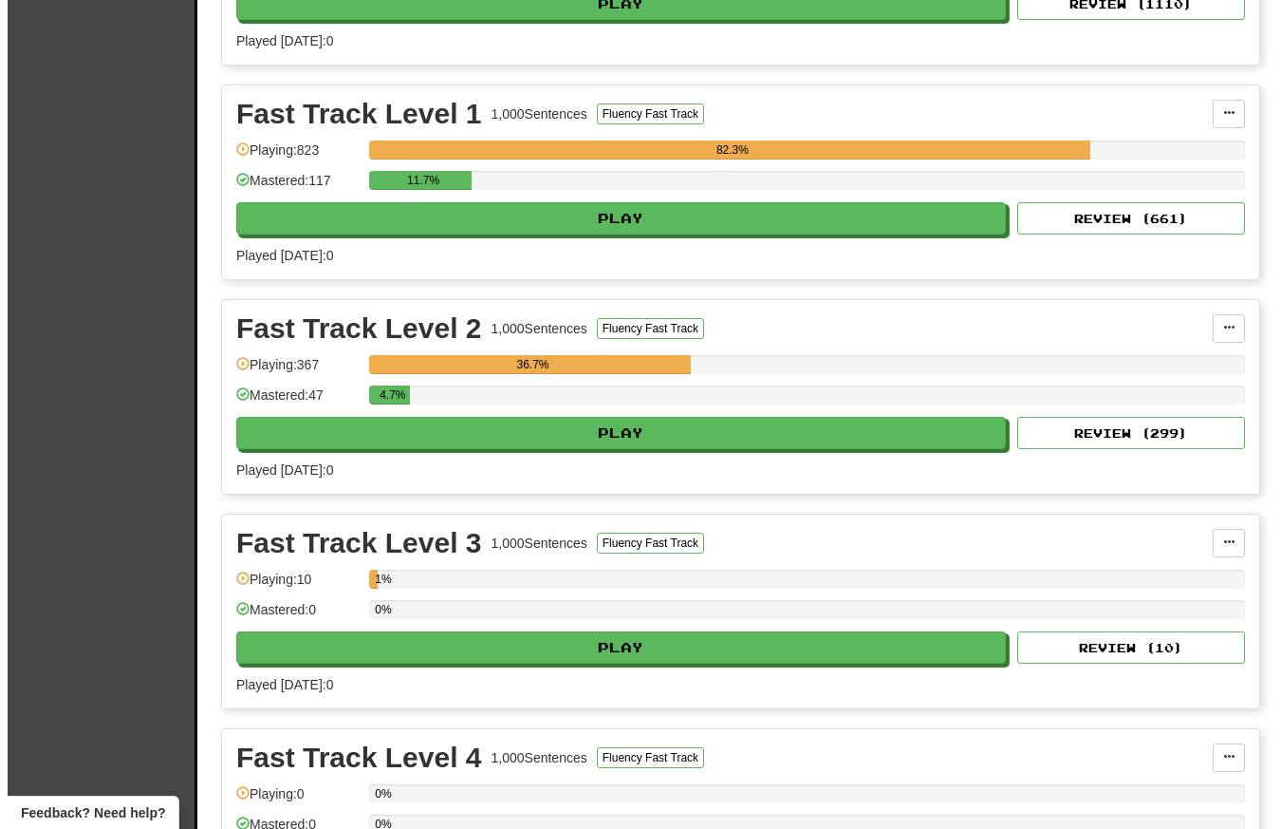
scroll to position [2421, 0]
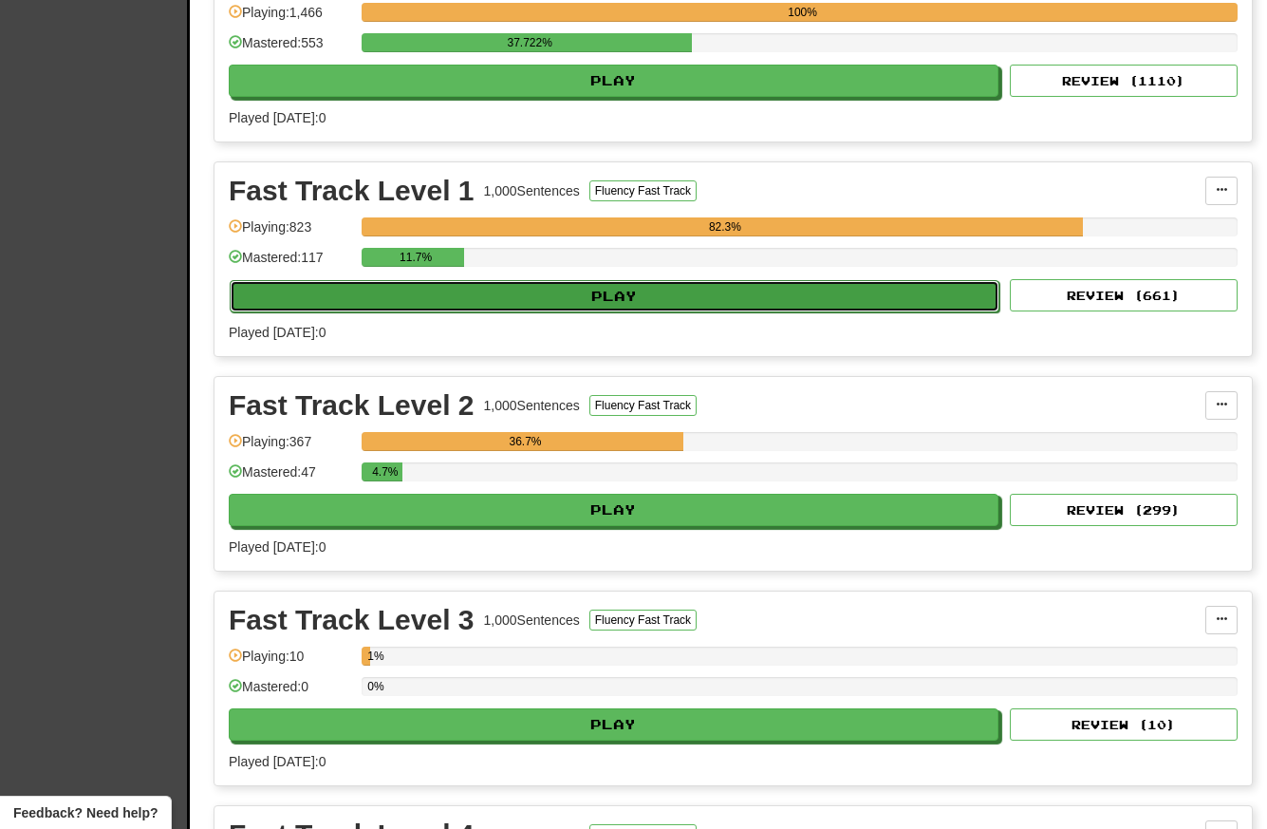
click at [664, 302] on button "Play" at bounding box center [615, 296] width 770 height 32
select select "**"
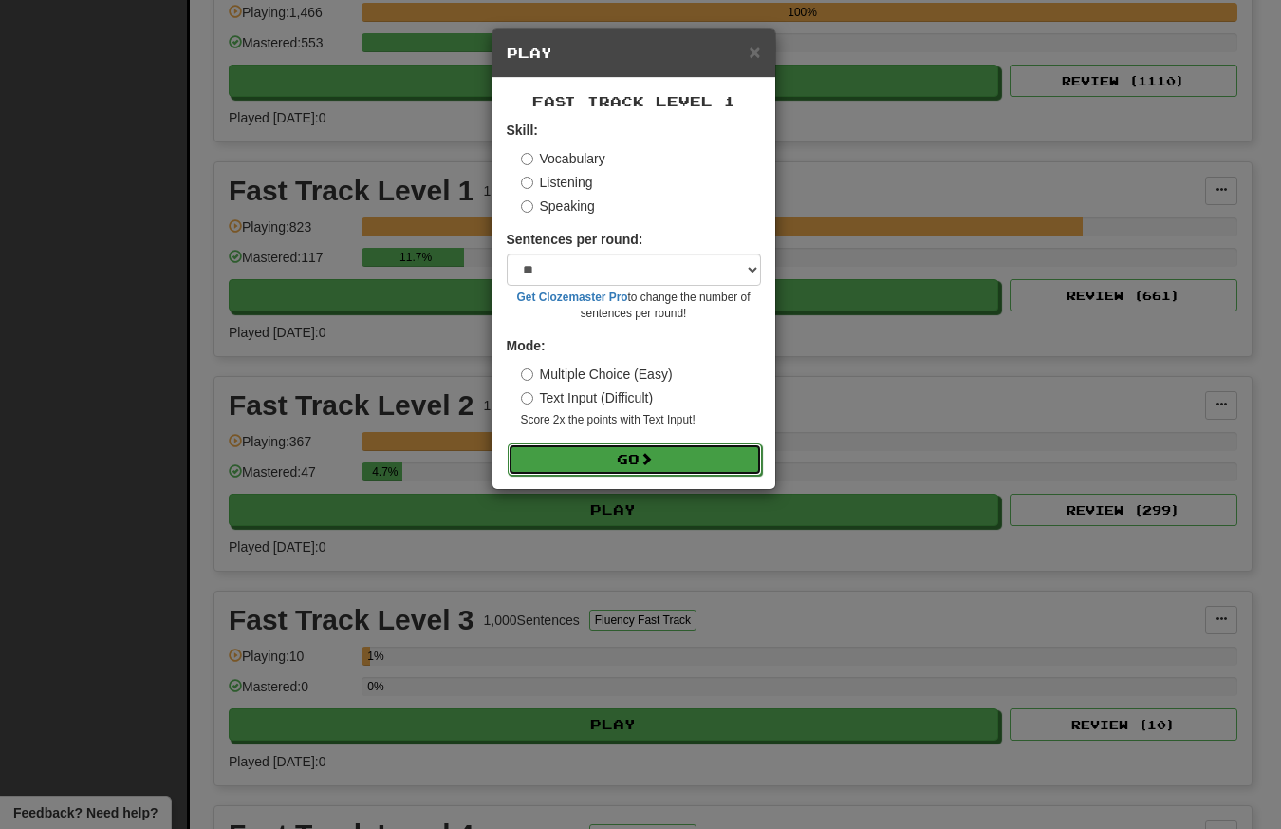
click at [642, 459] on button "Go" at bounding box center [635, 459] width 254 height 32
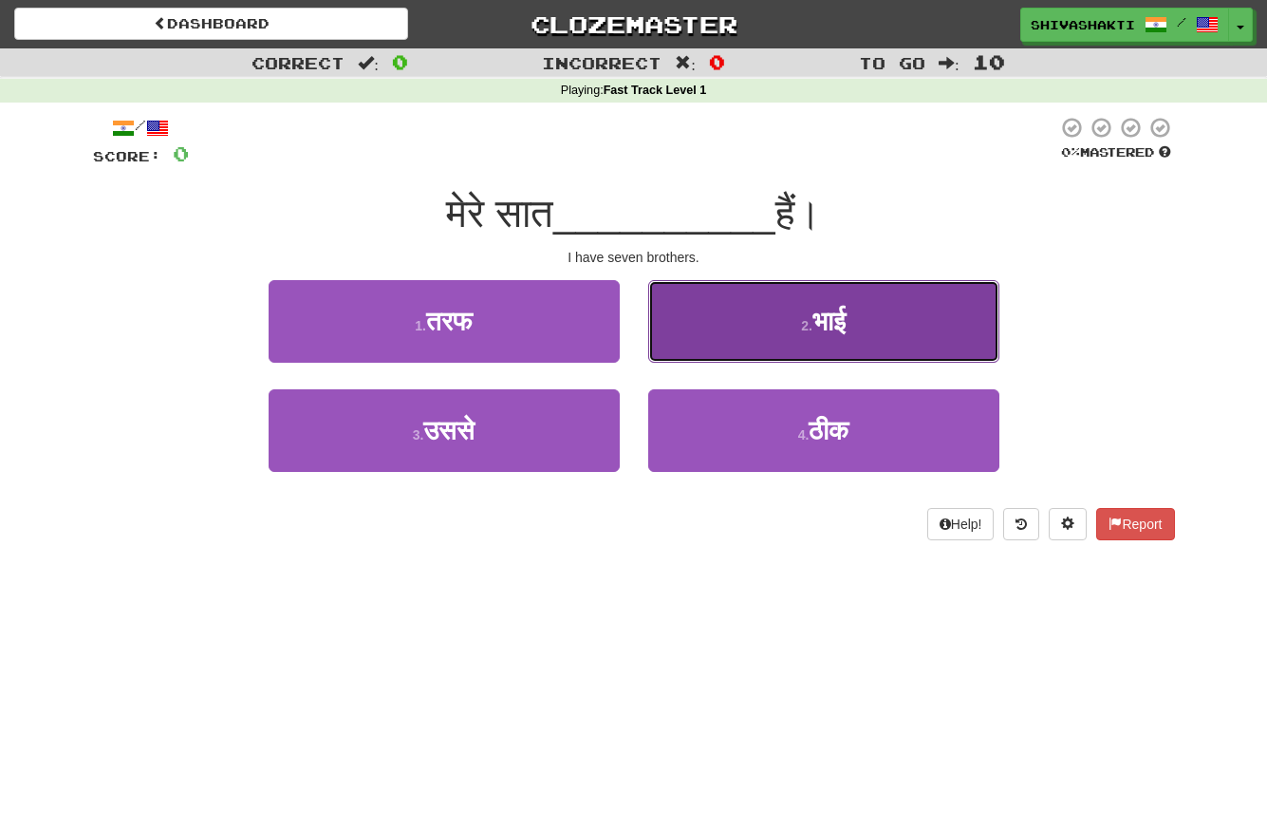
click at [767, 320] on button "2 . भाई" at bounding box center [823, 321] width 351 height 83
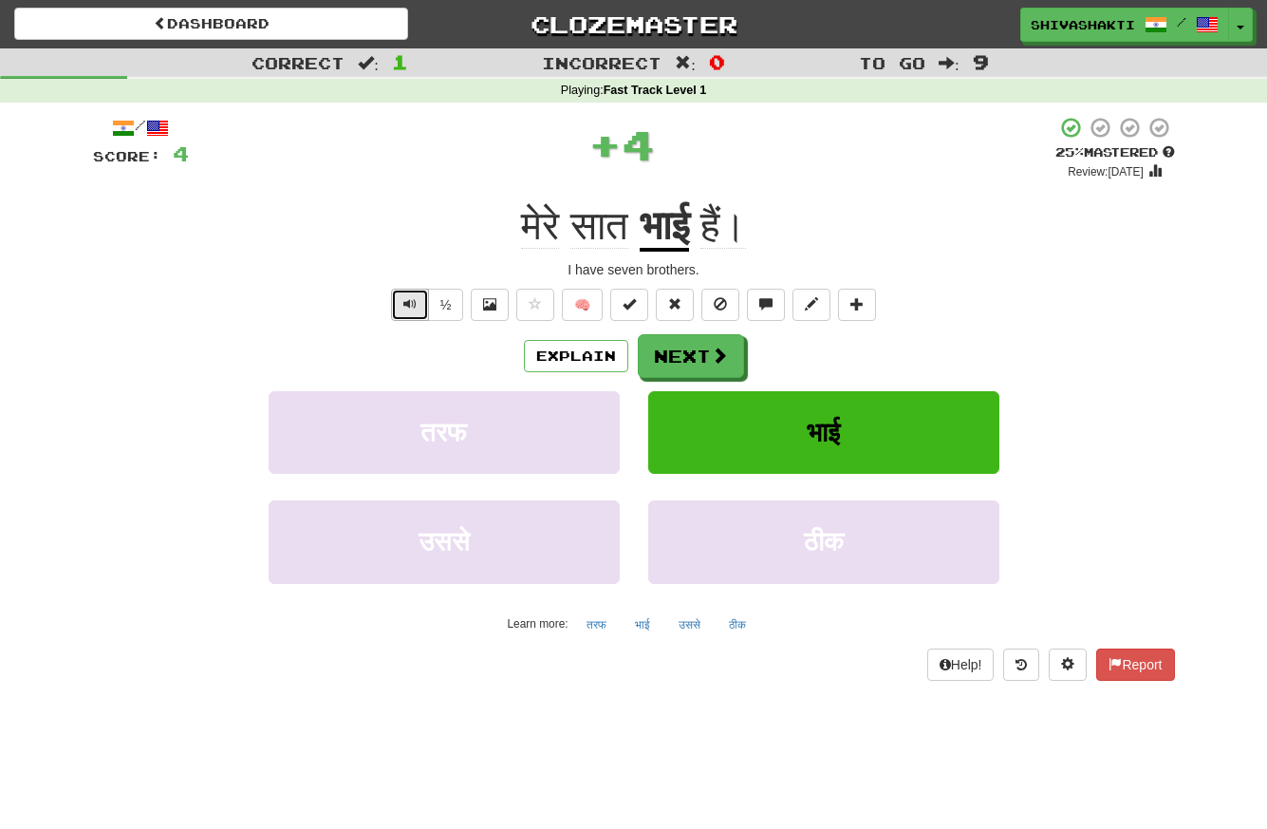
click at [405, 303] on span "Text-to-speech controls" at bounding box center [409, 303] width 13 height 13
click at [680, 355] on button "Next" at bounding box center [692, 357] width 106 height 44
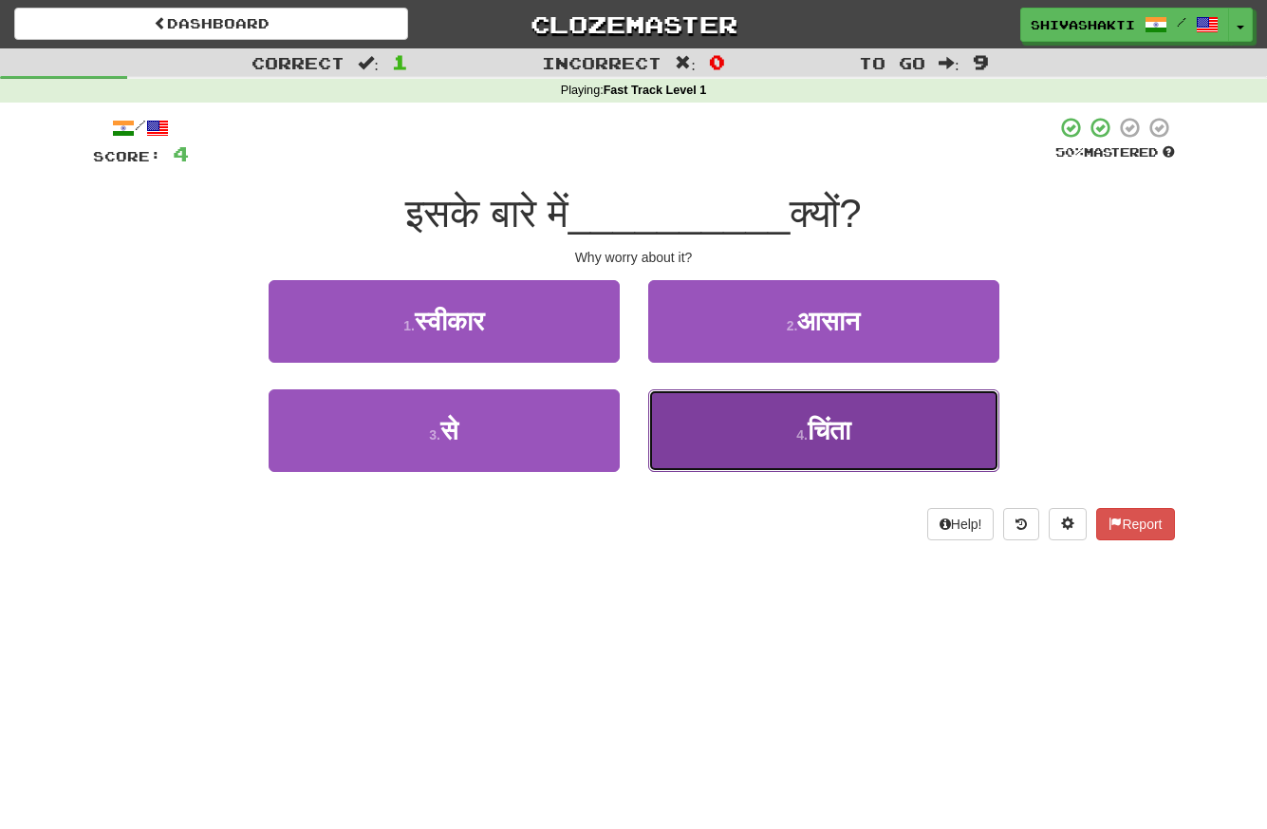
click at [753, 447] on button "4 . चिंता" at bounding box center [823, 430] width 351 height 83
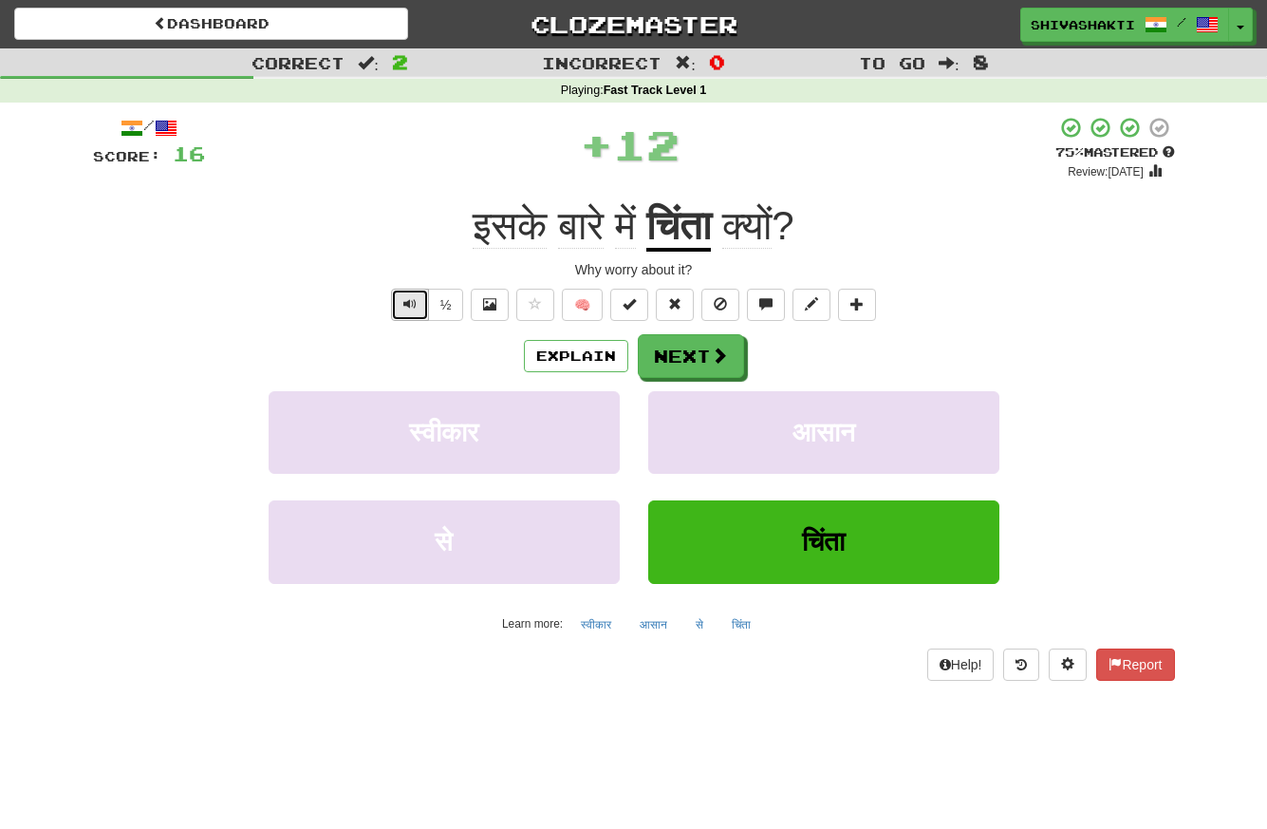
click at [409, 315] on button "Text-to-speech controls" at bounding box center [410, 305] width 38 height 32
click at [683, 361] on button "Next" at bounding box center [692, 357] width 106 height 44
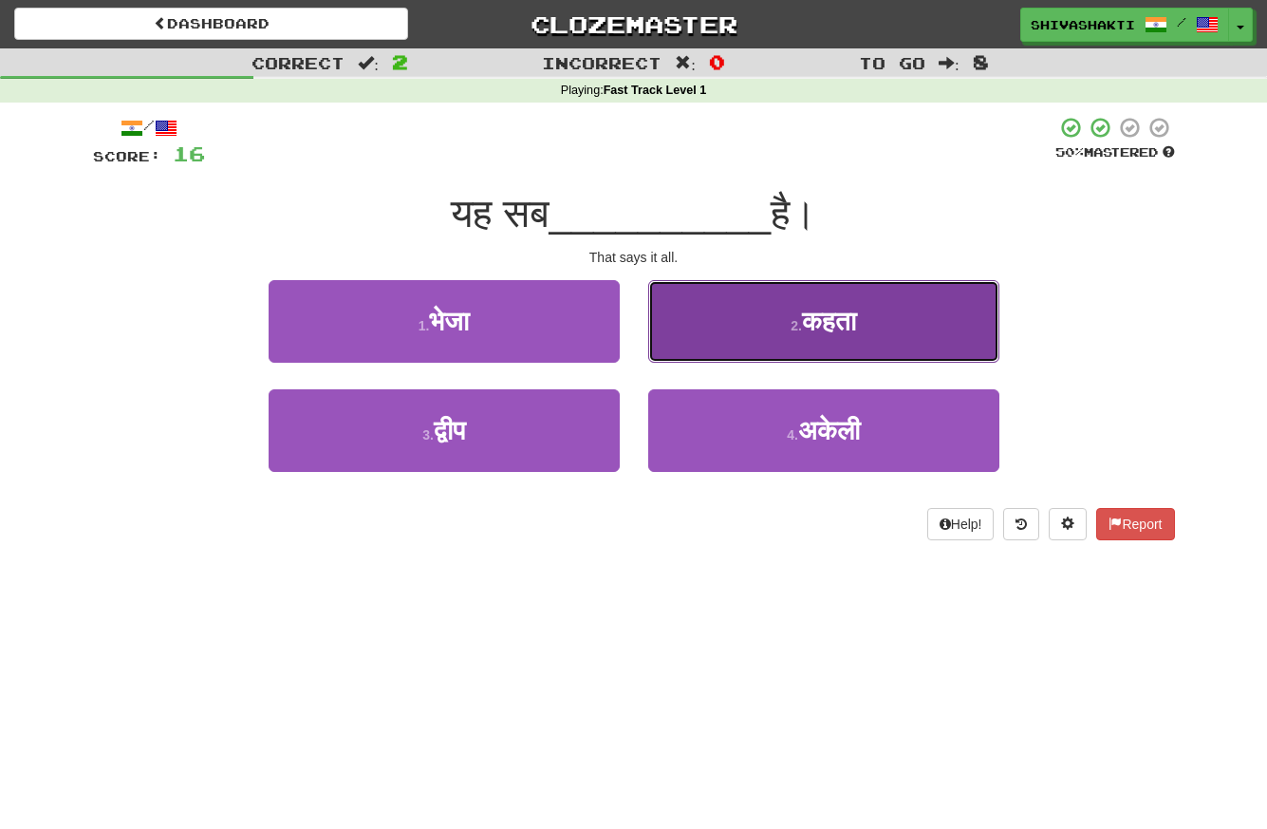
click at [774, 289] on button "2 . कहता" at bounding box center [823, 321] width 351 height 83
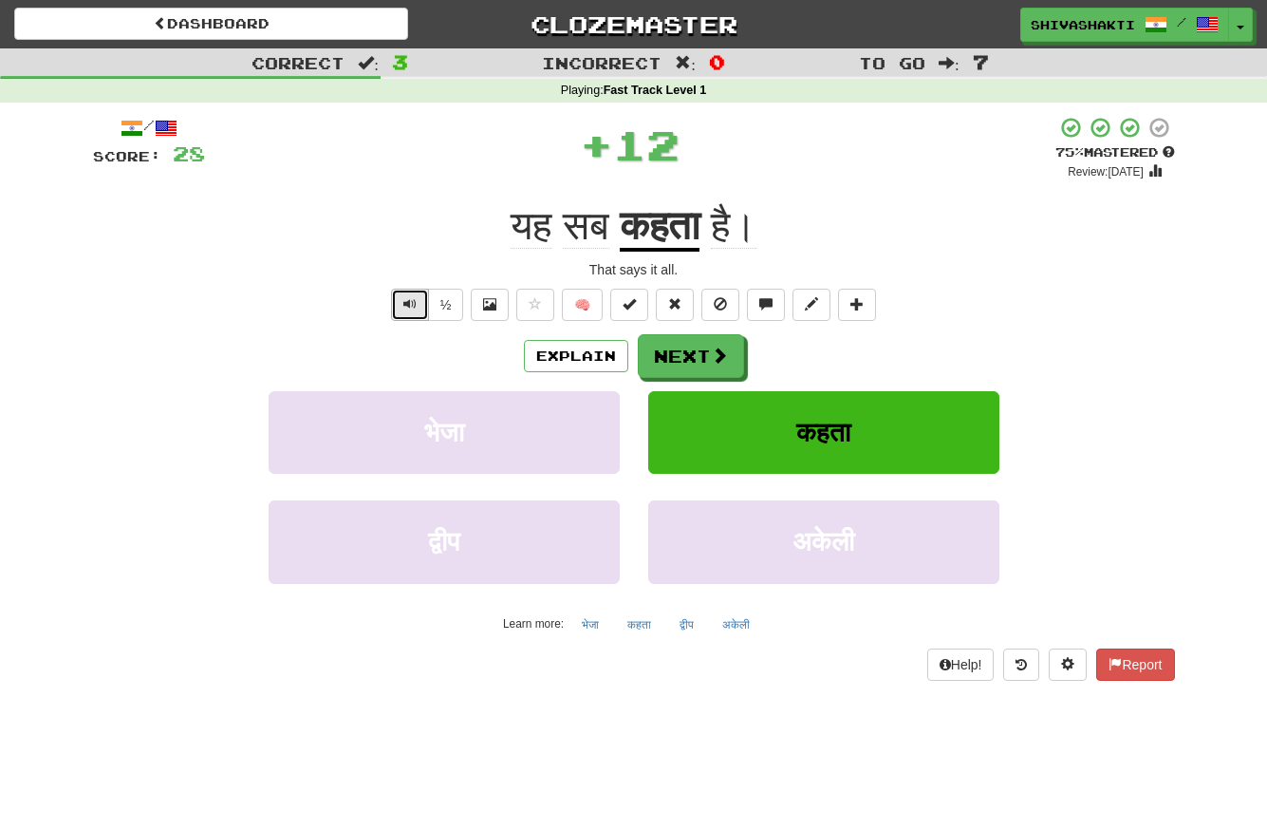
click at [405, 301] on span "Text-to-speech controls" at bounding box center [409, 303] width 13 height 13
click at [669, 352] on button "Next" at bounding box center [692, 357] width 106 height 44
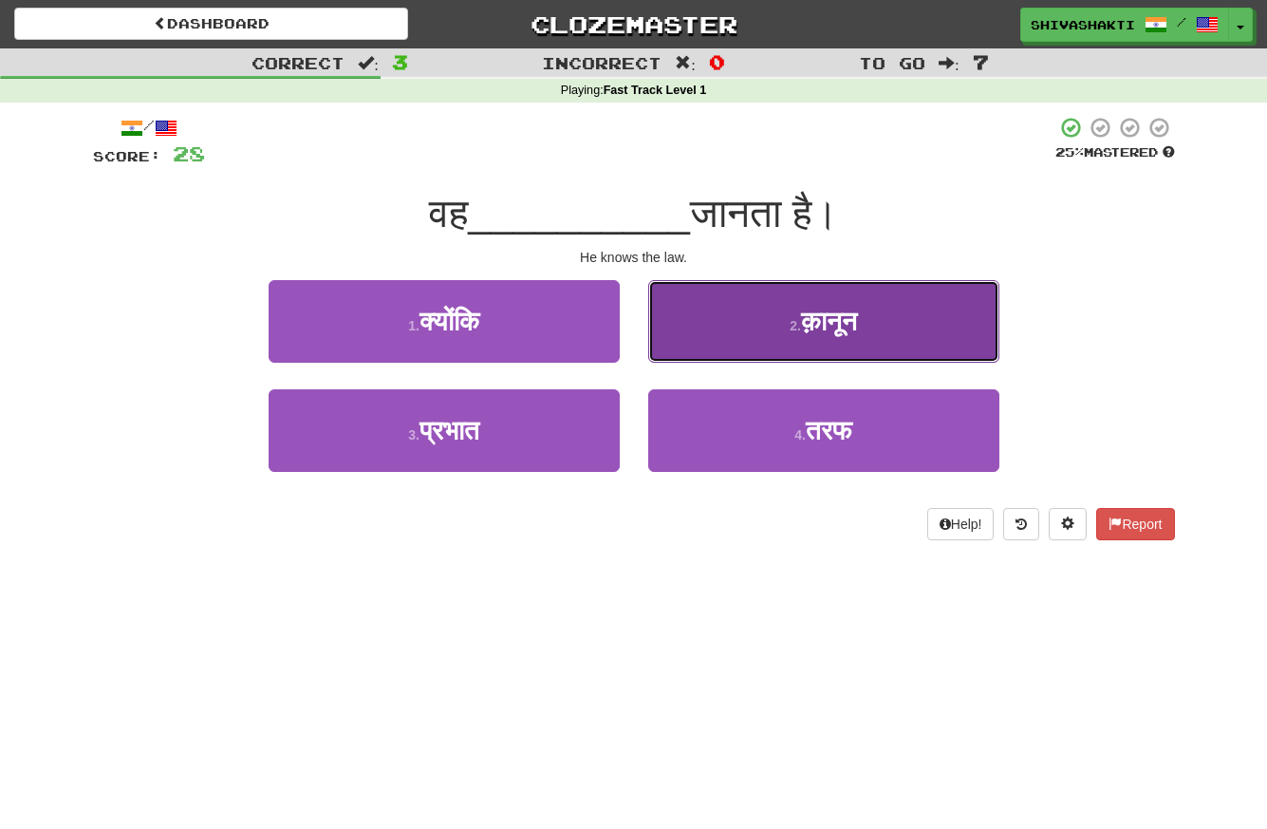
click at [851, 350] on button "2 . क़ानून" at bounding box center [823, 321] width 351 height 83
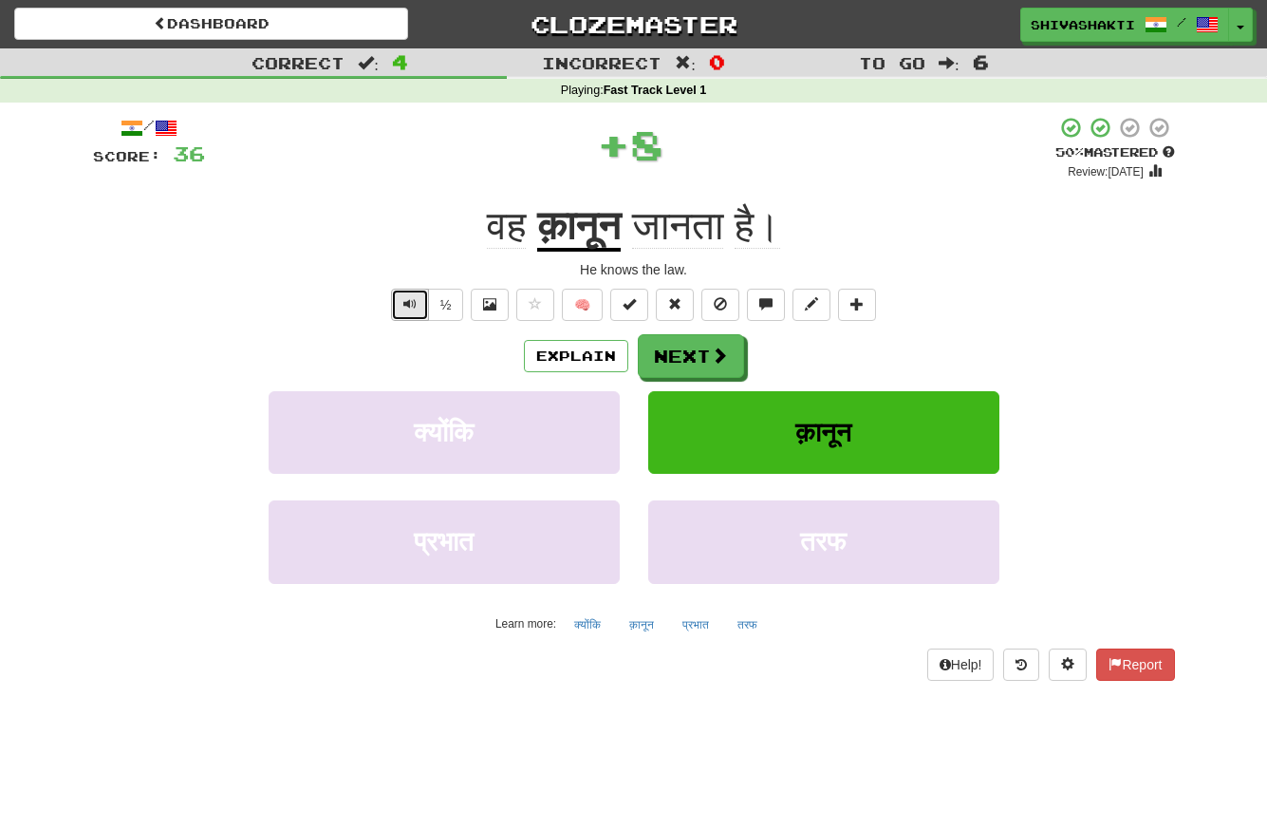
click at [404, 302] on span "Text-to-speech controls" at bounding box center [409, 303] width 13 height 13
click at [405, 302] on span "Text-to-speech controls" at bounding box center [409, 303] width 13 height 13
click at [692, 361] on button "Next" at bounding box center [692, 357] width 106 height 44
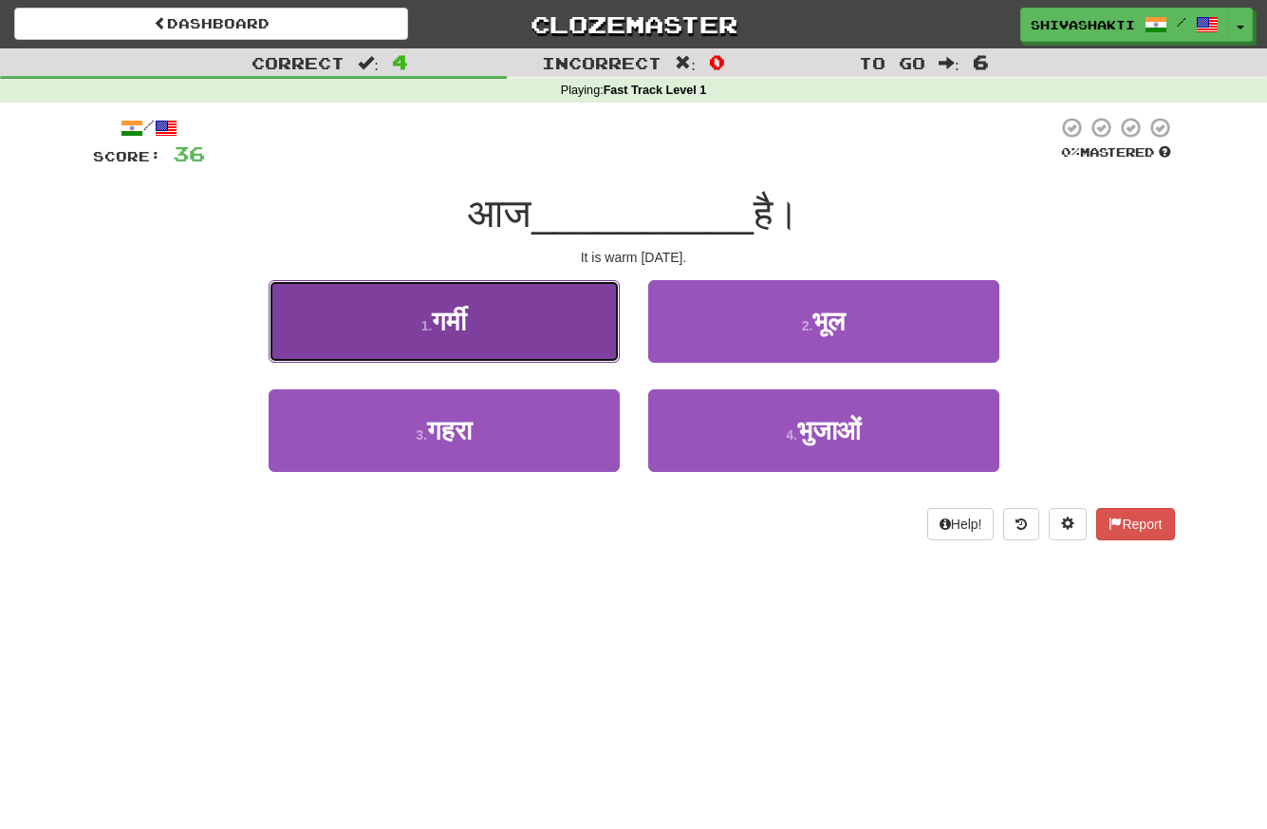
click at [466, 315] on span "गर्मी" at bounding box center [449, 321] width 34 height 29
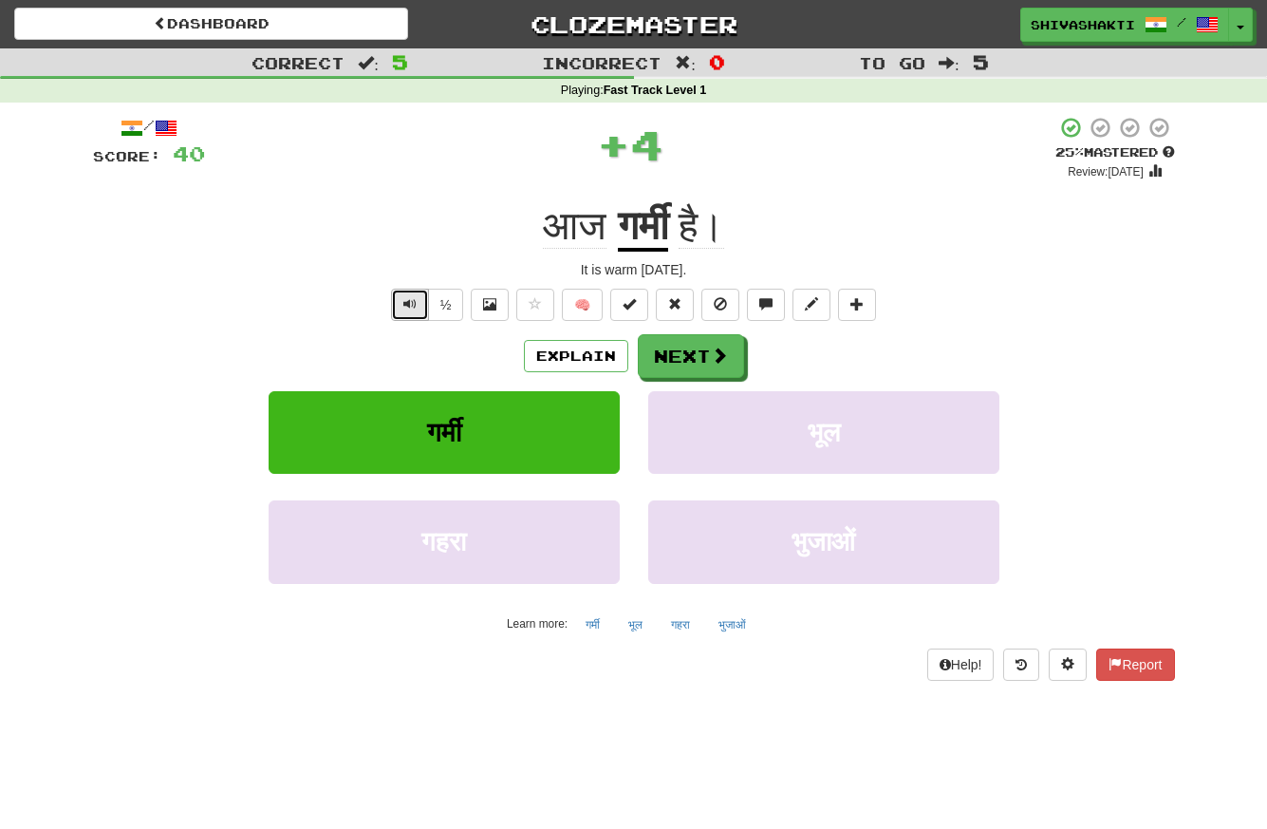
click at [419, 297] on button "Text-to-speech controls" at bounding box center [410, 305] width 38 height 32
click at [717, 349] on span at bounding box center [720, 355] width 17 height 17
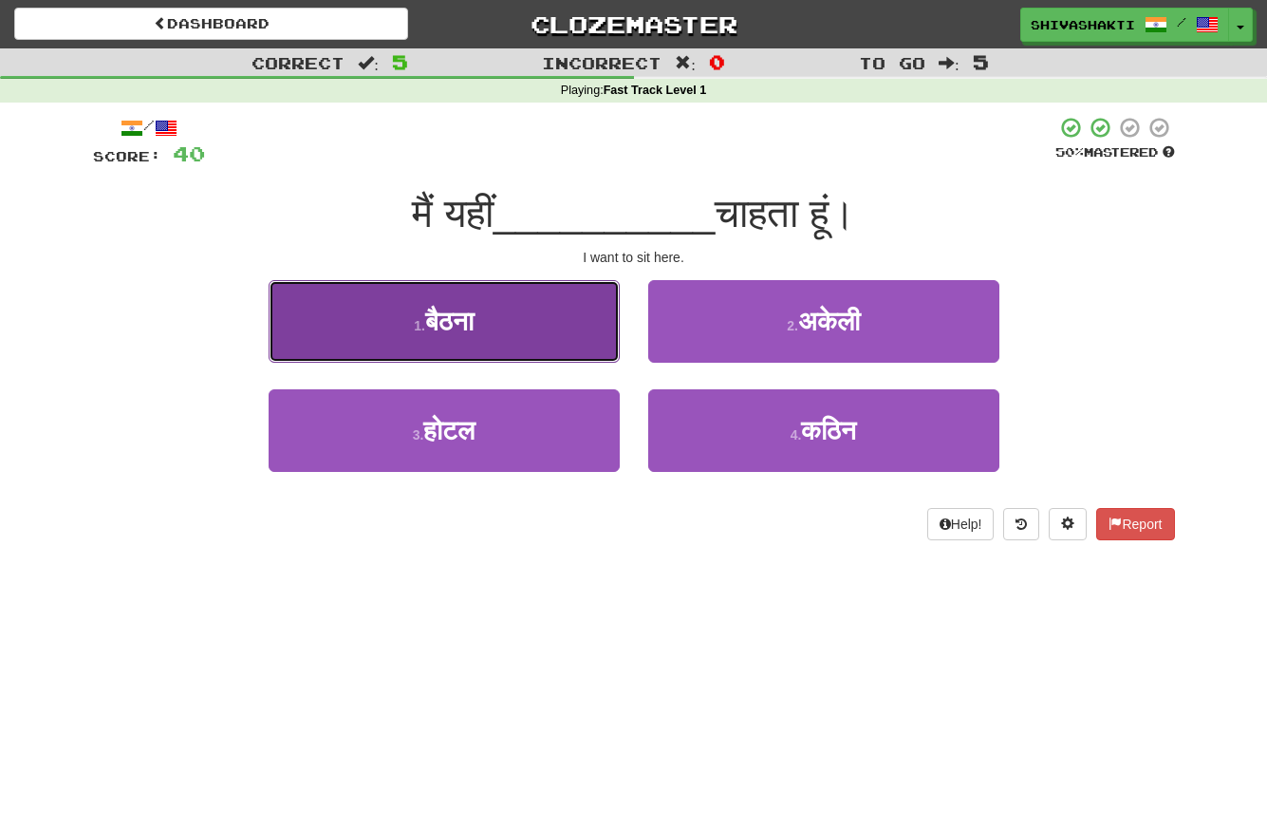
click at [546, 313] on button "1 . बैठना" at bounding box center [444, 321] width 351 height 83
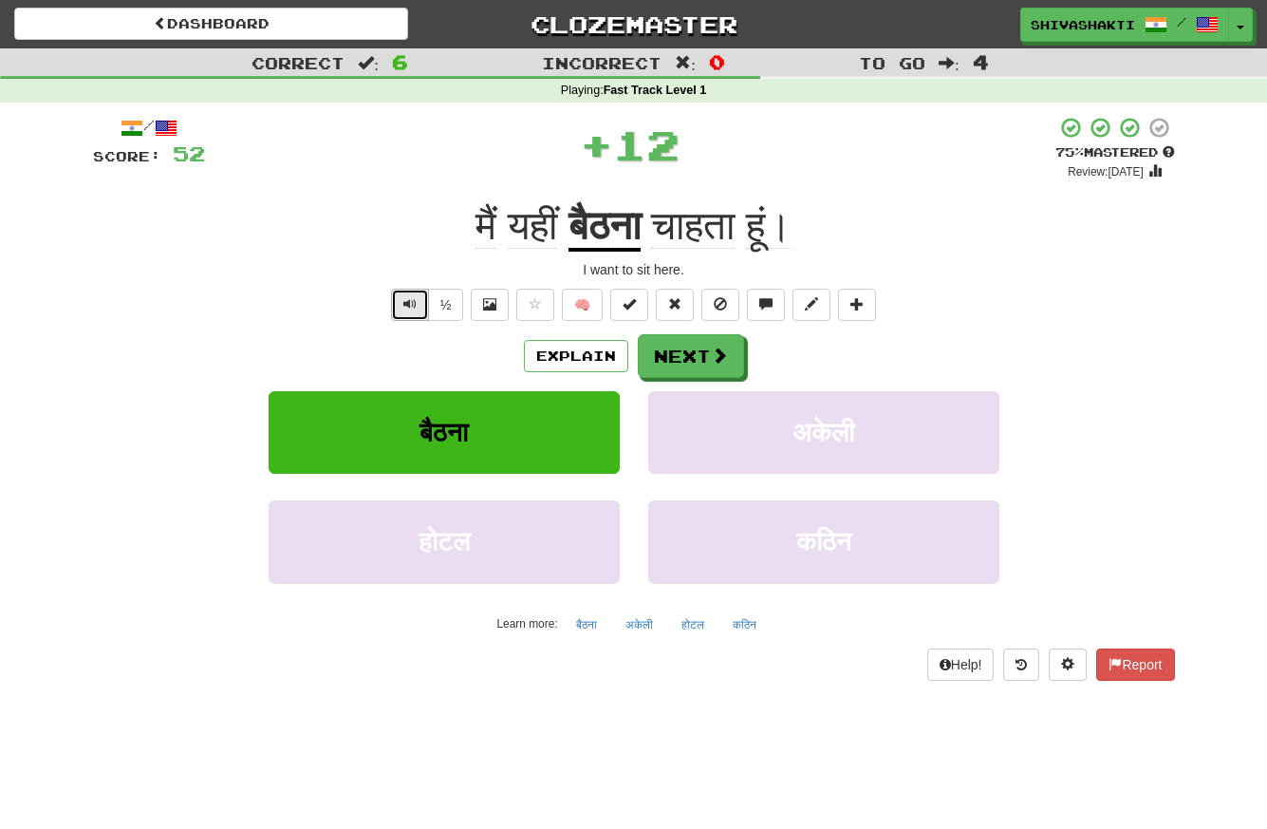
click at [404, 299] on span "Text-to-speech controls" at bounding box center [409, 303] width 13 height 13
click at [580, 356] on button "Explain" at bounding box center [576, 356] width 104 height 32
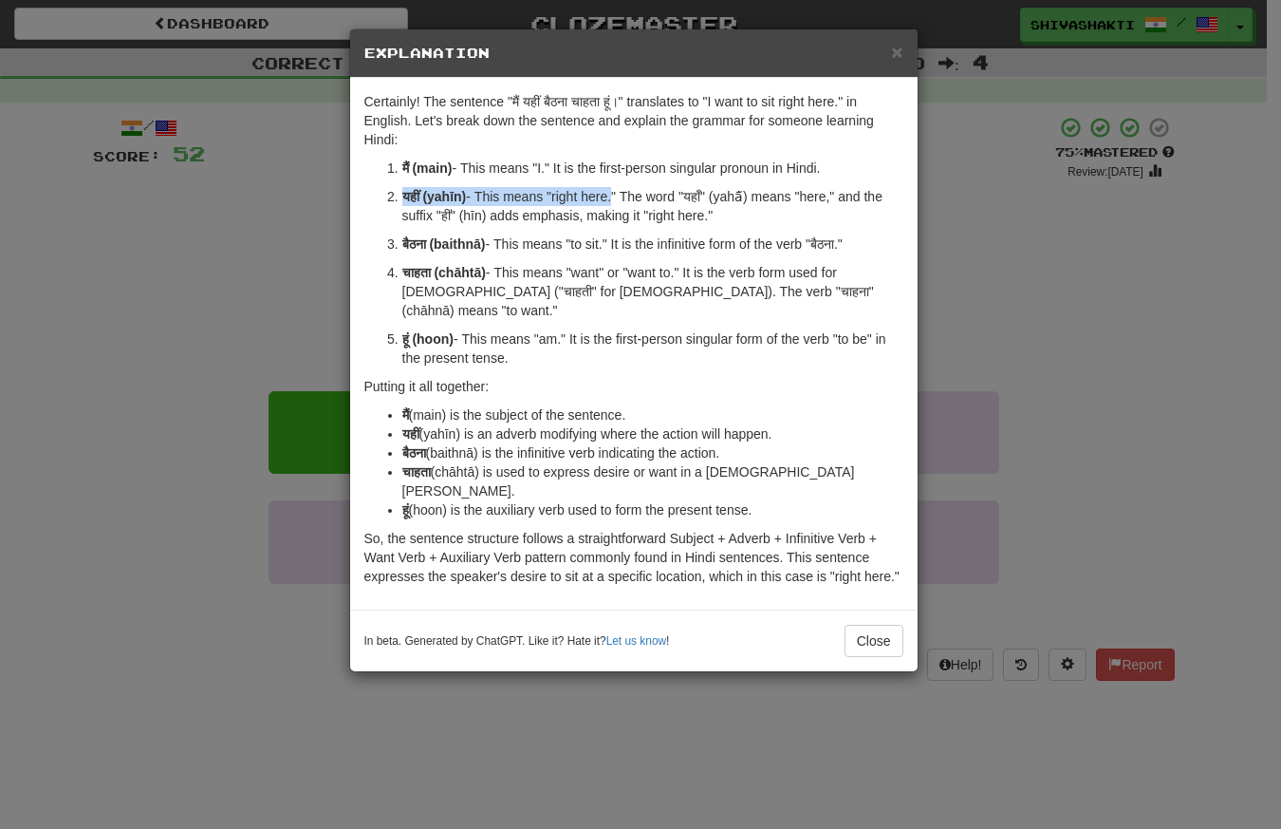
drag, startPoint x: 610, startPoint y: 196, endPoint x: 392, endPoint y: 191, distance: 218.4
click at [402, 191] on li "यहीं (yahīn) - This means "right here." The word "यहाँ" (yahā̃) means "here," a…" at bounding box center [652, 206] width 501 height 38
click at [464, 200] on strong "यहीं (yahīn)" at bounding box center [434, 196] width 65 height 15
drag, startPoint x: 464, startPoint y: 200, endPoint x: 401, endPoint y: 198, distance: 62.7
click at [402, 198] on strong "यहीं (yahīn)" at bounding box center [434, 196] width 65 height 15
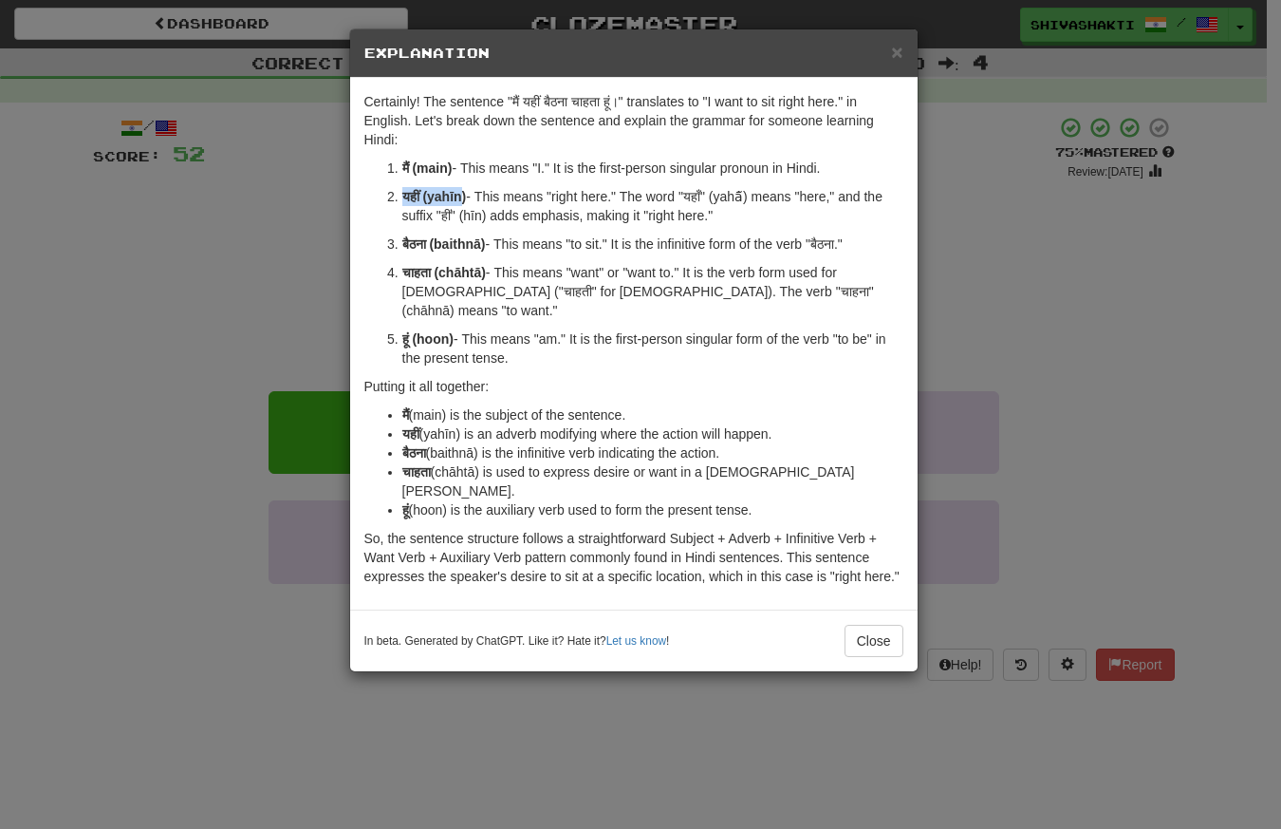
copy strong "यहीं (yahīn"
click at [236, 241] on div "× Explanation Certainly! The sentence "मैं यहीं बैठना चाहता हूं।" translates to…" at bounding box center [640, 414] width 1281 height 829
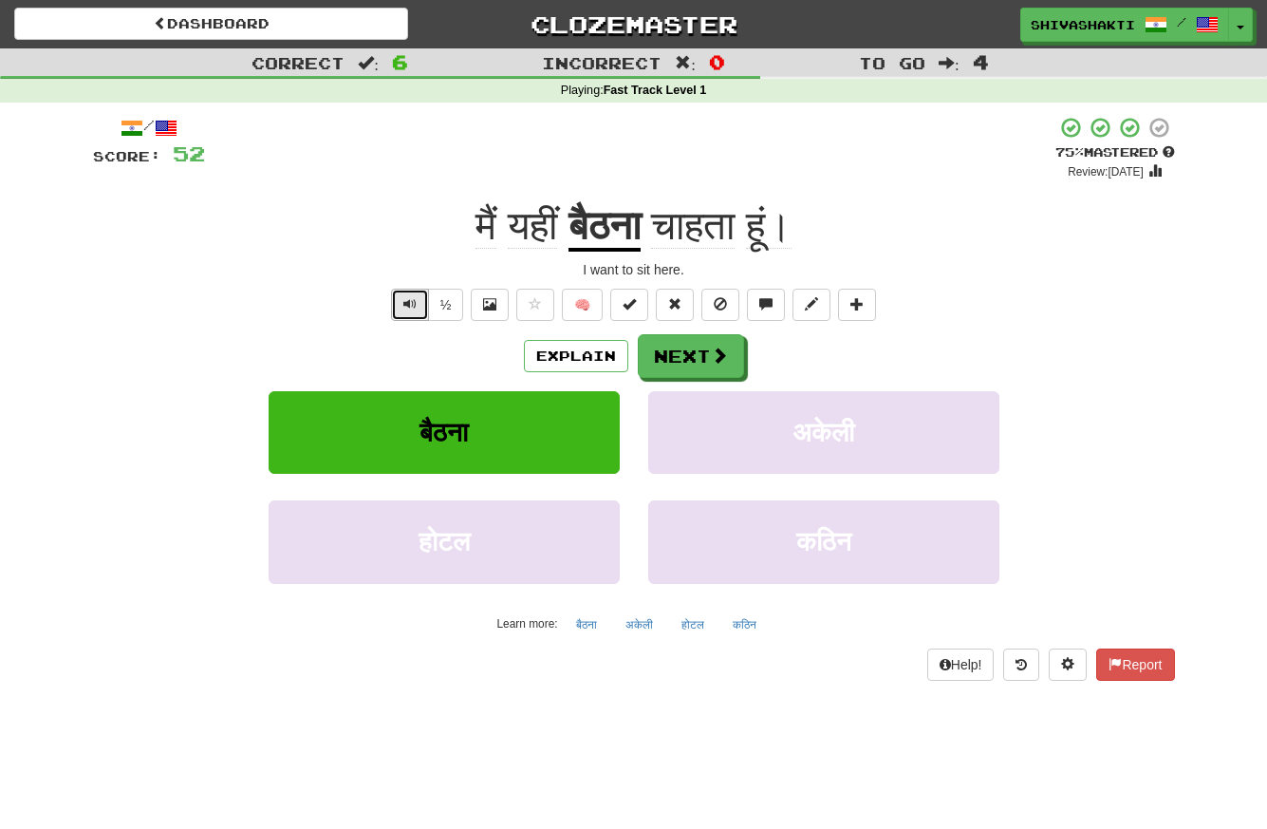
click at [405, 304] on span "Text-to-speech controls" at bounding box center [409, 303] width 13 height 13
click at [678, 357] on button "Next" at bounding box center [692, 357] width 106 height 44
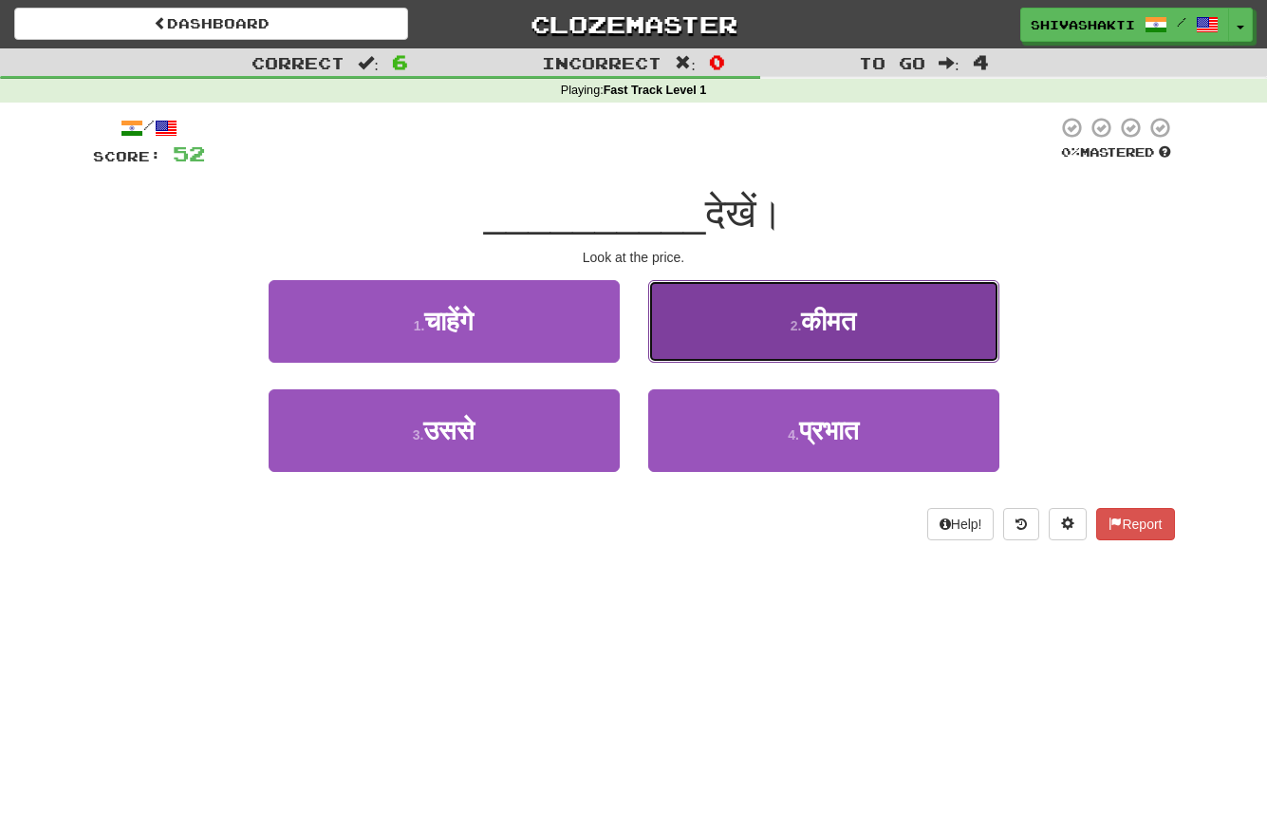
click at [767, 326] on button "2 . कीमत" at bounding box center [823, 321] width 351 height 83
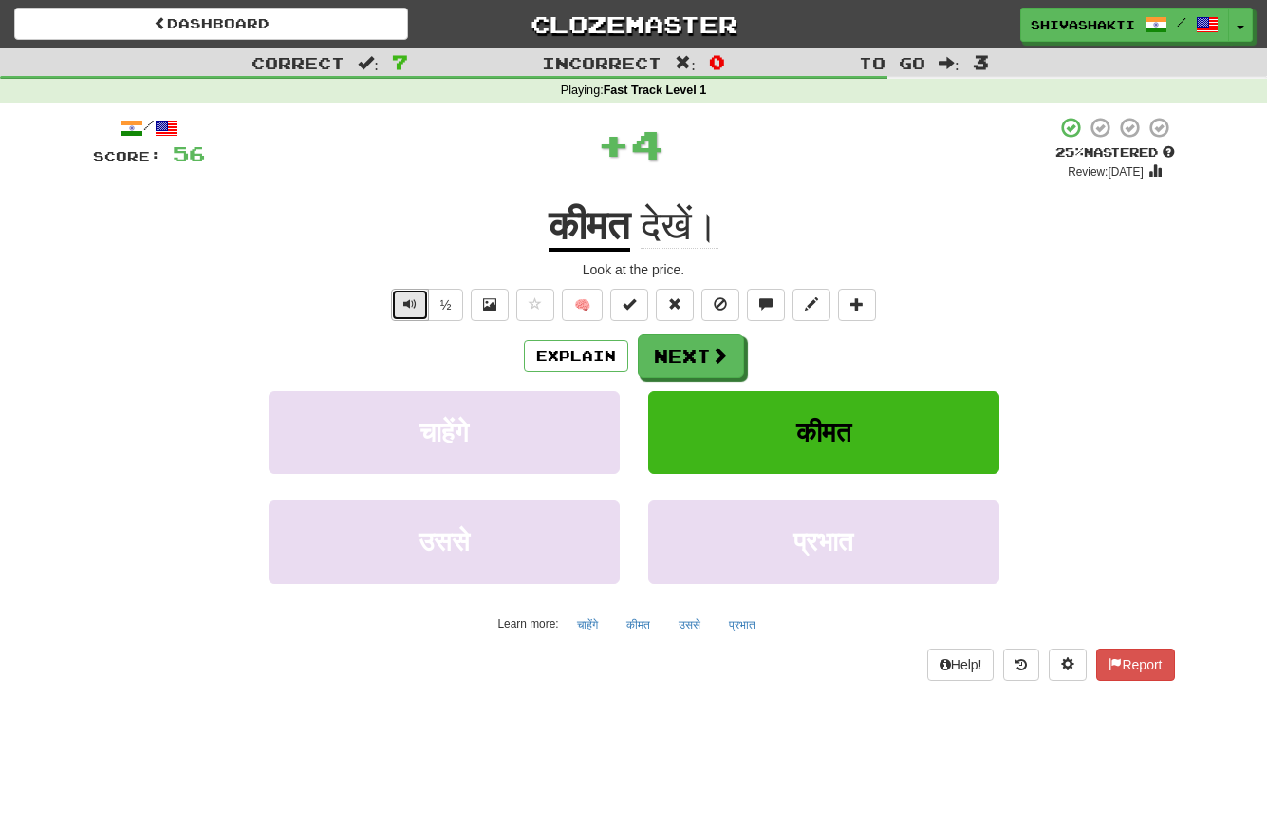
click at [411, 305] on span "Text-to-speech controls" at bounding box center [409, 303] width 13 height 13
click at [418, 310] on button "Text-to-speech controls" at bounding box center [410, 305] width 38 height 32
click at [669, 361] on button "Next" at bounding box center [692, 357] width 106 height 44
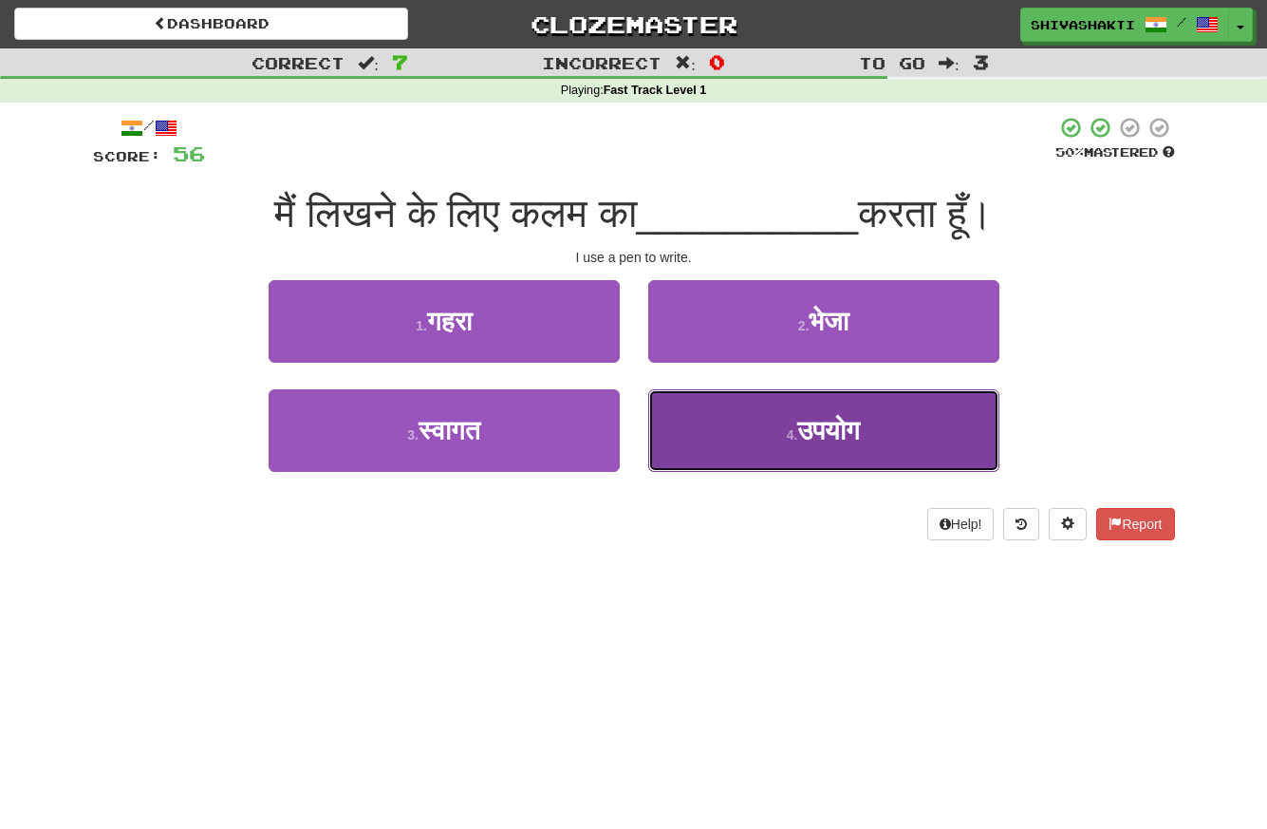
click at [788, 442] on button "4 . उपयोग" at bounding box center [823, 430] width 351 height 83
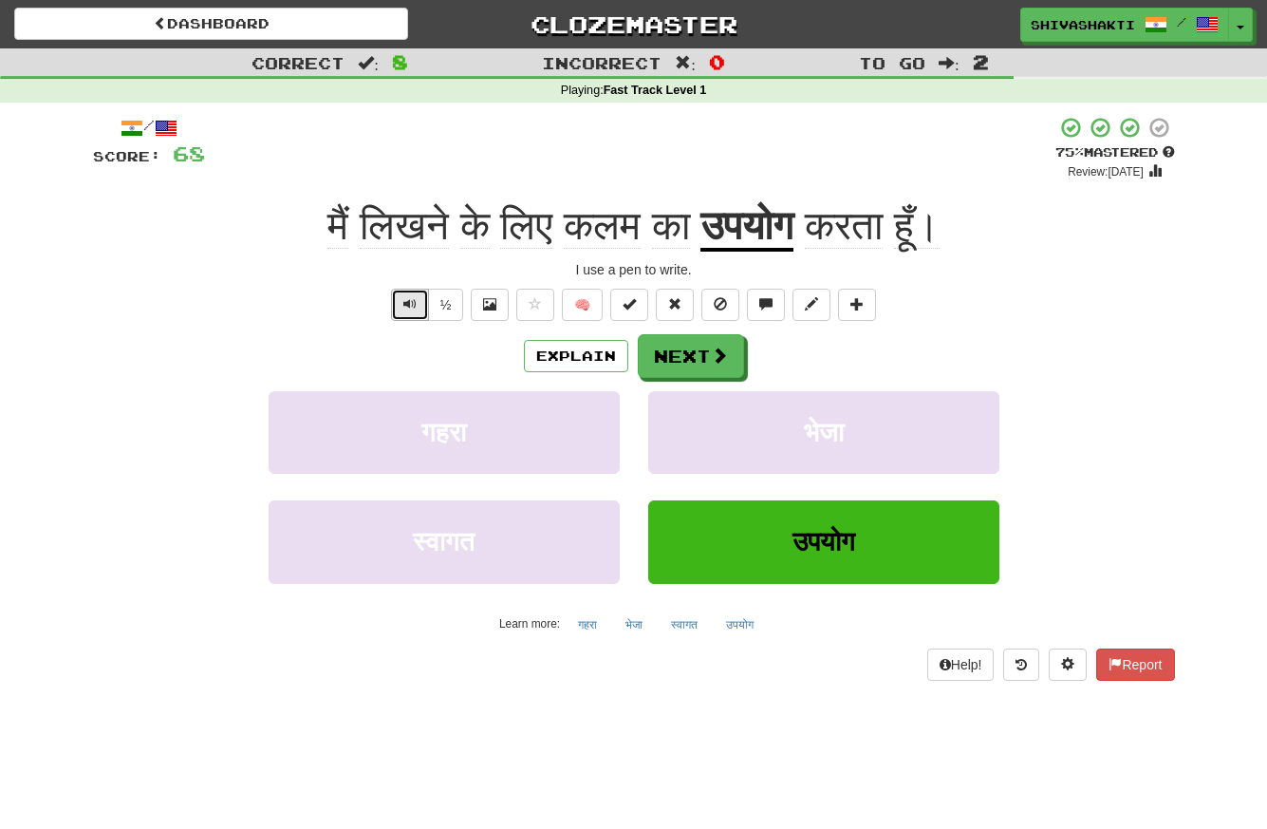
click at [405, 302] on span "Text-to-speech controls" at bounding box center [409, 303] width 13 height 13
click at [406, 302] on span "Text-to-speech controls" at bounding box center [409, 303] width 13 height 13
click at [716, 359] on span at bounding box center [720, 355] width 17 height 17
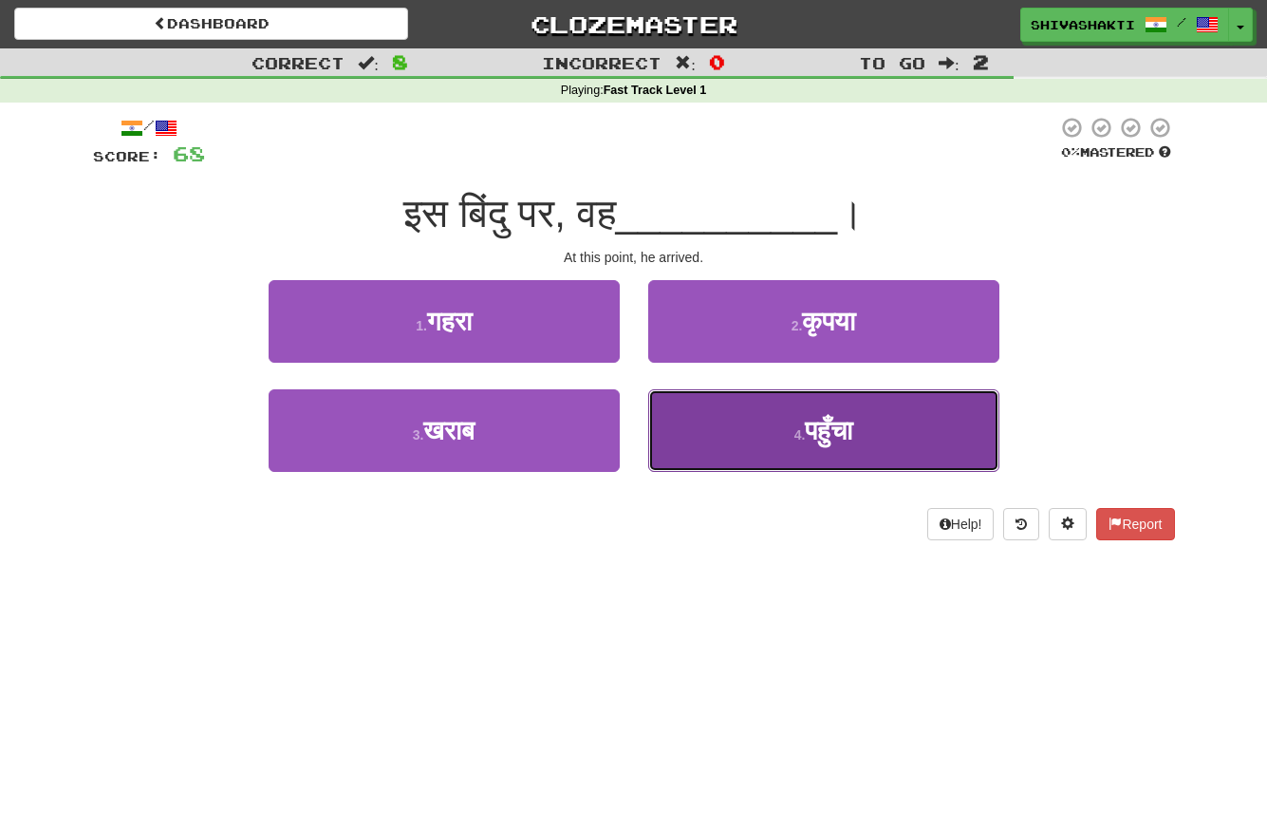
click at [794, 440] on small "4 ." at bounding box center [799, 434] width 11 height 15
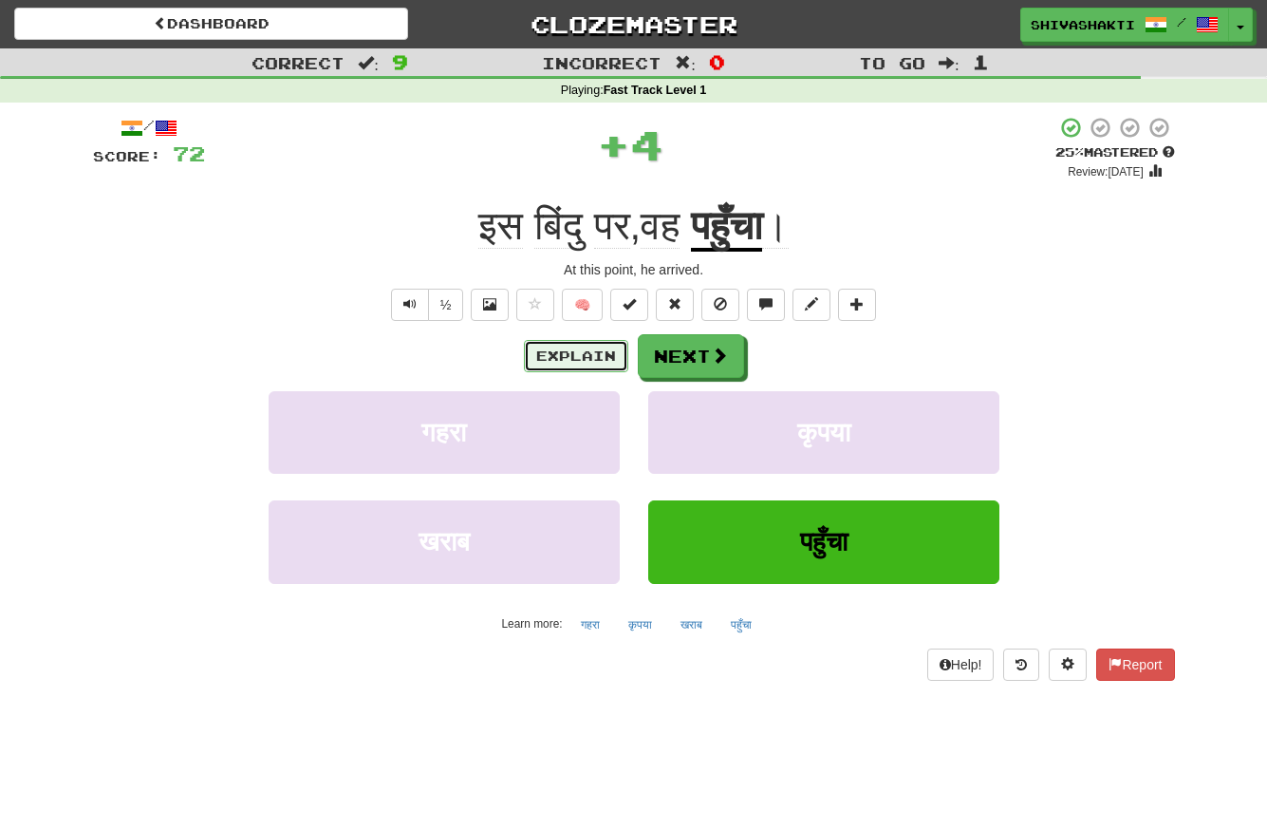
click at [577, 363] on button "Explain" at bounding box center [576, 356] width 104 height 32
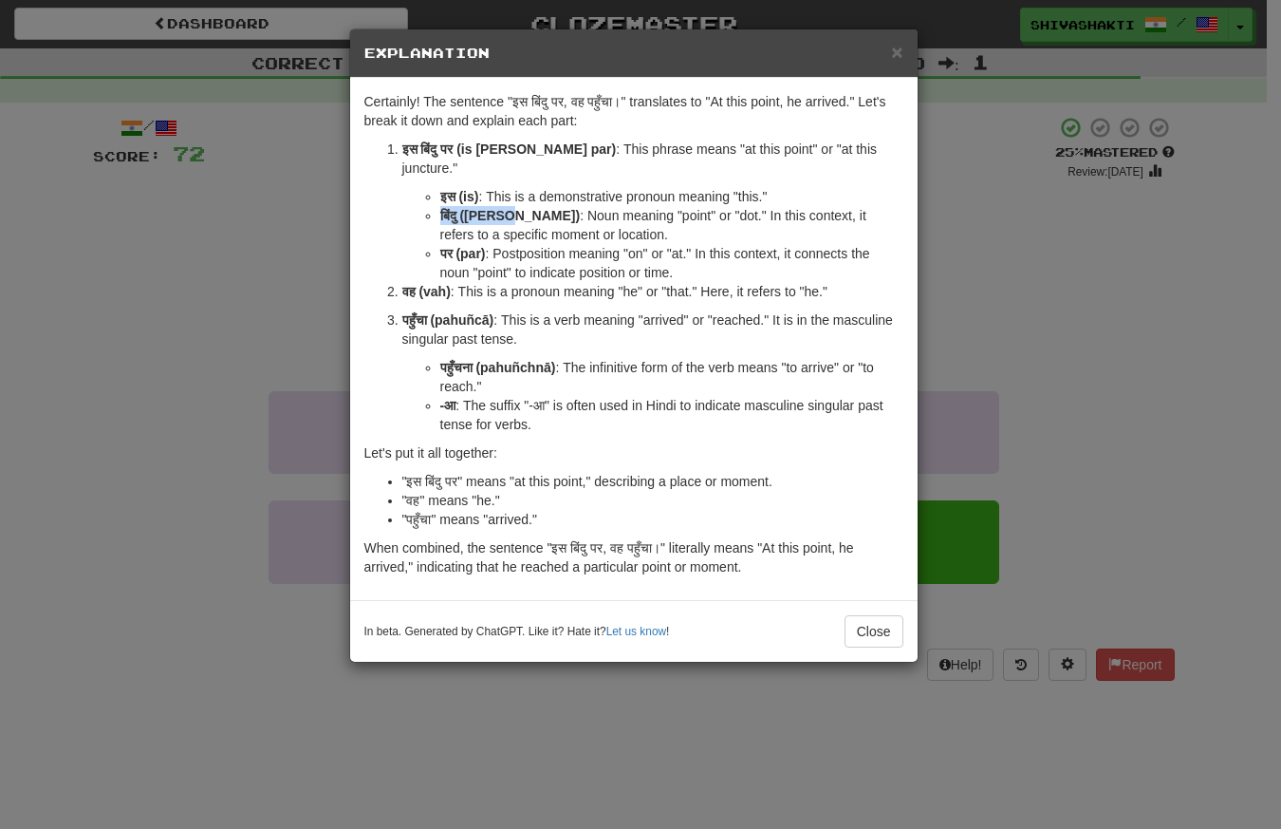
drag, startPoint x: 504, startPoint y: 198, endPoint x: 432, endPoint y: 195, distance: 72.2
click at [440, 206] on li "बिंदु (biṇdu) : Noun meaning "point" or "dot." In this context, it refers to a …" at bounding box center [671, 225] width 463 height 38
copy strong "बिंदु (biṇdu)"
click at [457, 150] on strong "इस बिंदु पर (is biṇdu par)" at bounding box center [509, 148] width 214 height 15
drag, startPoint x: 457, startPoint y: 150, endPoint x: 398, endPoint y: 149, distance: 59.8
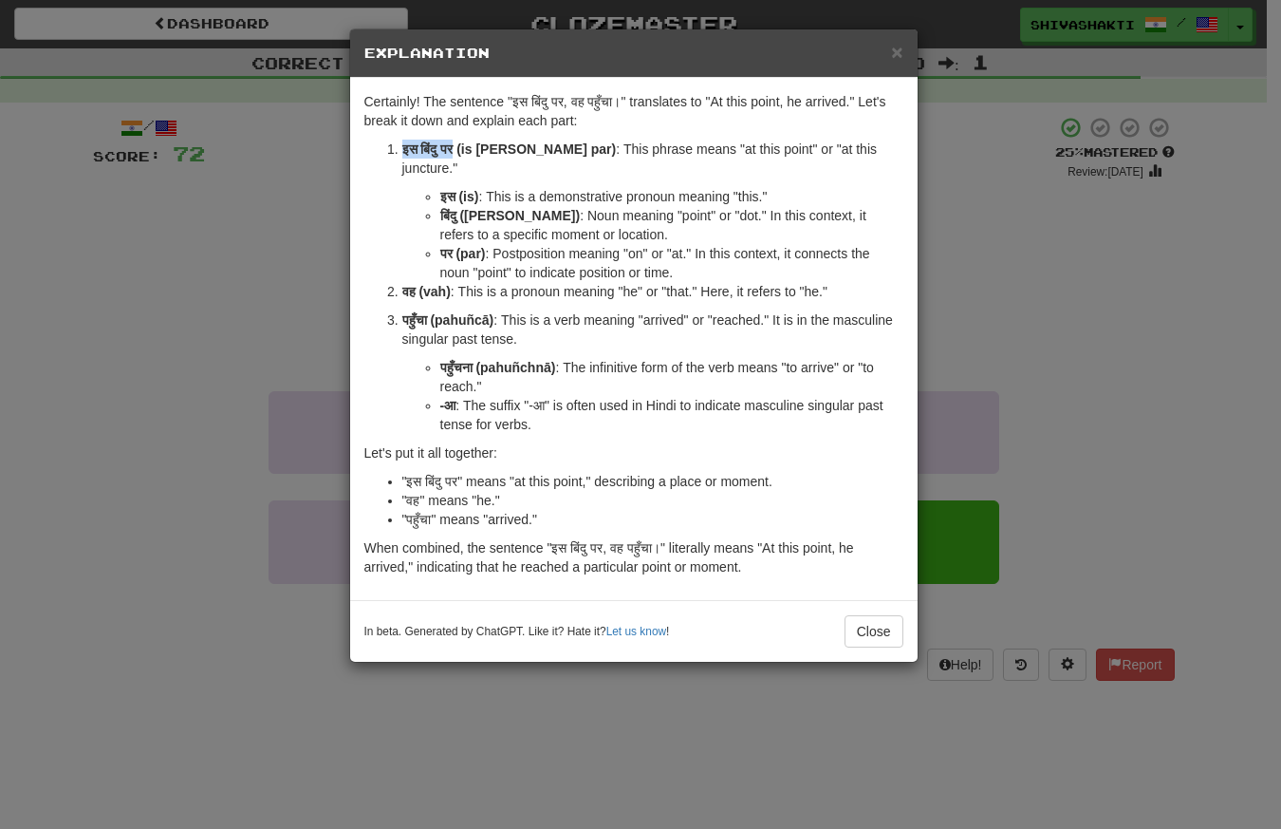
click at [402, 148] on li "इस बिंदु पर (is biṇdu par) : This phrase means "at this point" or "at this junc…" at bounding box center [652, 211] width 501 height 142
copy strong "इस बिंदु पर"
click at [303, 233] on div "× Explanation Certainly! The sentence "इस बिंदु पर, वह पहुँचा।" translates to "…" at bounding box center [640, 414] width 1281 height 829
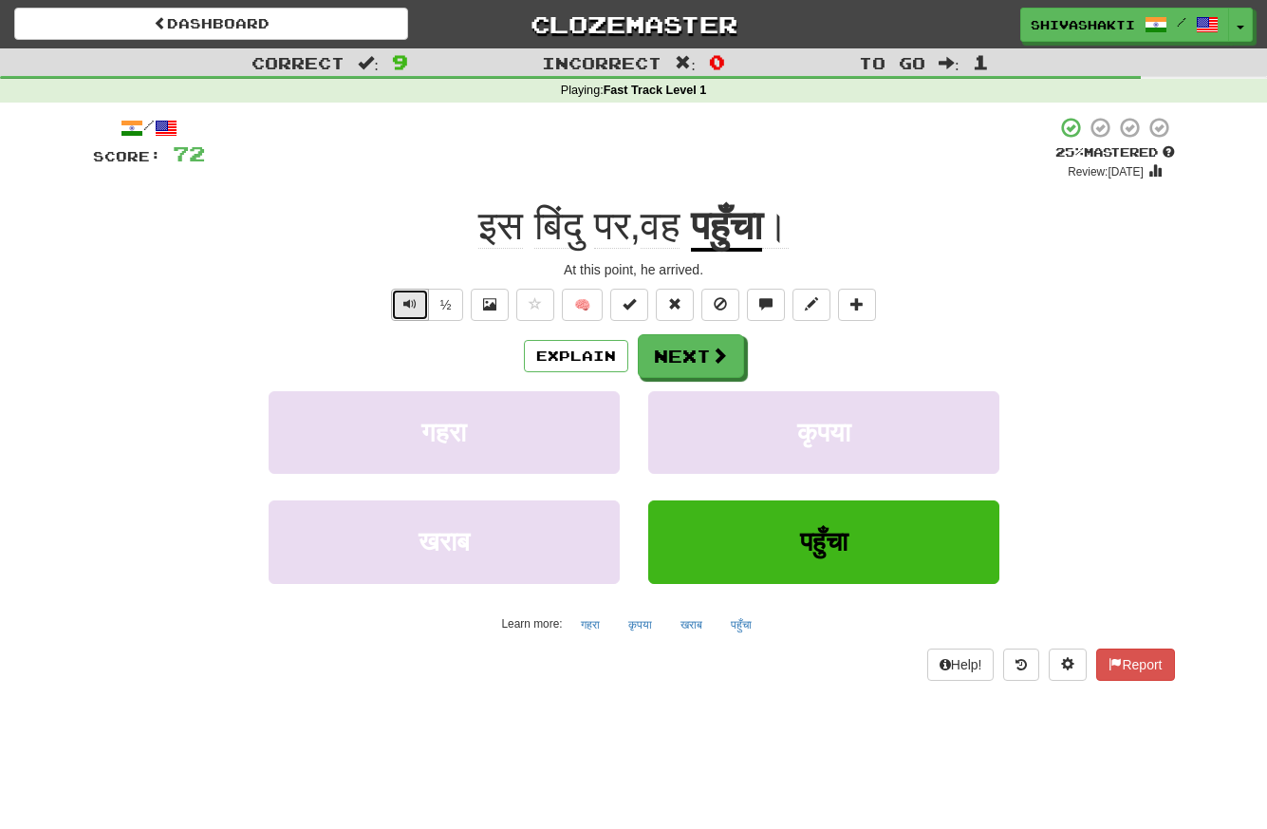
click at [408, 297] on span "Text-to-speech controls" at bounding box center [409, 303] width 13 height 13
click at [696, 350] on button "Next" at bounding box center [692, 357] width 106 height 44
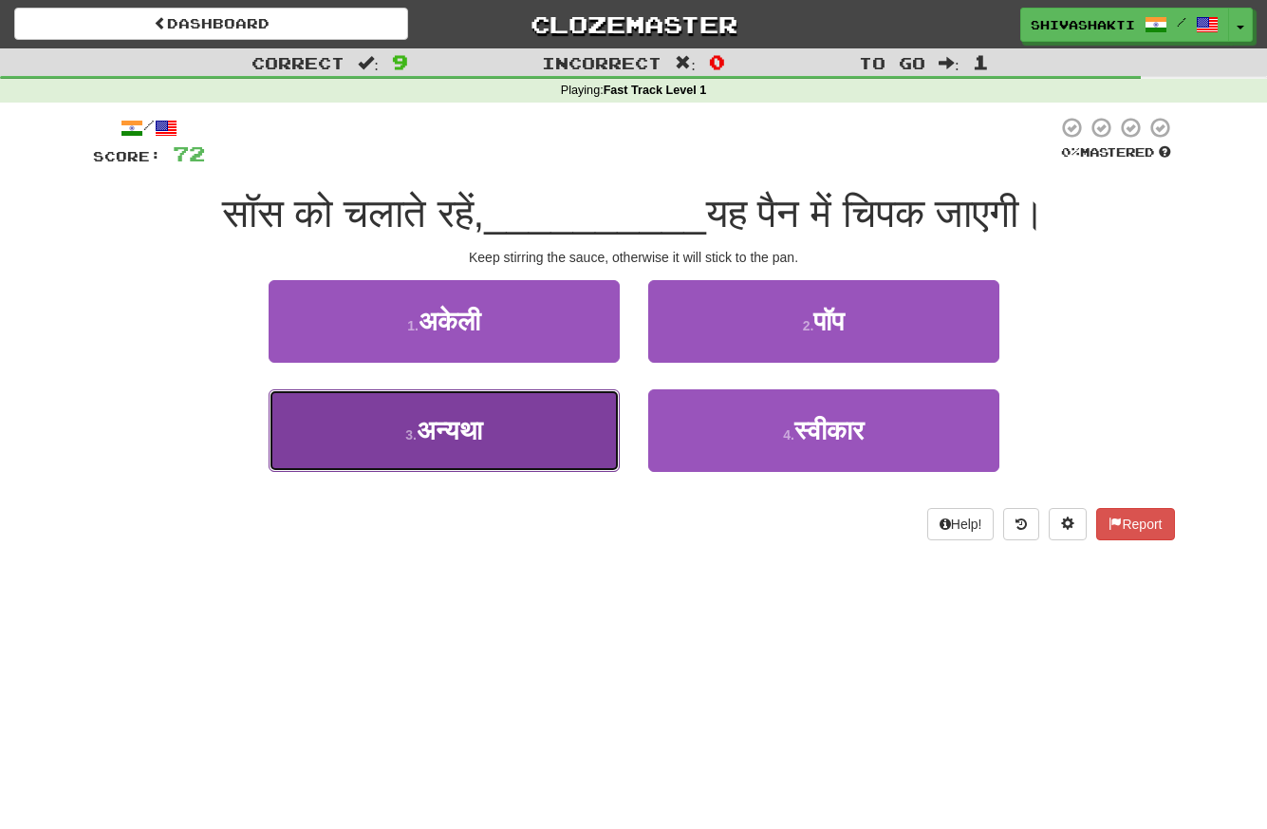
click at [447, 462] on button "3 . अन्यथा" at bounding box center [444, 430] width 351 height 83
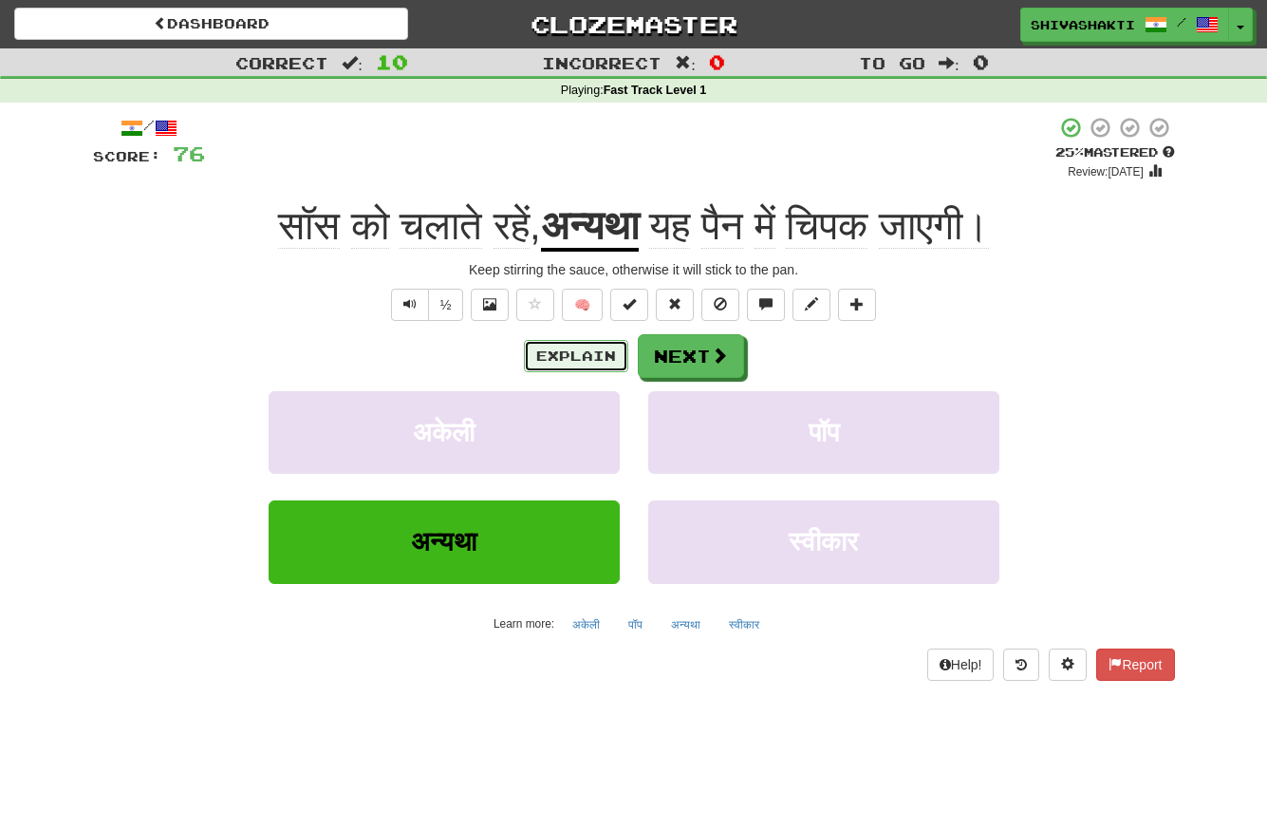
click at [567, 356] on button "Explain" at bounding box center [576, 356] width 104 height 32
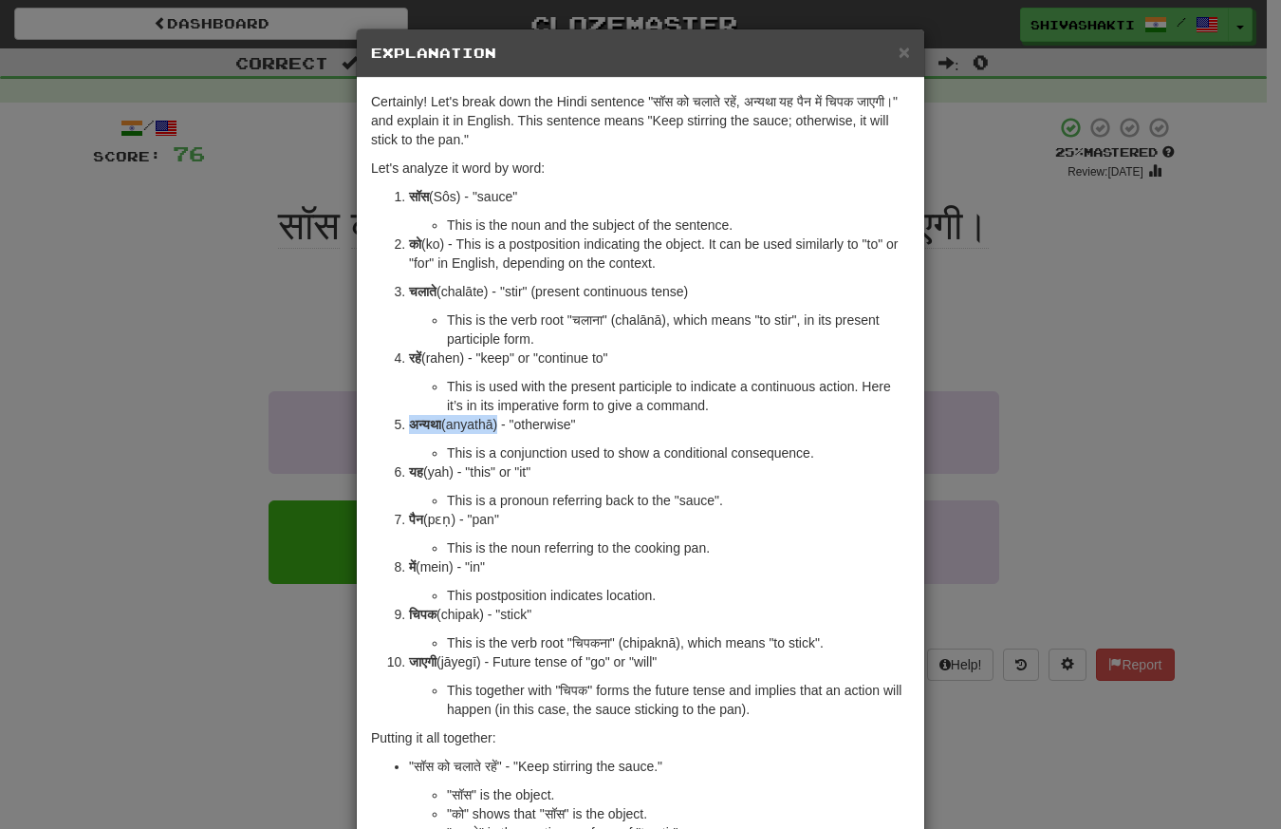
drag, startPoint x: 493, startPoint y: 430, endPoint x: 395, endPoint y: 421, distance: 98.1
click at [409, 421] on li "अन्यथा (anyathā) - "otherwise" This is a conjunction used to show a conditional…" at bounding box center [659, 438] width 501 height 47
copy p "अन्यथा (anyathā"
drag, startPoint x: 601, startPoint y: 321, endPoint x: 569, endPoint y: 326, distance: 31.7
click at [569, 326] on li "This is the verb root "चलाना" (chalānā), which means "to stir", in its present …" at bounding box center [678, 329] width 463 height 38
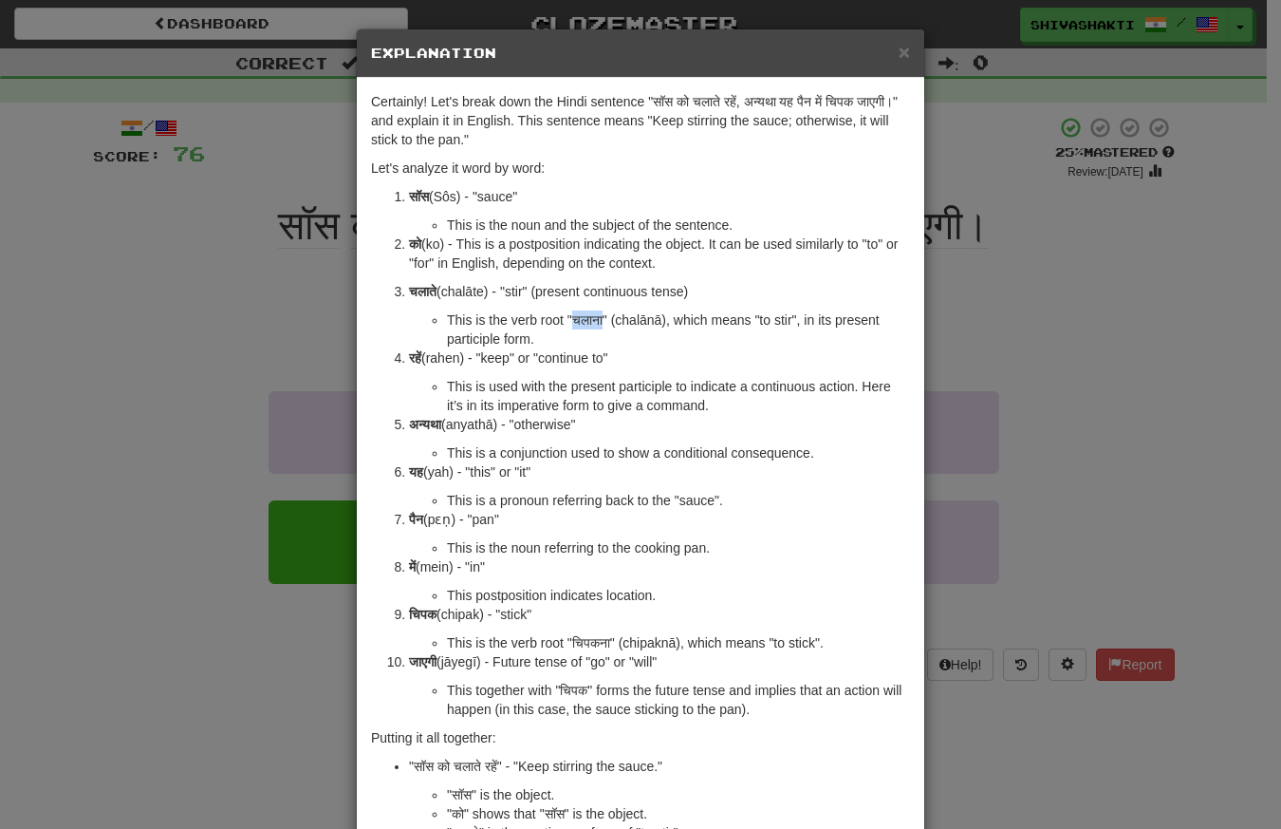
copy li "चलाना"
click at [103, 292] on div "× Explanation Certainly! Let's break down the Hindi sentence "सॉस को चलाते रहें…" at bounding box center [640, 414] width 1281 height 829
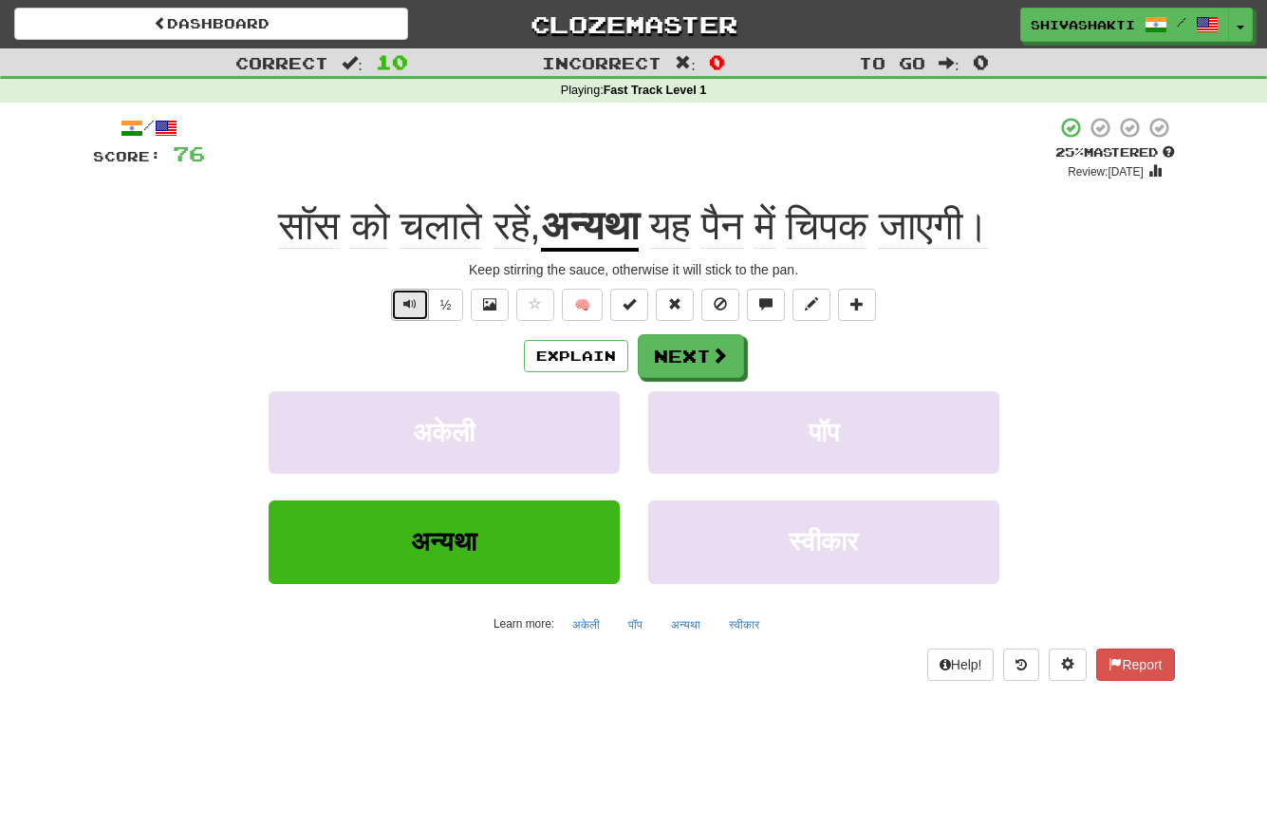
click at [411, 303] on span "Text-to-speech controls" at bounding box center [409, 303] width 13 height 13
copy span "चिपक"
click at [406, 301] on span "Text-to-speech controls" at bounding box center [409, 303] width 13 height 13
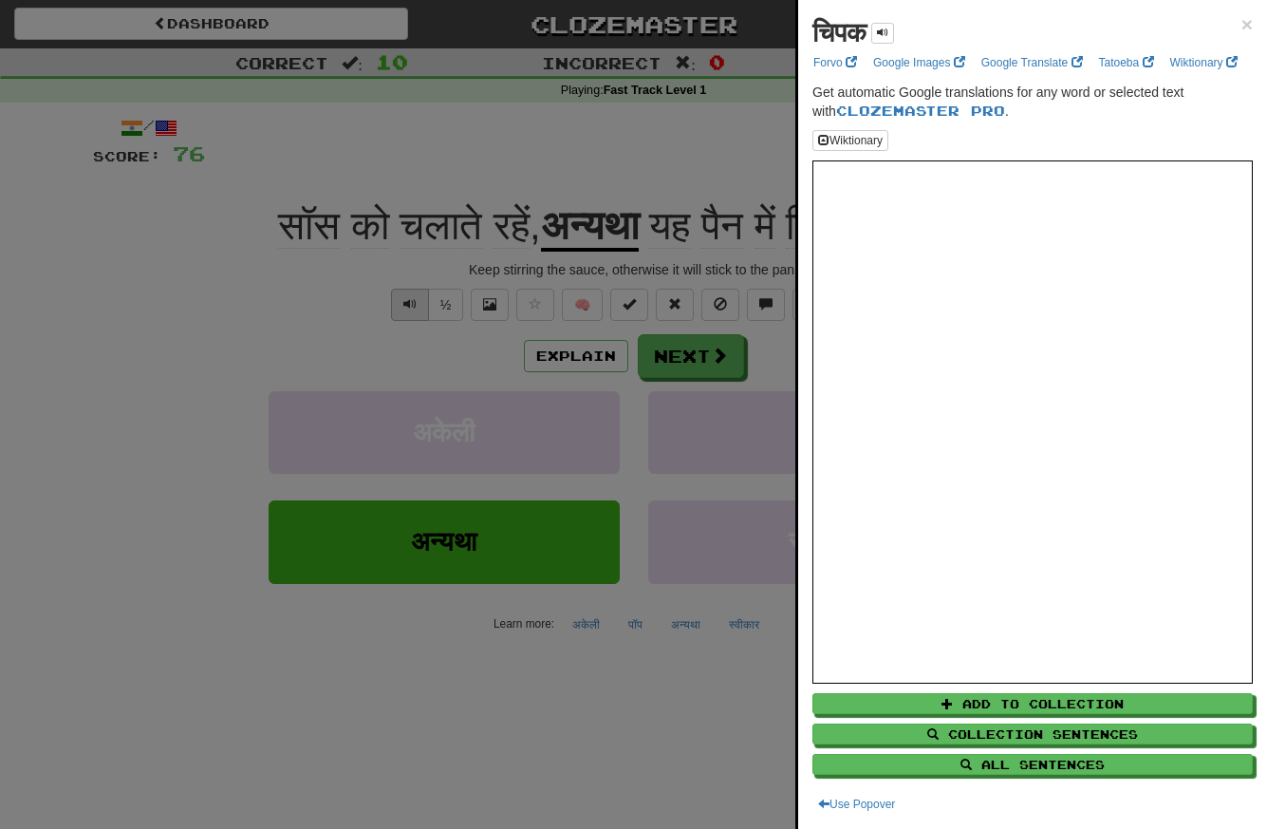
click at [406, 301] on div at bounding box center [633, 414] width 1267 height 829
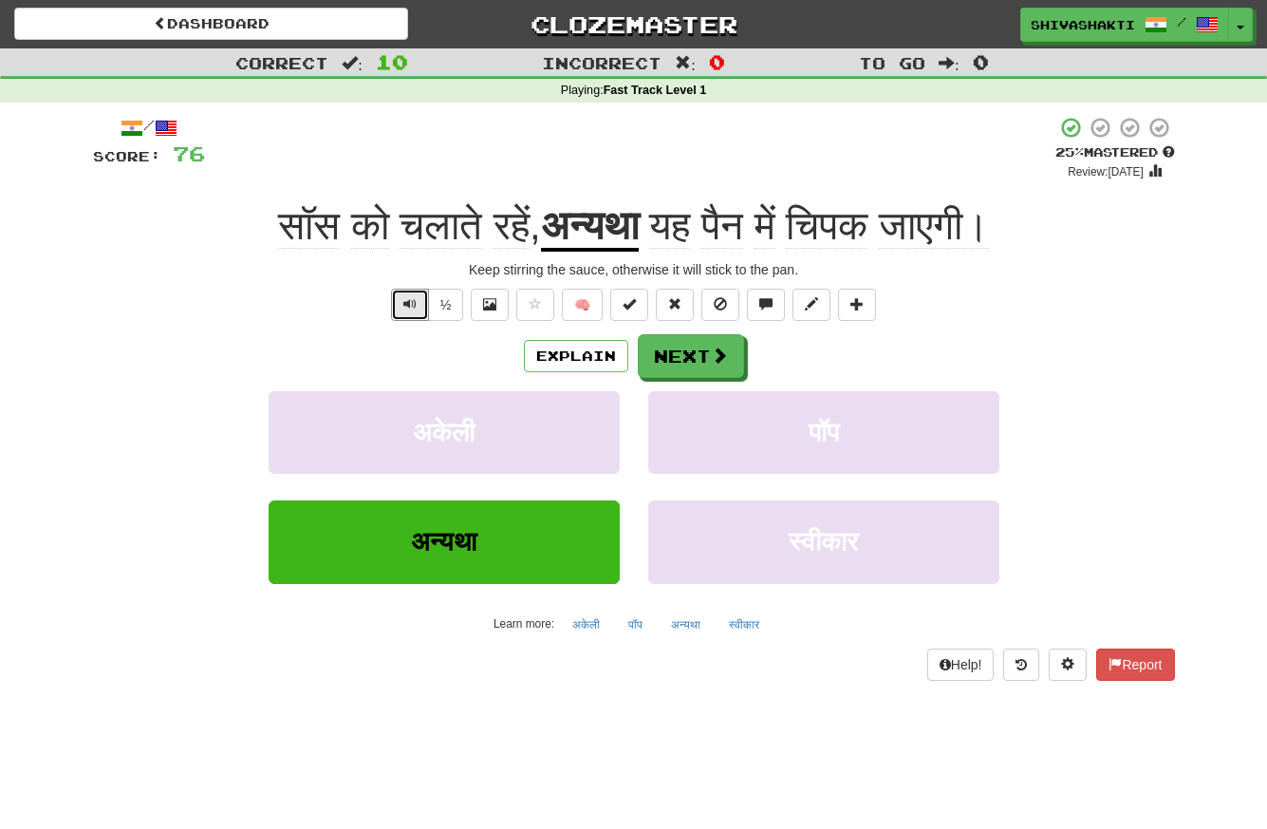
click at [404, 304] on span "Text-to-speech controls" at bounding box center [409, 303] width 13 height 13
click at [712, 356] on span at bounding box center [720, 355] width 17 height 17
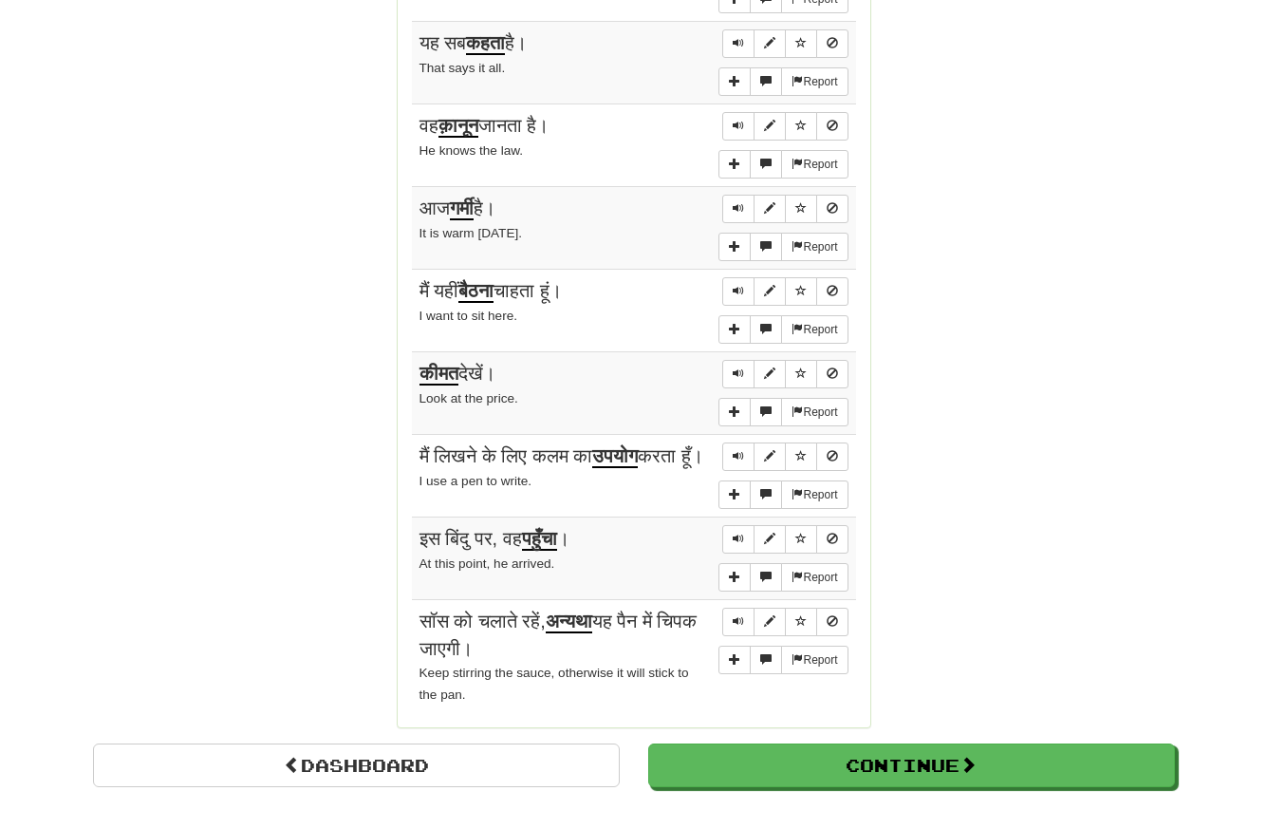
scroll to position [1430, 0]
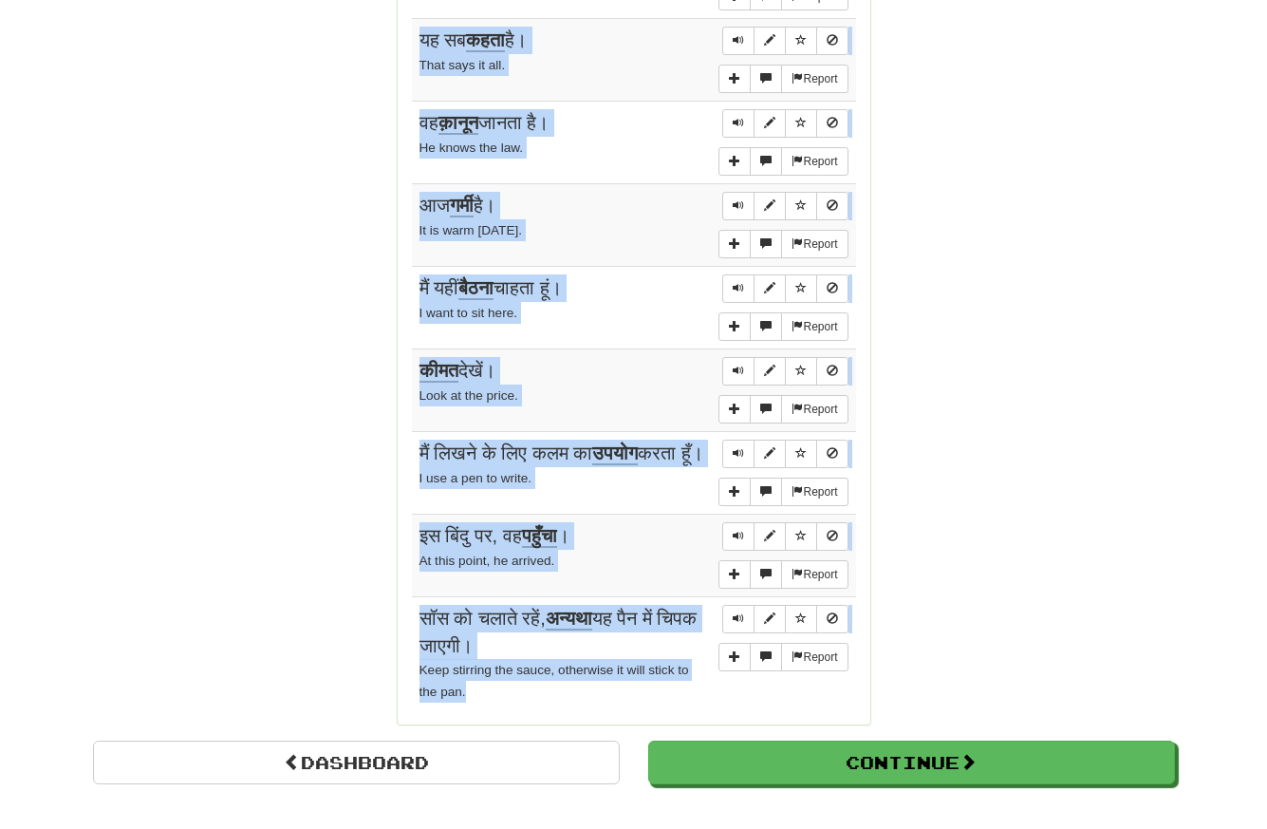
drag, startPoint x: 413, startPoint y: 364, endPoint x: 482, endPoint y: 688, distance: 331.0
click at [482, 688] on div "Sentences: Report मेरे सात भाई हैं। I have seven brothers. Report इसके बारे में…" at bounding box center [634, 261] width 444 height 898
copy div "Sentences: Report मेरे सात भाई हैं। I have seven brothers. Report इसके बारे में…"
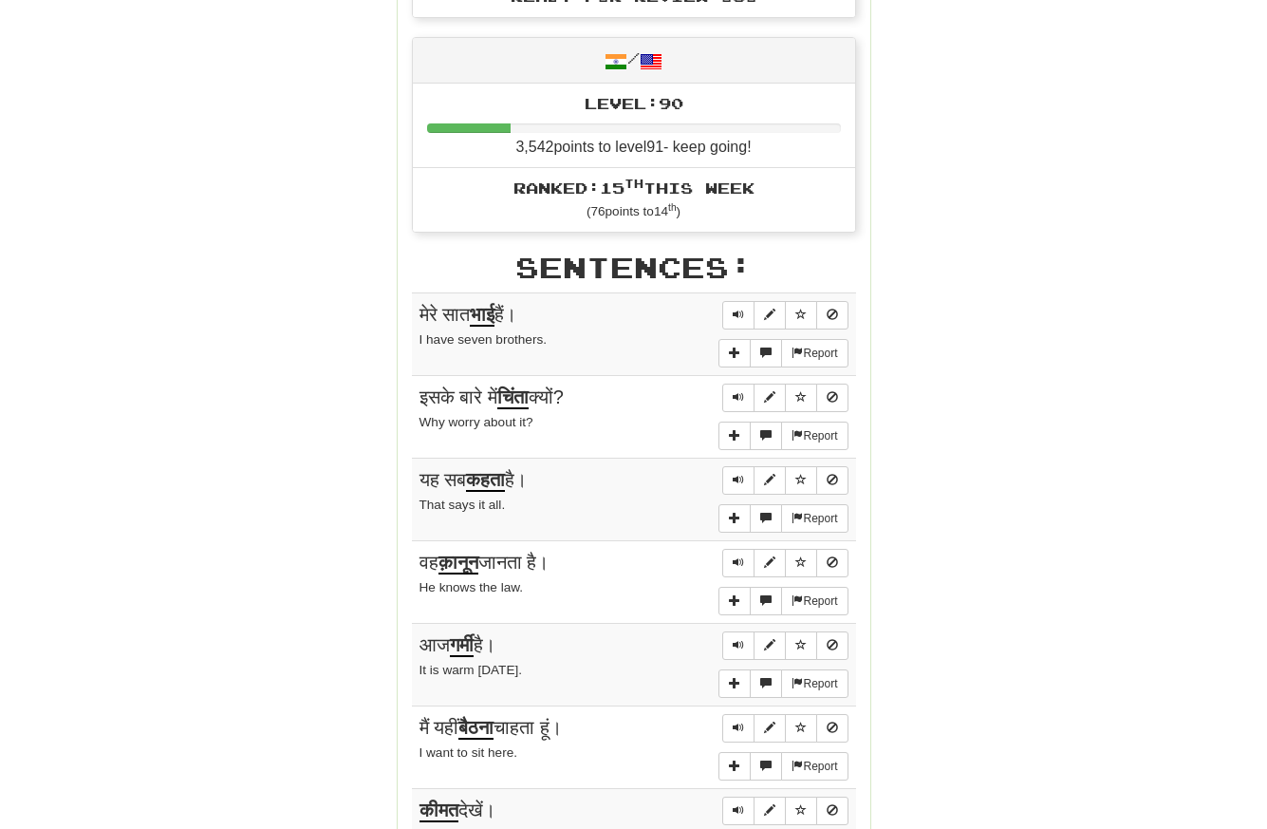
scroll to position [0, 0]
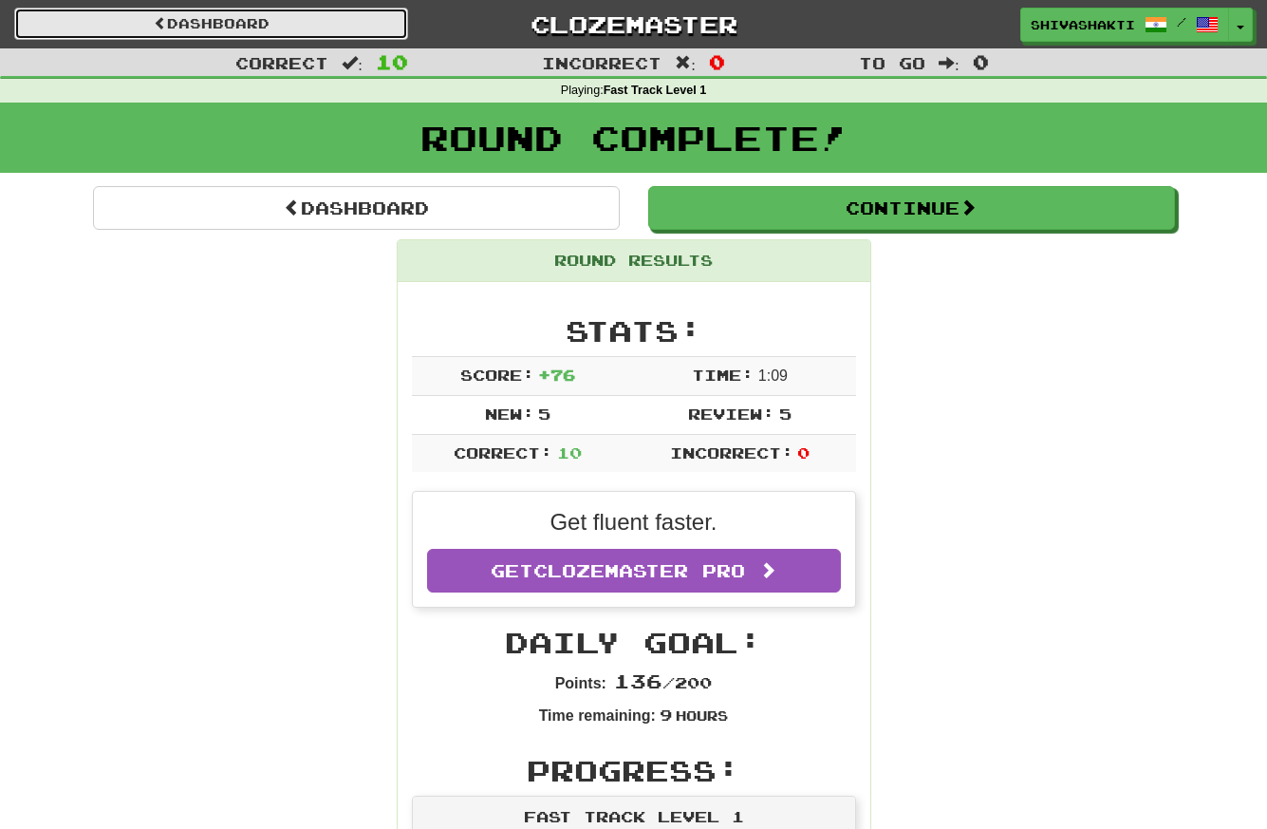
click at [251, 28] on link "Dashboard" at bounding box center [211, 24] width 394 height 32
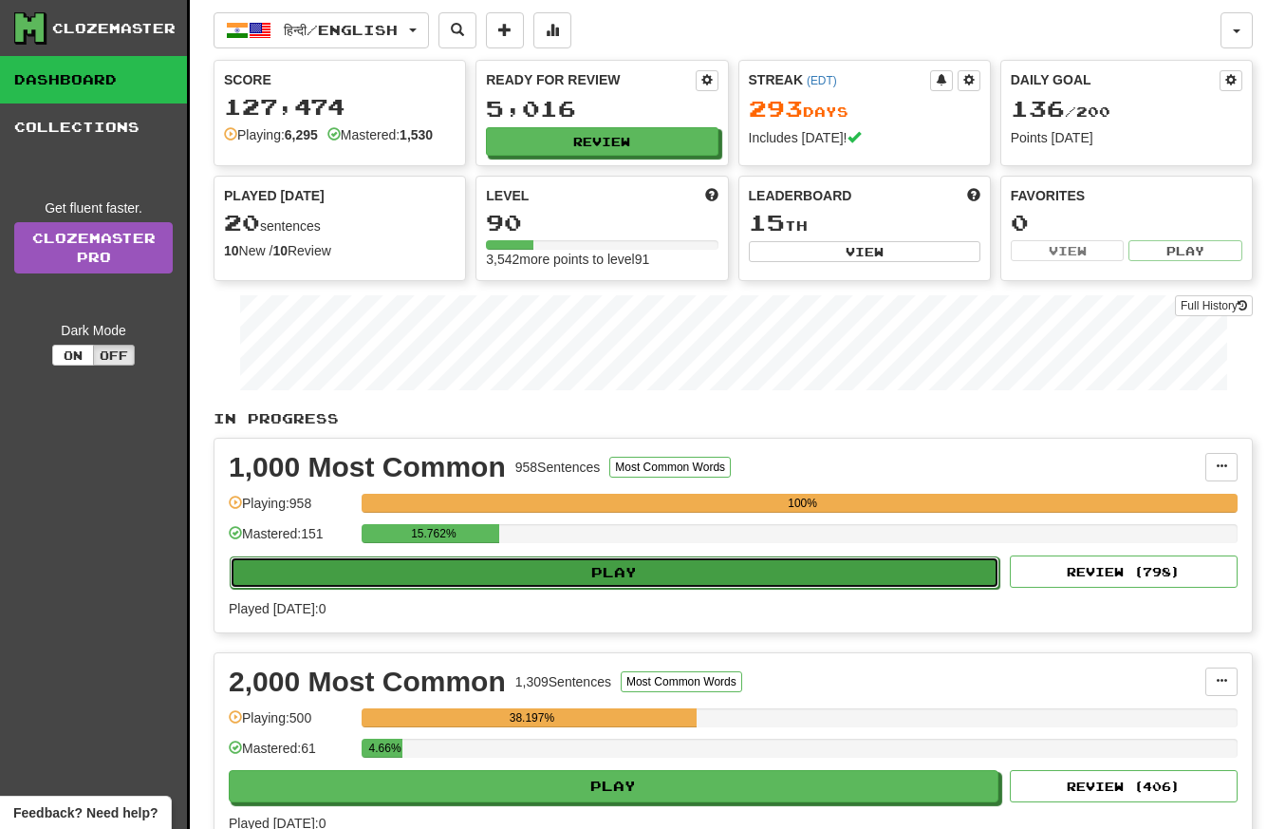
click at [644, 570] on button "Play" at bounding box center [615, 572] width 770 height 32
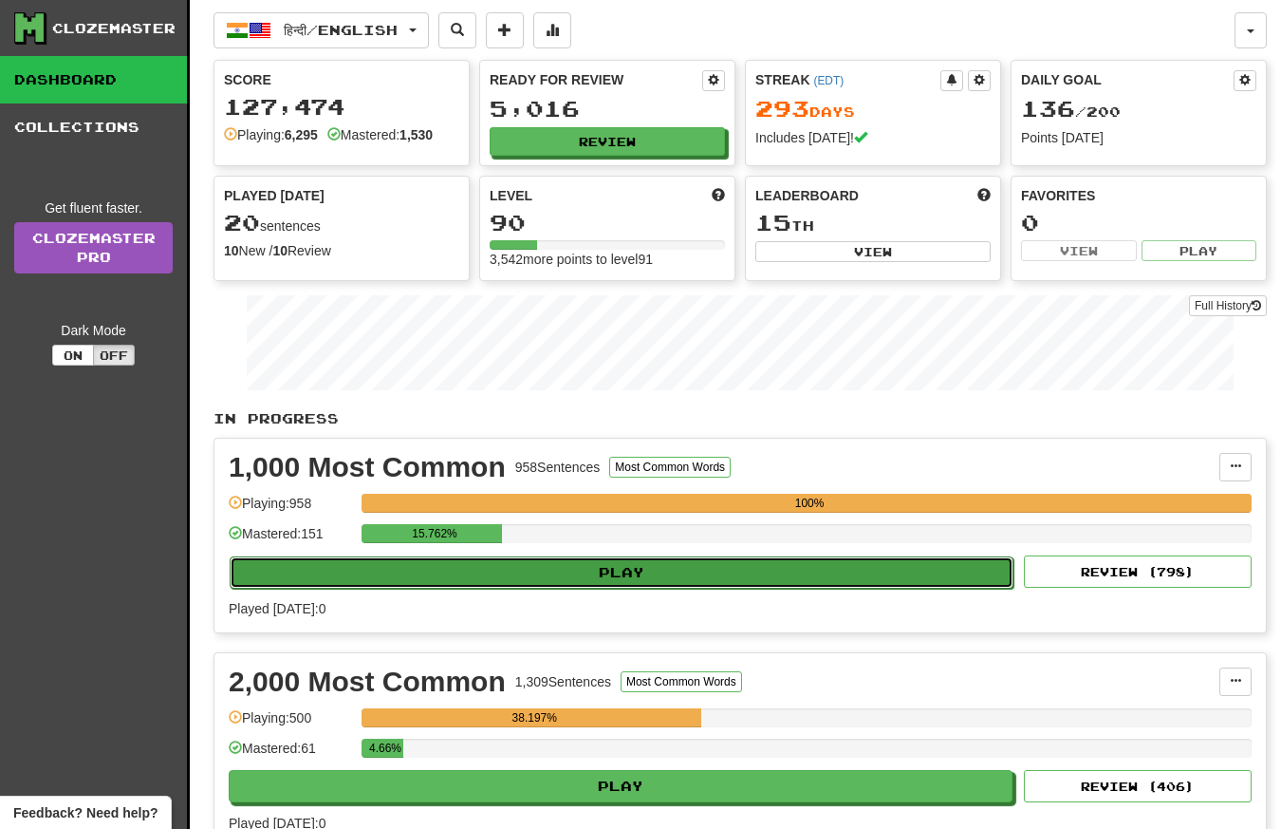
select select "**"
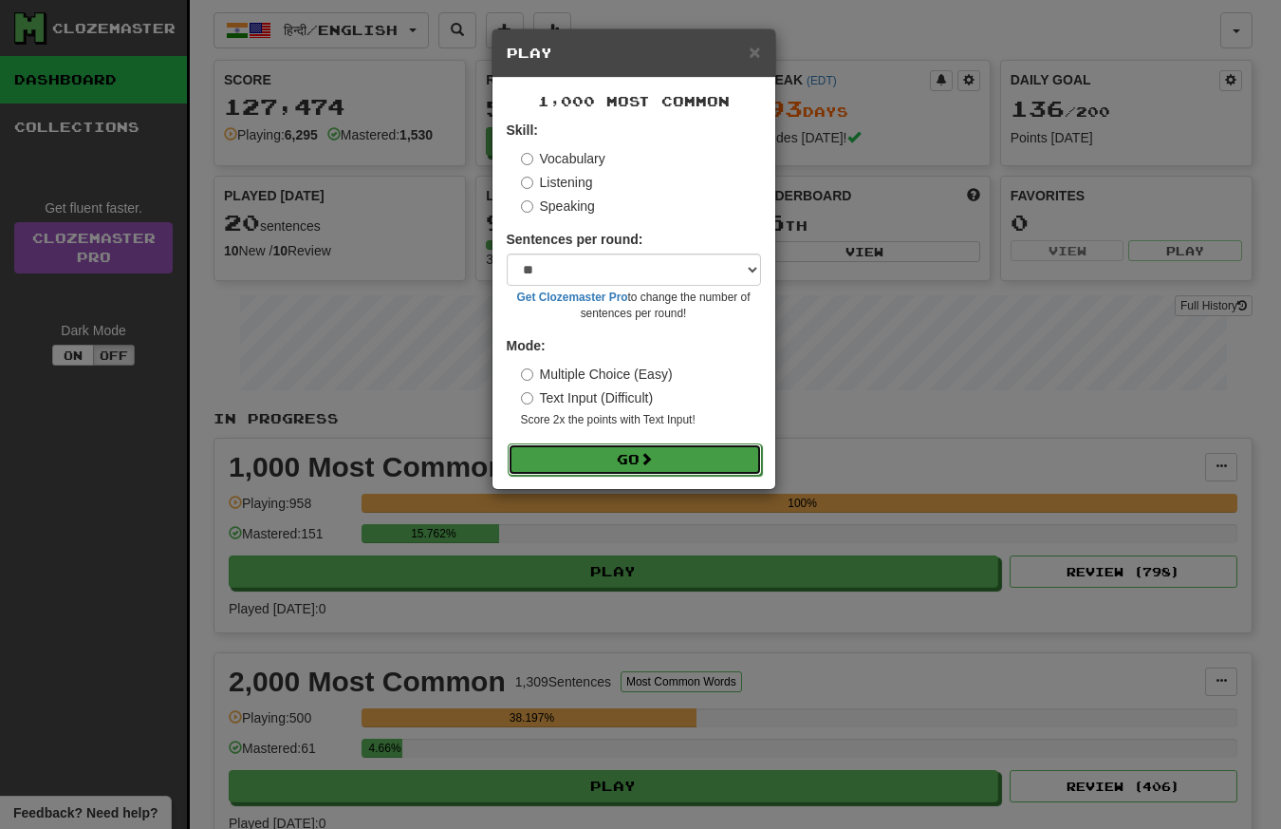
click at [616, 455] on button "Go" at bounding box center [635, 459] width 254 height 32
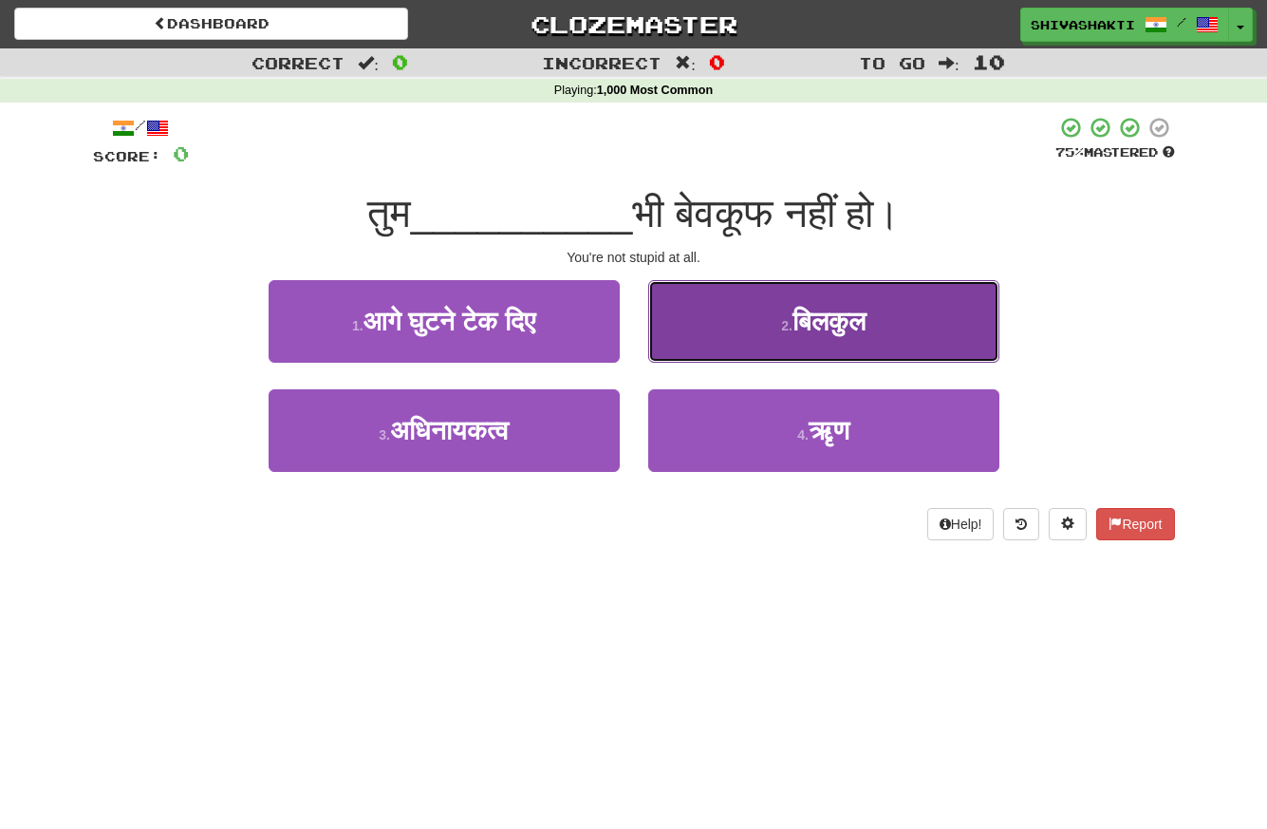
click at [768, 322] on button "2 . बिलकुल" at bounding box center [823, 321] width 351 height 83
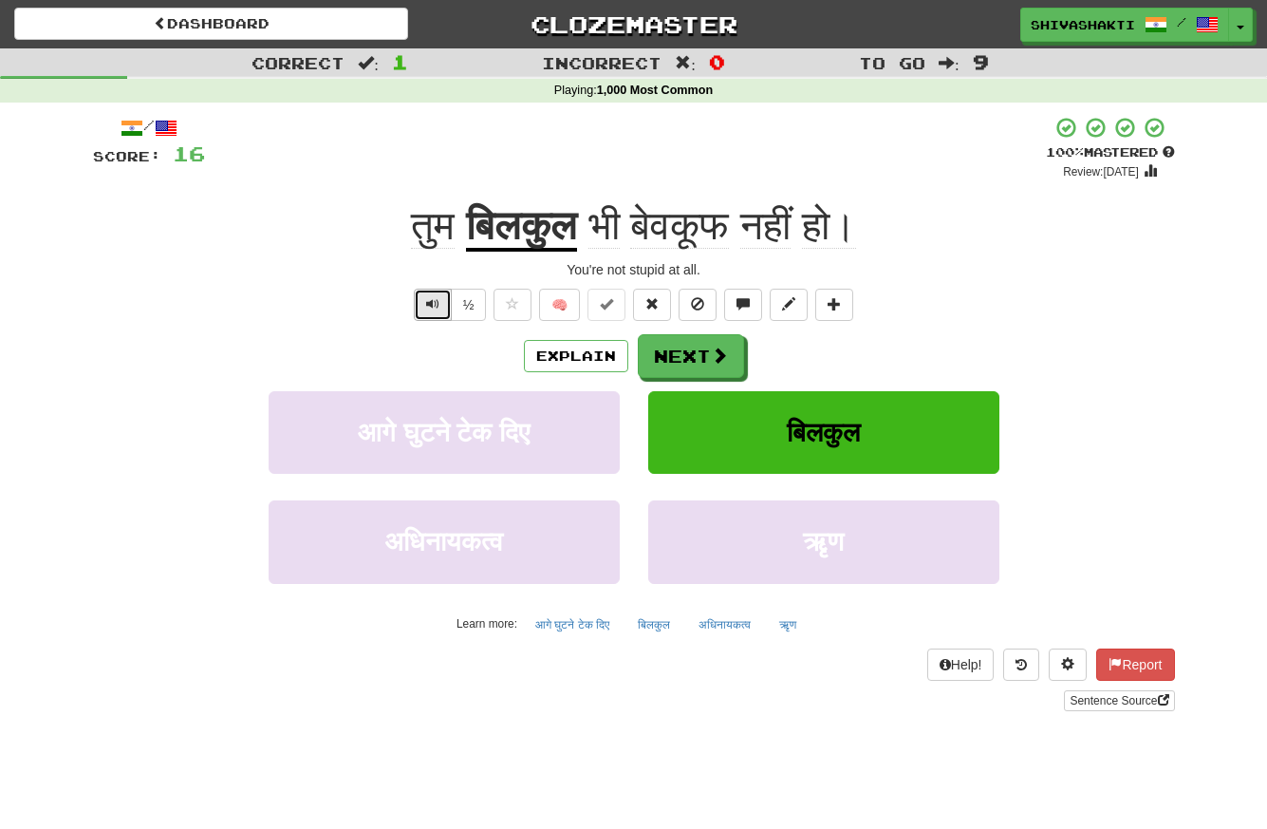
click at [427, 299] on span "Text-to-speech controls" at bounding box center [432, 303] width 13 height 13
click at [684, 358] on button "Next" at bounding box center [692, 357] width 106 height 44
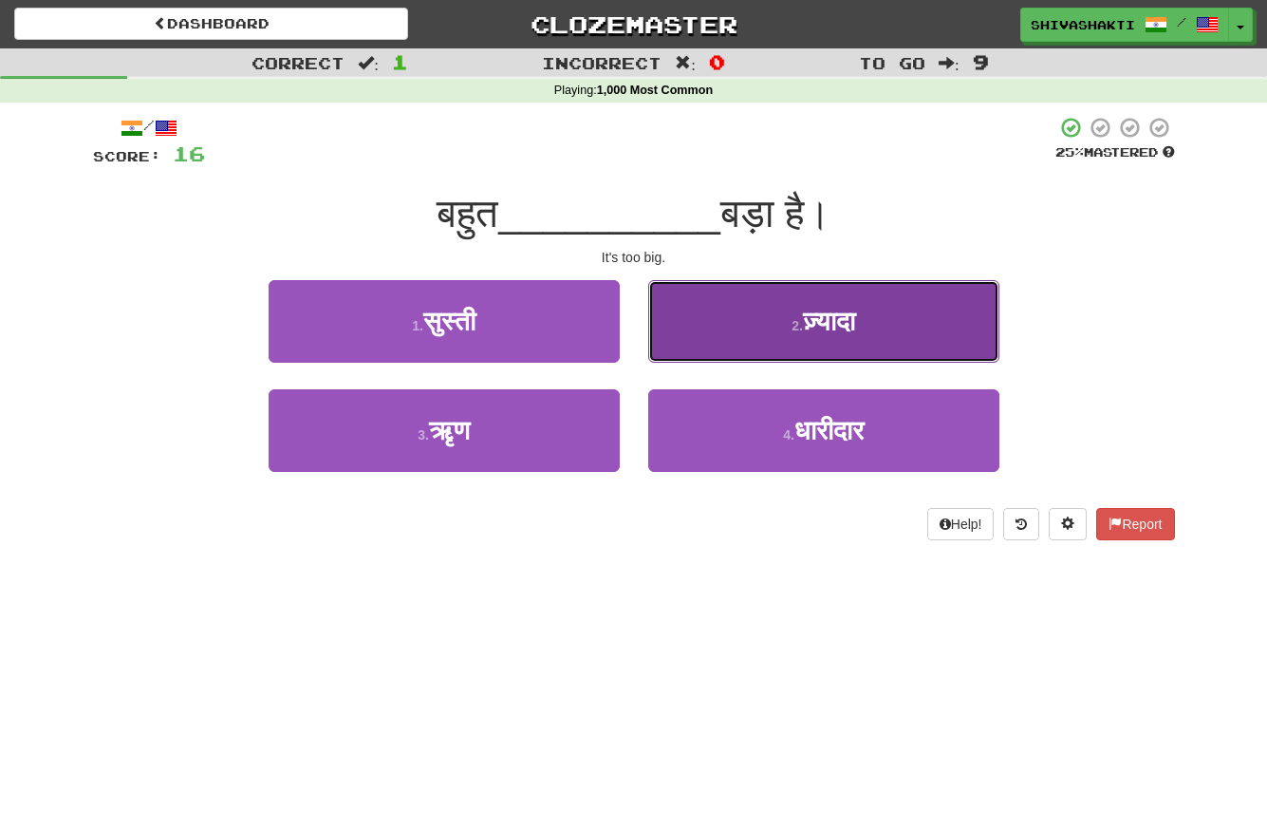
click at [804, 335] on span "ज़्यादा" at bounding box center [829, 321] width 52 height 29
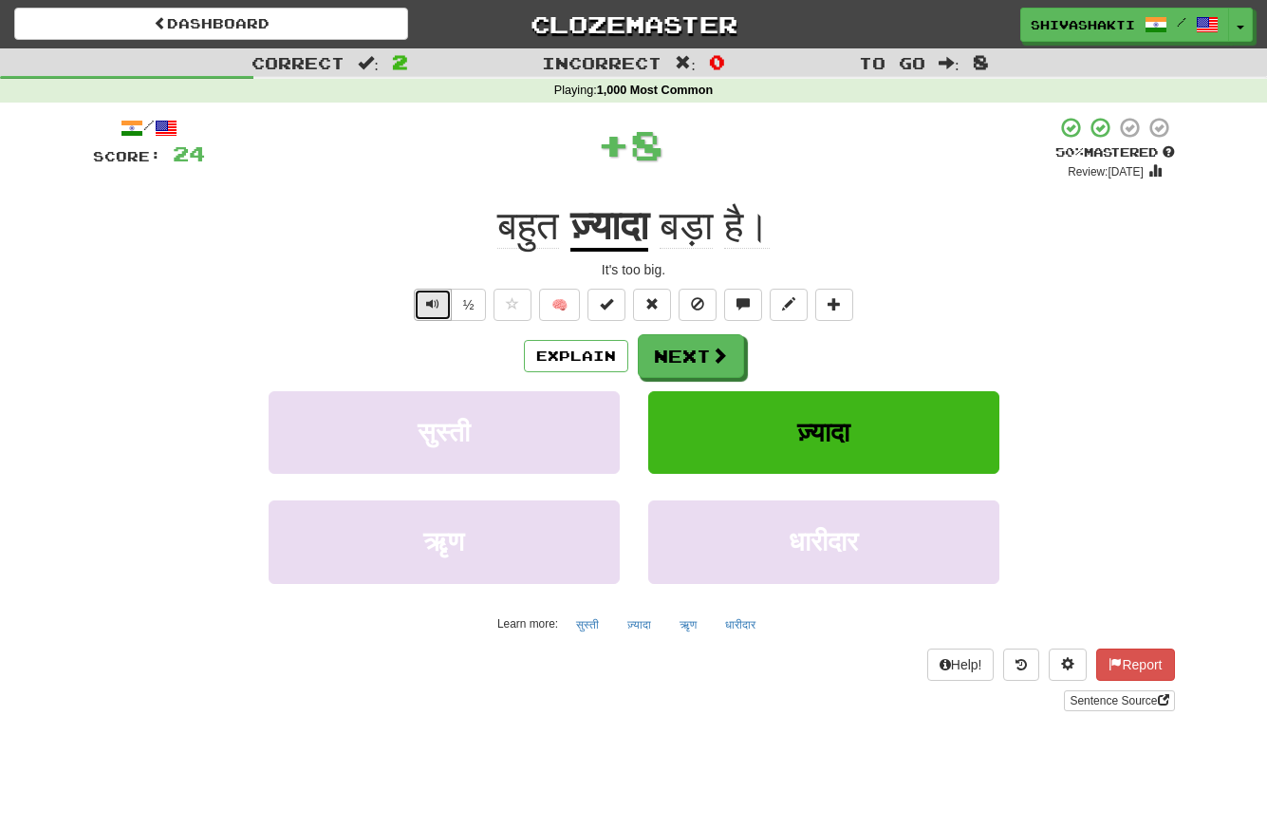
click at [427, 297] on span "Text-to-speech controls" at bounding box center [432, 303] width 13 height 13
click at [664, 351] on button "Next" at bounding box center [692, 357] width 106 height 44
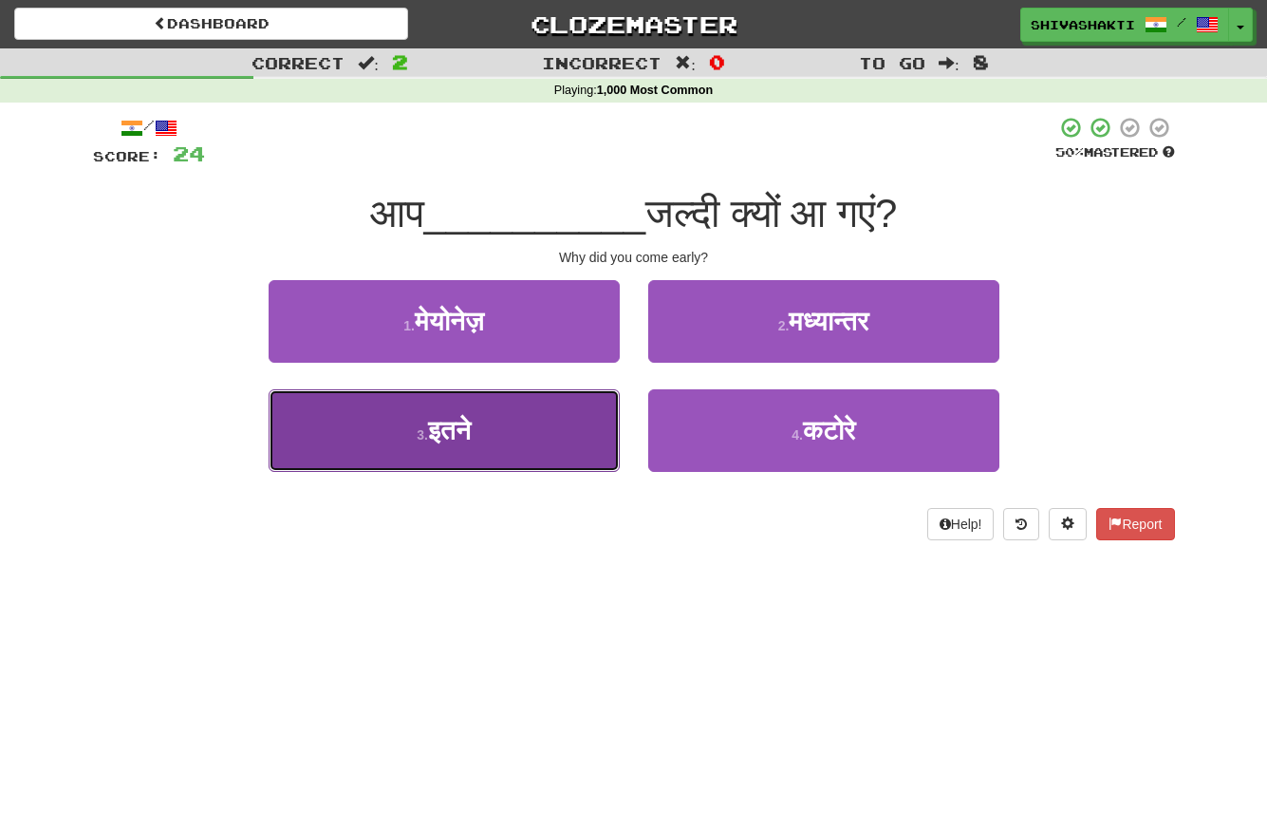
click at [530, 419] on button "3 . इतने" at bounding box center [444, 430] width 351 height 83
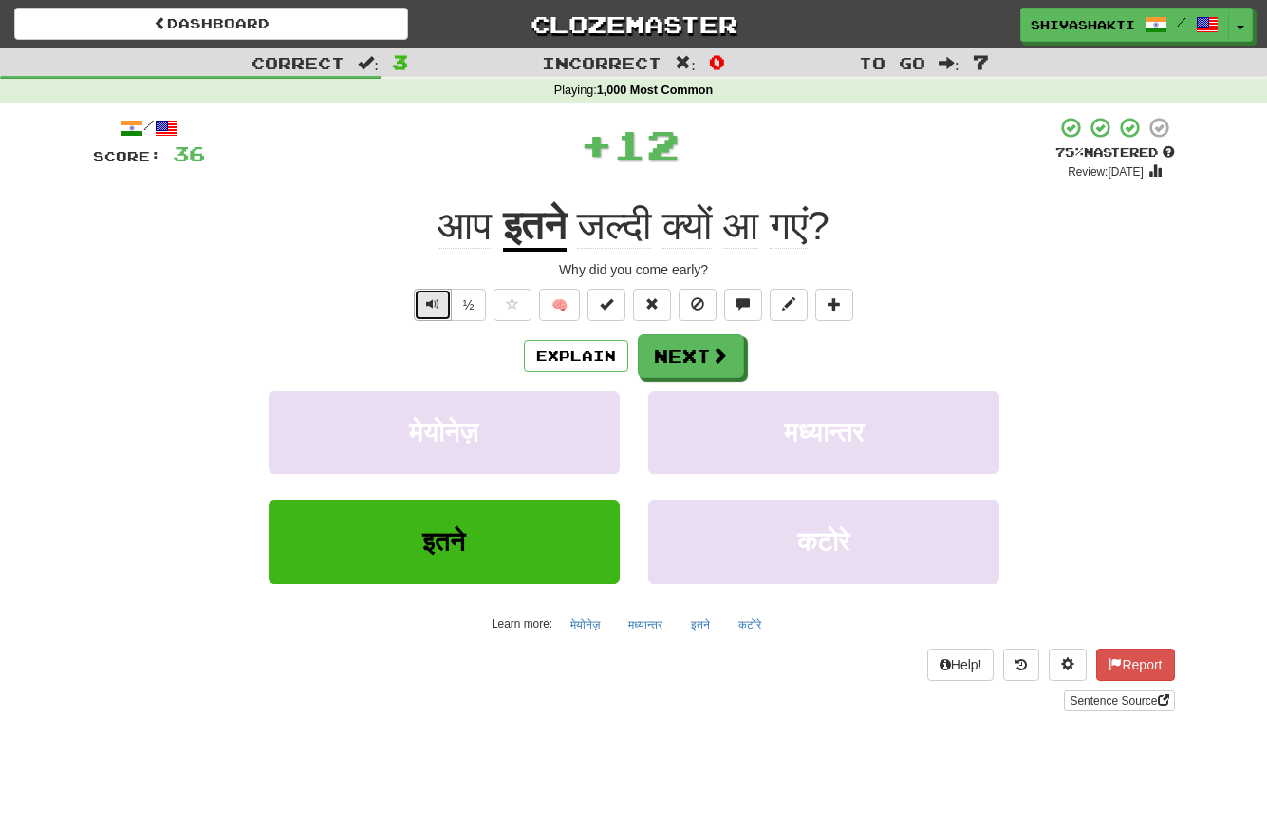
click at [434, 297] on span "Text-to-speech controls" at bounding box center [432, 303] width 13 height 13
click at [684, 363] on button "Next" at bounding box center [692, 357] width 106 height 44
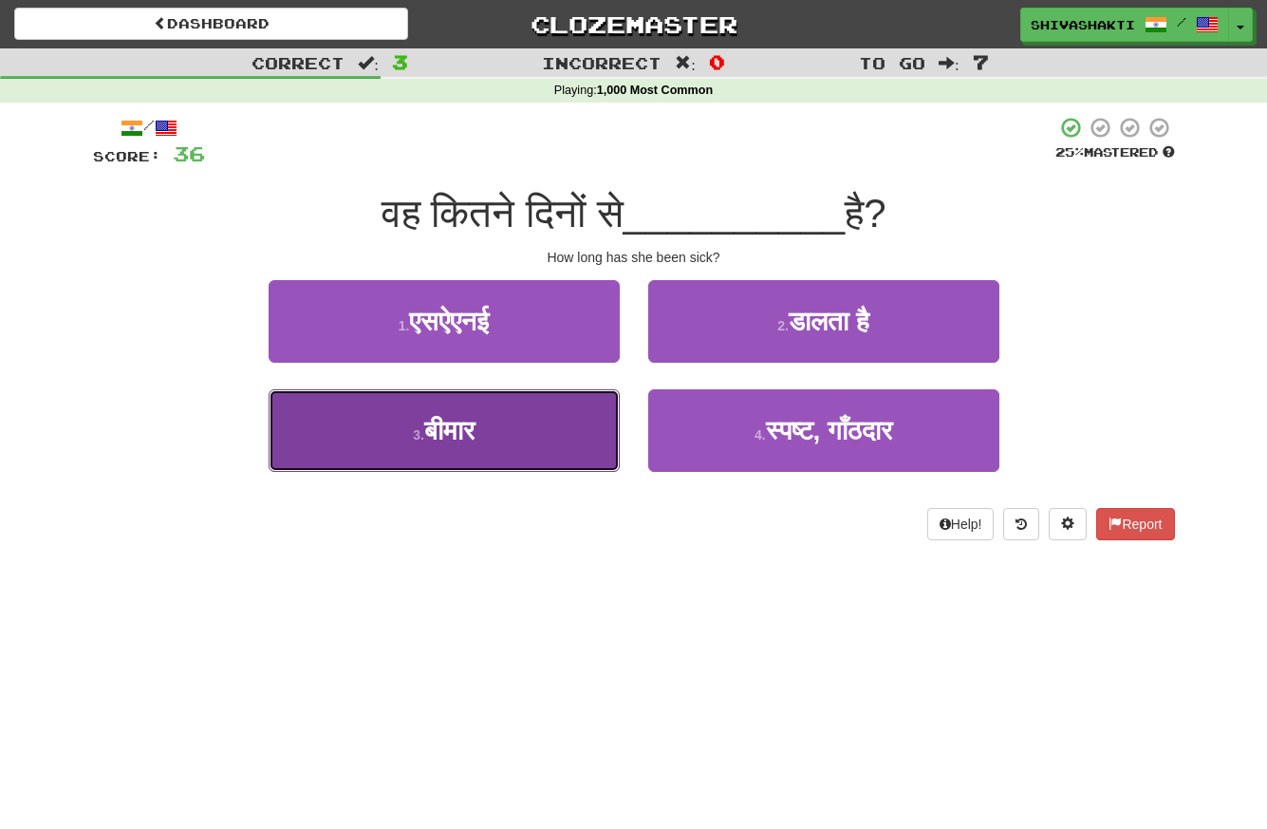
click at [542, 416] on button "3 . बीमार" at bounding box center [444, 430] width 351 height 83
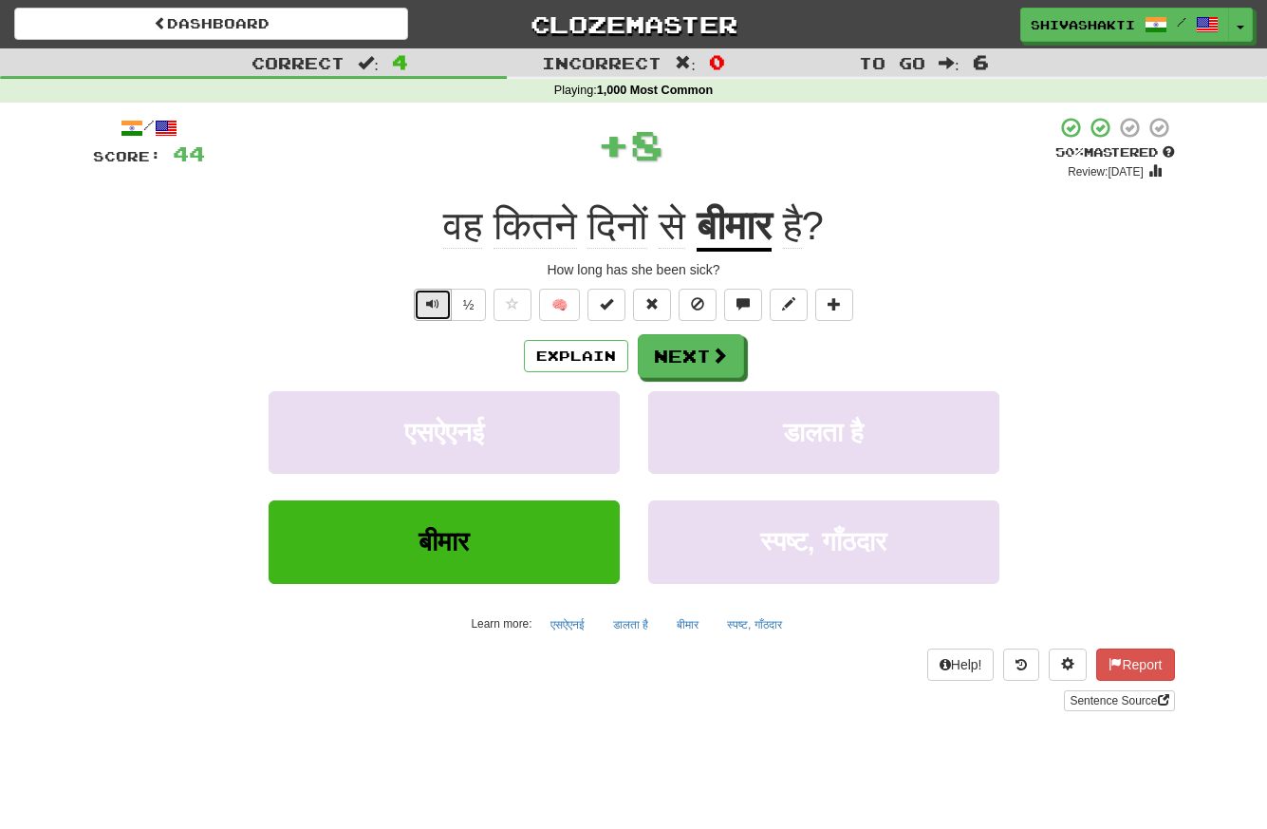
click at [434, 302] on span "Text-to-speech controls" at bounding box center [432, 303] width 13 height 13
click at [692, 372] on button "Next" at bounding box center [692, 357] width 106 height 44
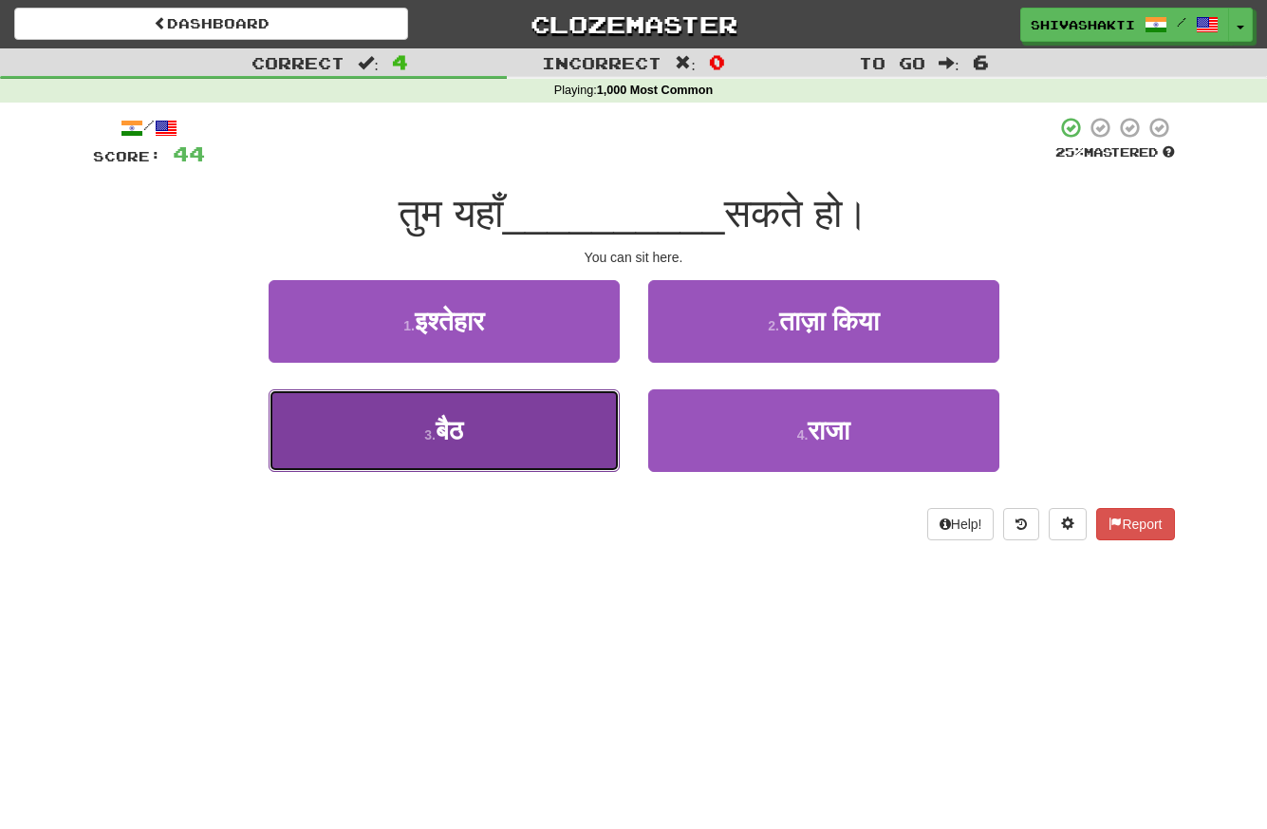
click at [539, 430] on button "3 . बैठ" at bounding box center [444, 430] width 351 height 83
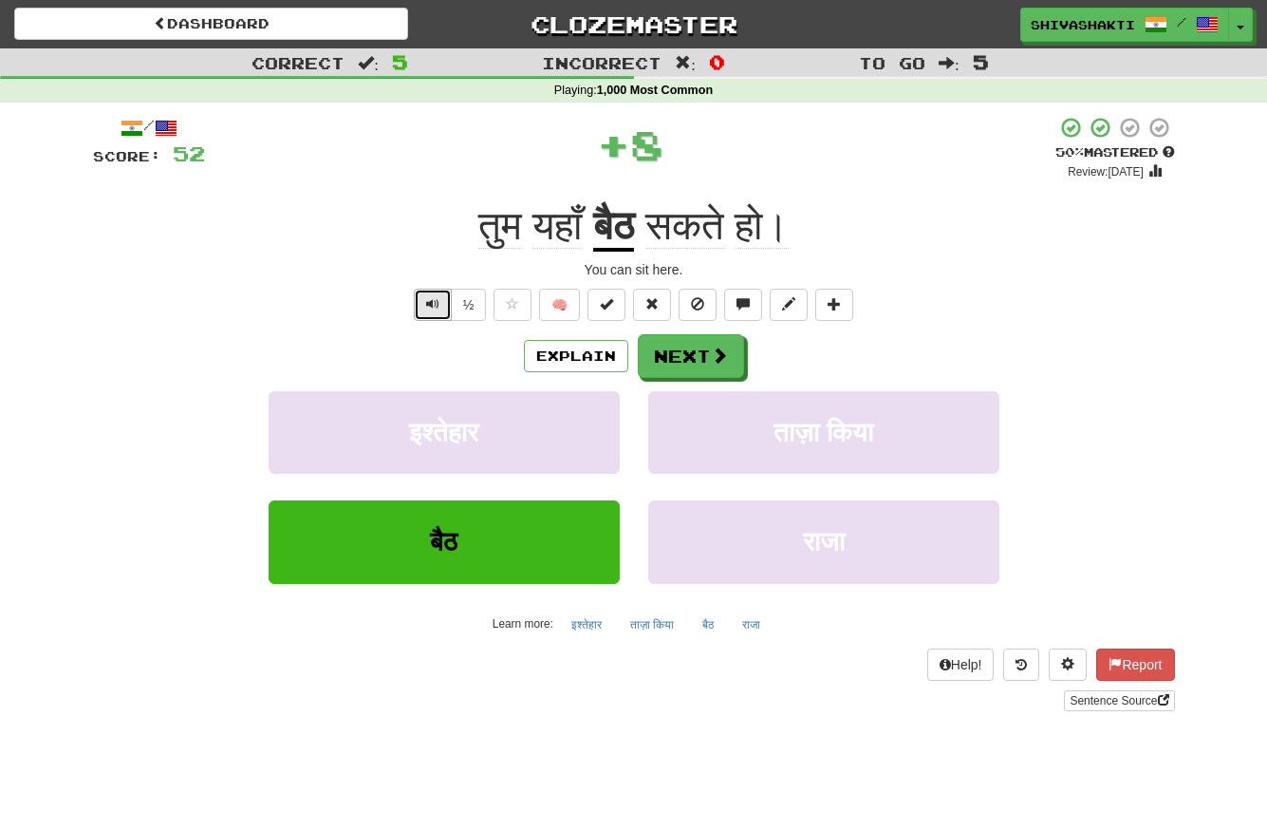
click at [430, 301] on span "Text-to-speech controls" at bounding box center [432, 303] width 13 height 13
click at [440, 305] on button "Text-to-speech controls" at bounding box center [433, 305] width 38 height 32
click at [681, 364] on button "Next" at bounding box center [692, 357] width 106 height 44
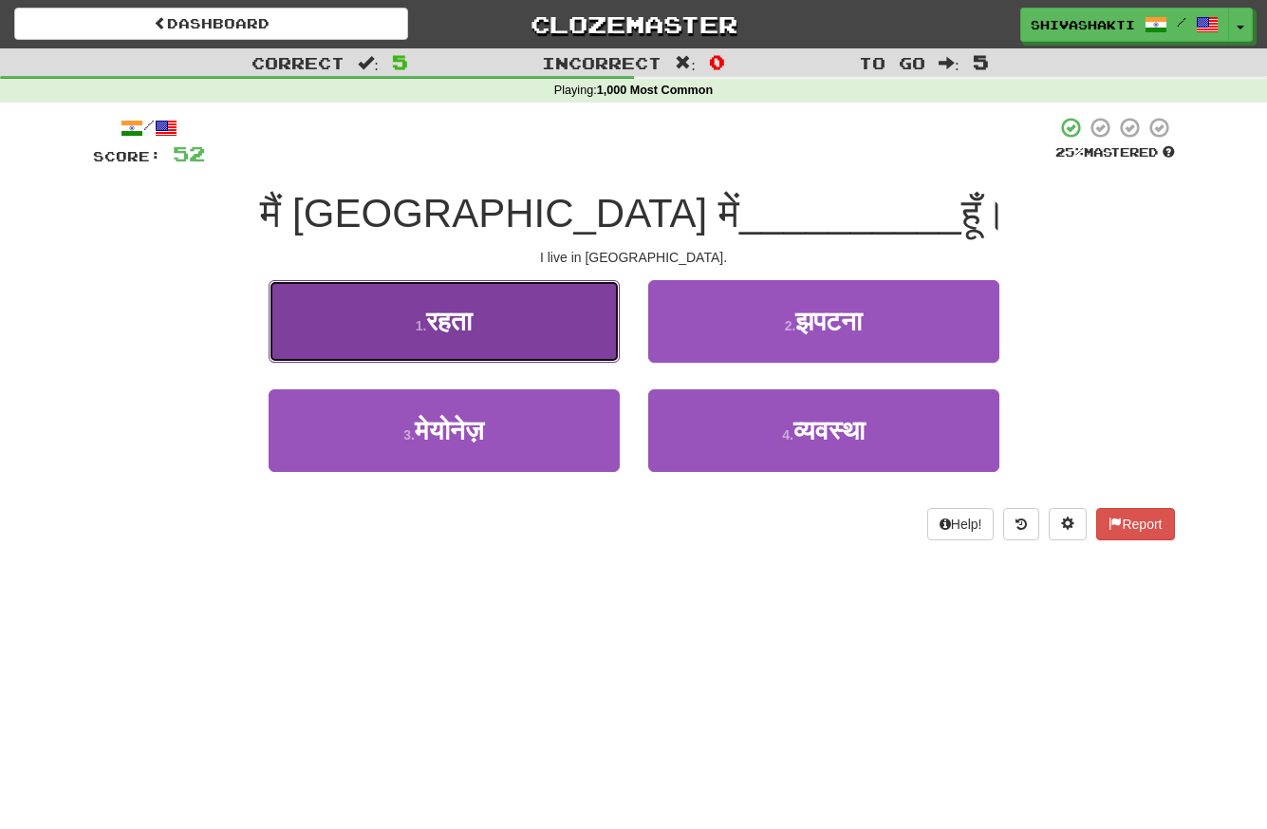
click at [528, 345] on button "1 . रहता" at bounding box center [444, 321] width 351 height 83
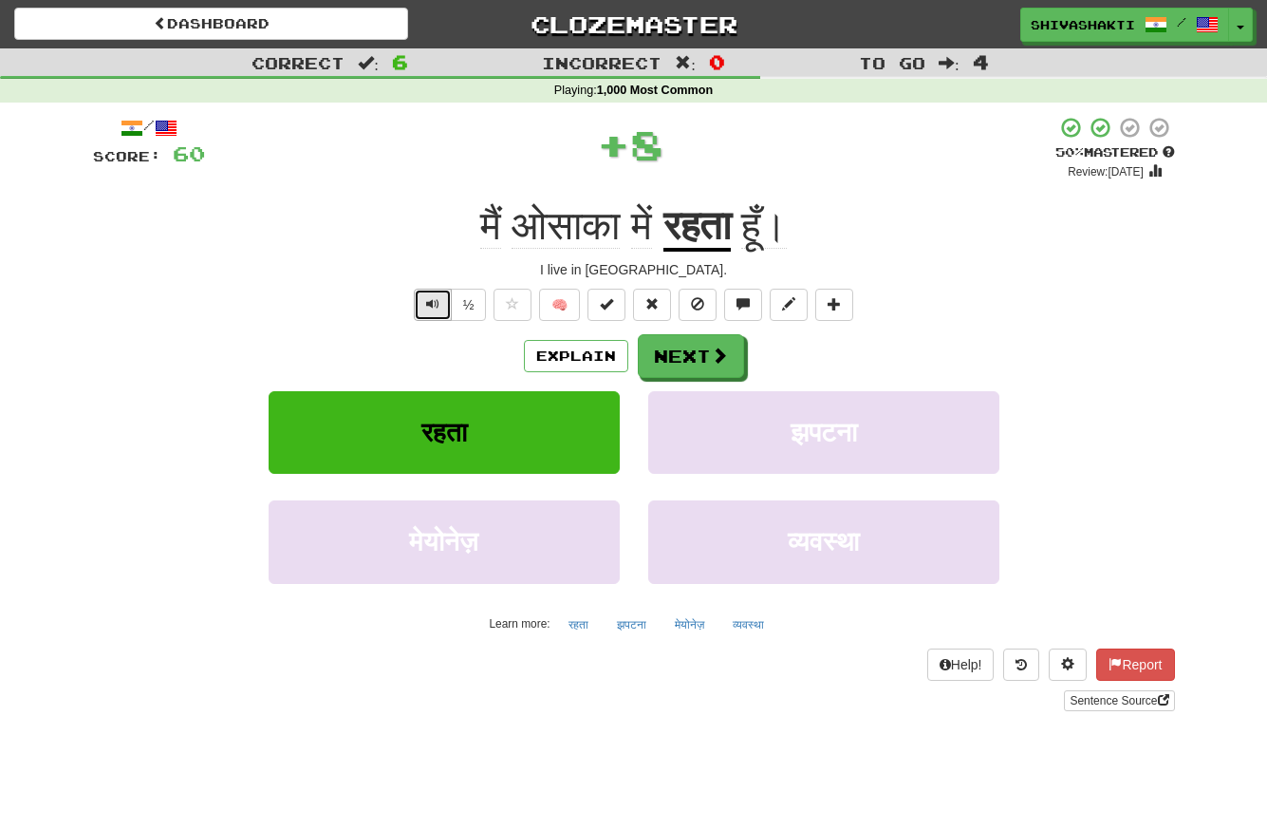
click at [426, 305] on span "Text-to-speech controls" at bounding box center [432, 303] width 13 height 13
click at [678, 344] on button "Next" at bounding box center [692, 357] width 106 height 44
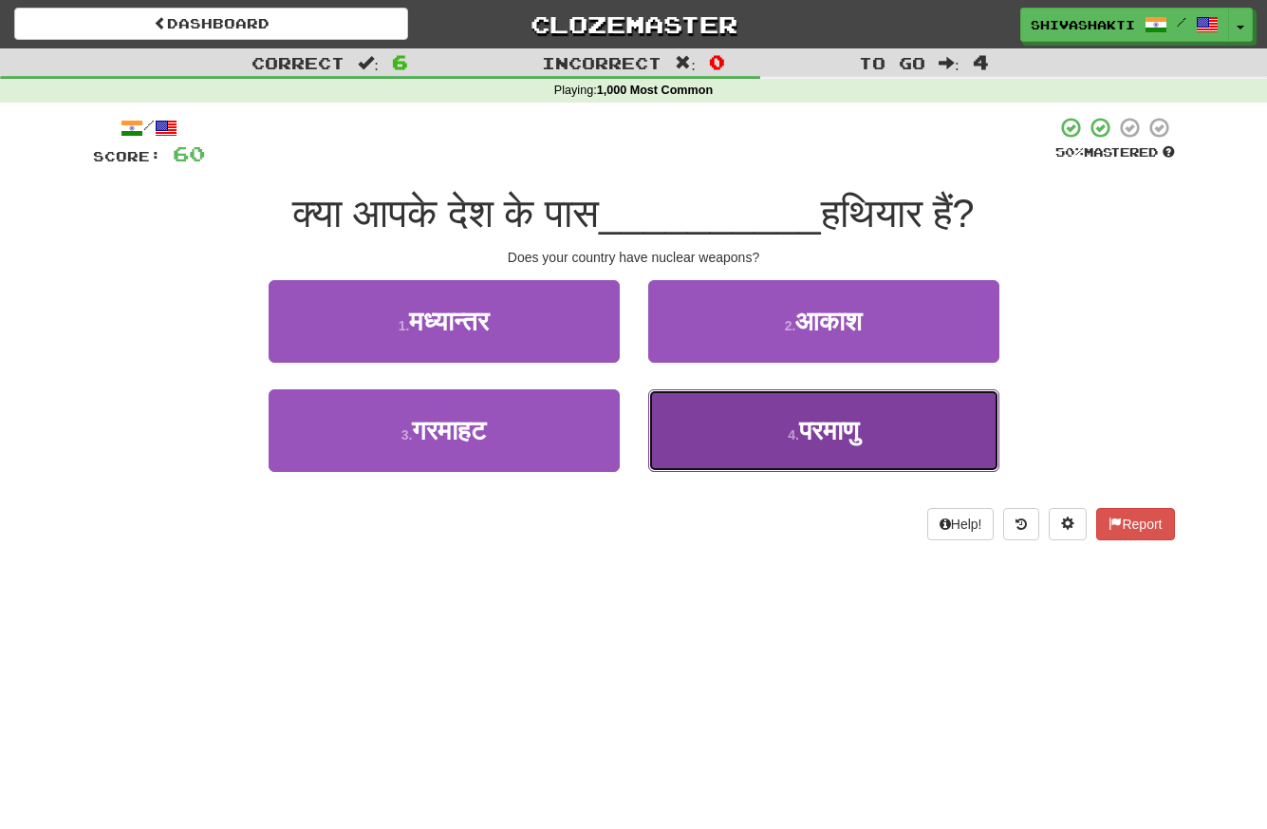
click at [757, 438] on button "4 . परमाणु" at bounding box center [823, 430] width 351 height 83
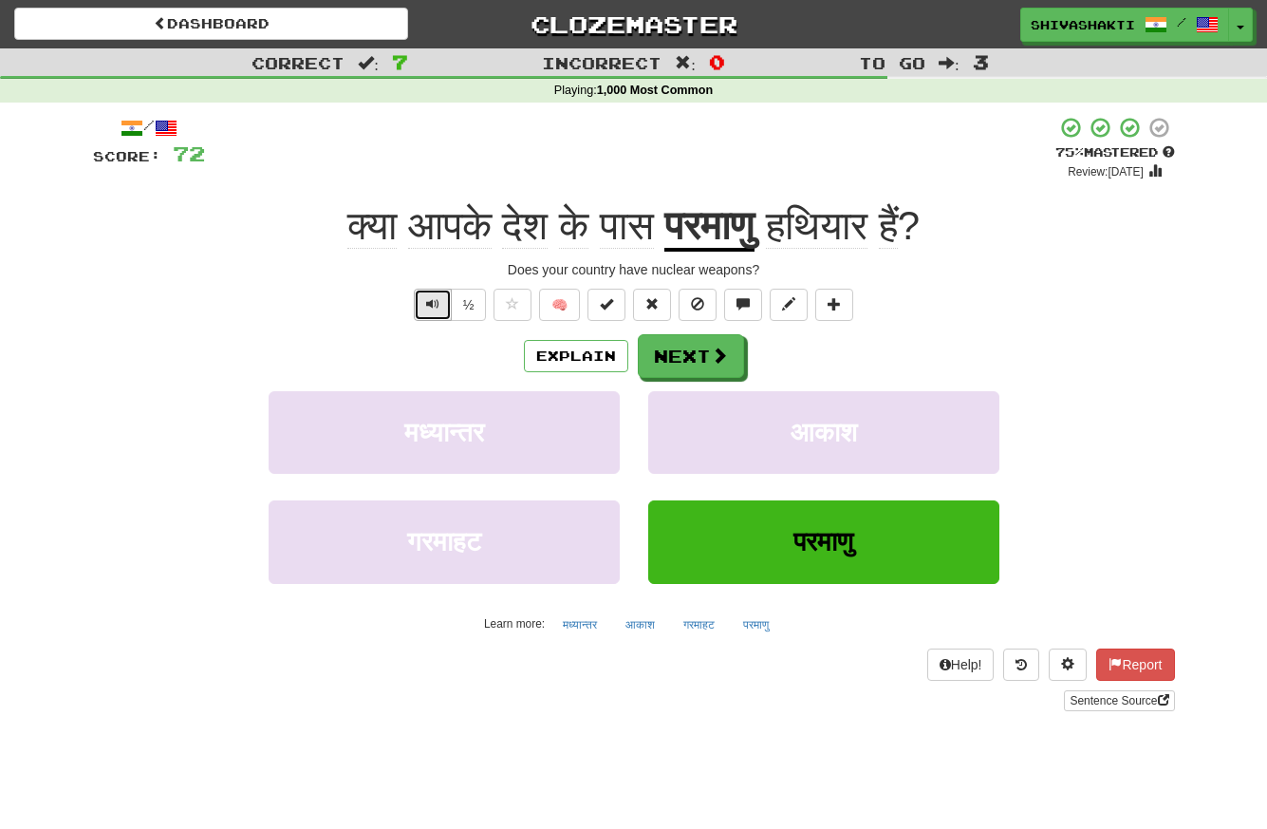
click at [435, 301] on span "Text-to-speech controls" at bounding box center [432, 303] width 13 height 13
drag, startPoint x: 780, startPoint y: 221, endPoint x: 674, endPoint y: 219, distance: 106.3
click at [674, 219] on div "क्या आपके देश के पास परमाणु हथियार हैं ?" at bounding box center [634, 226] width 1082 height 52
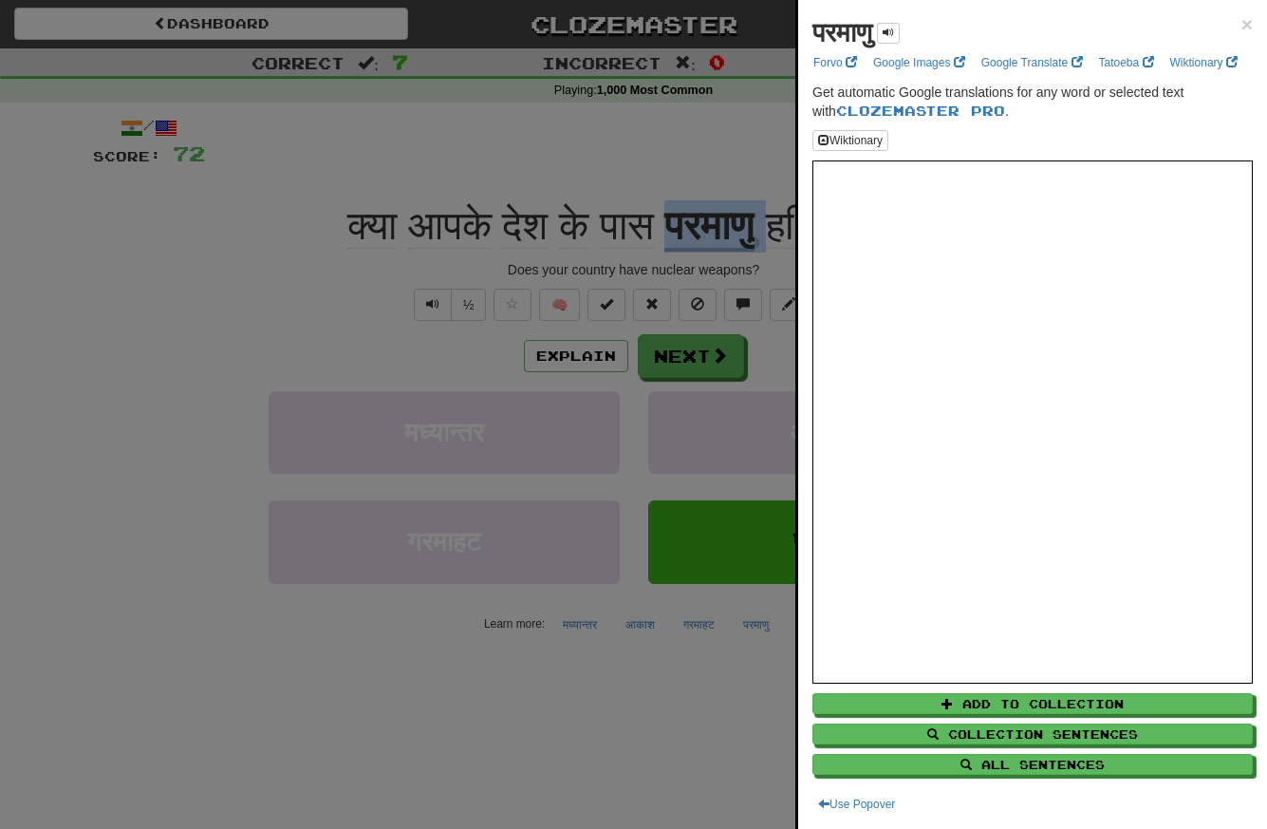
copy div "परमाणु"
click at [421, 170] on div at bounding box center [633, 414] width 1267 height 829
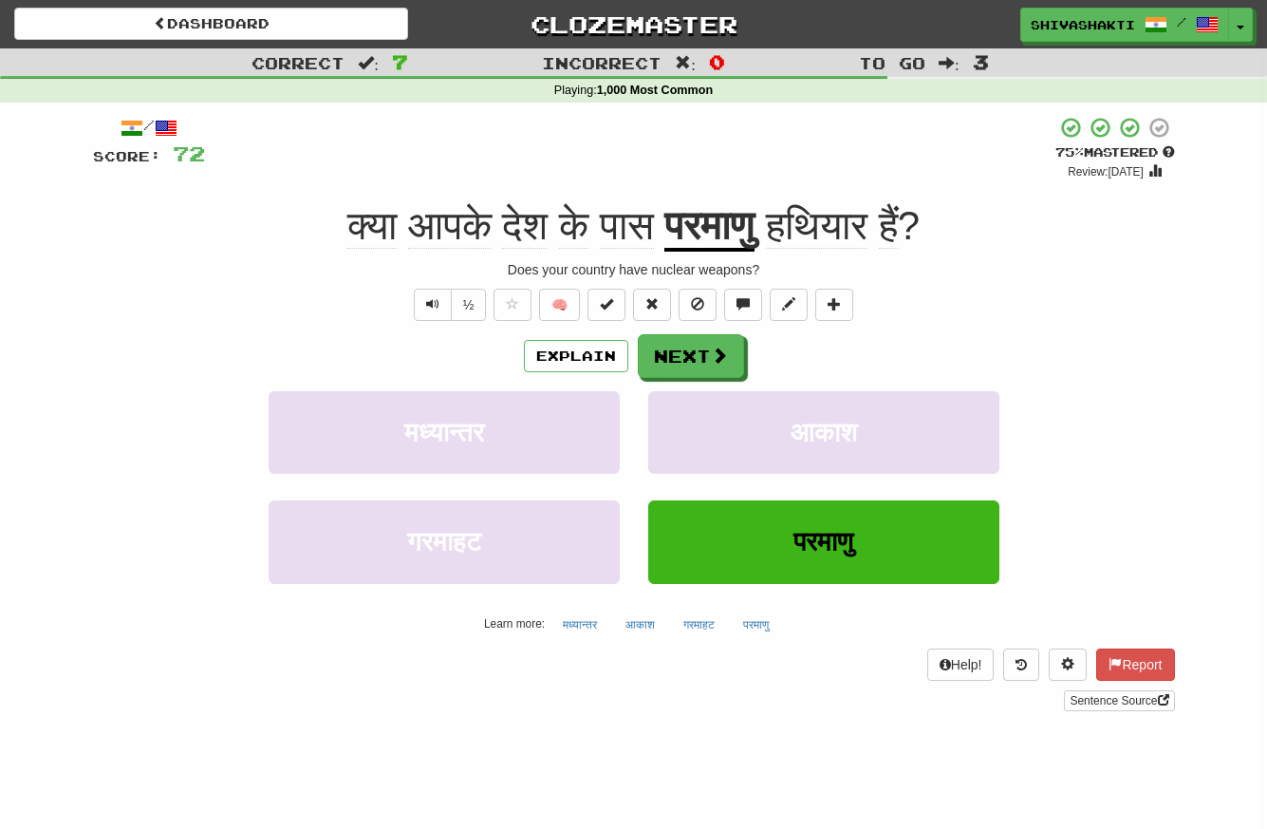
click at [421, 170] on div "+ 12" at bounding box center [630, 148] width 850 height 65
click at [425, 302] on button "Text-to-speech controls" at bounding box center [433, 305] width 38 height 32
click at [665, 364] on button "Next" at bounding box center [692, 357] width 106 height 44
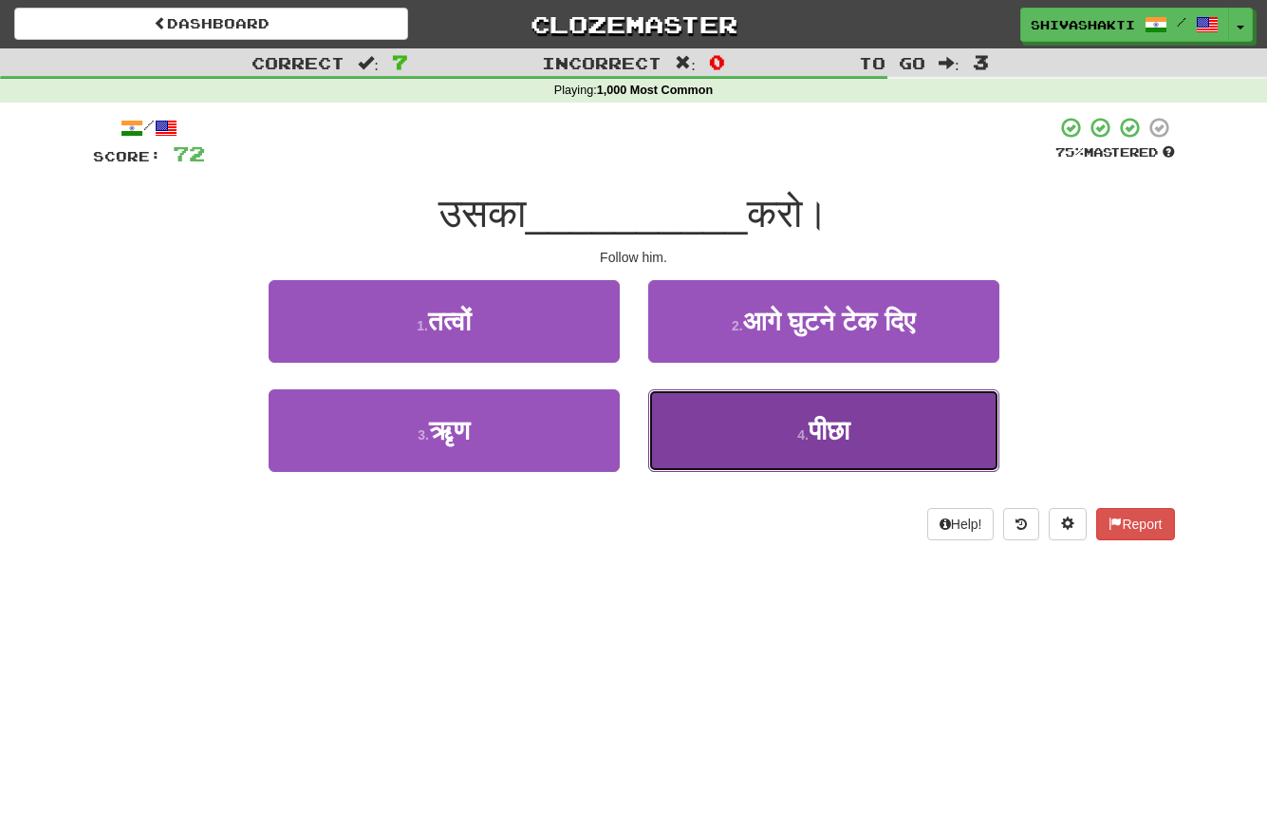
click at [872, 446] on button "4 . पीछा" at bounding box center [823, 430] width 351 height 83
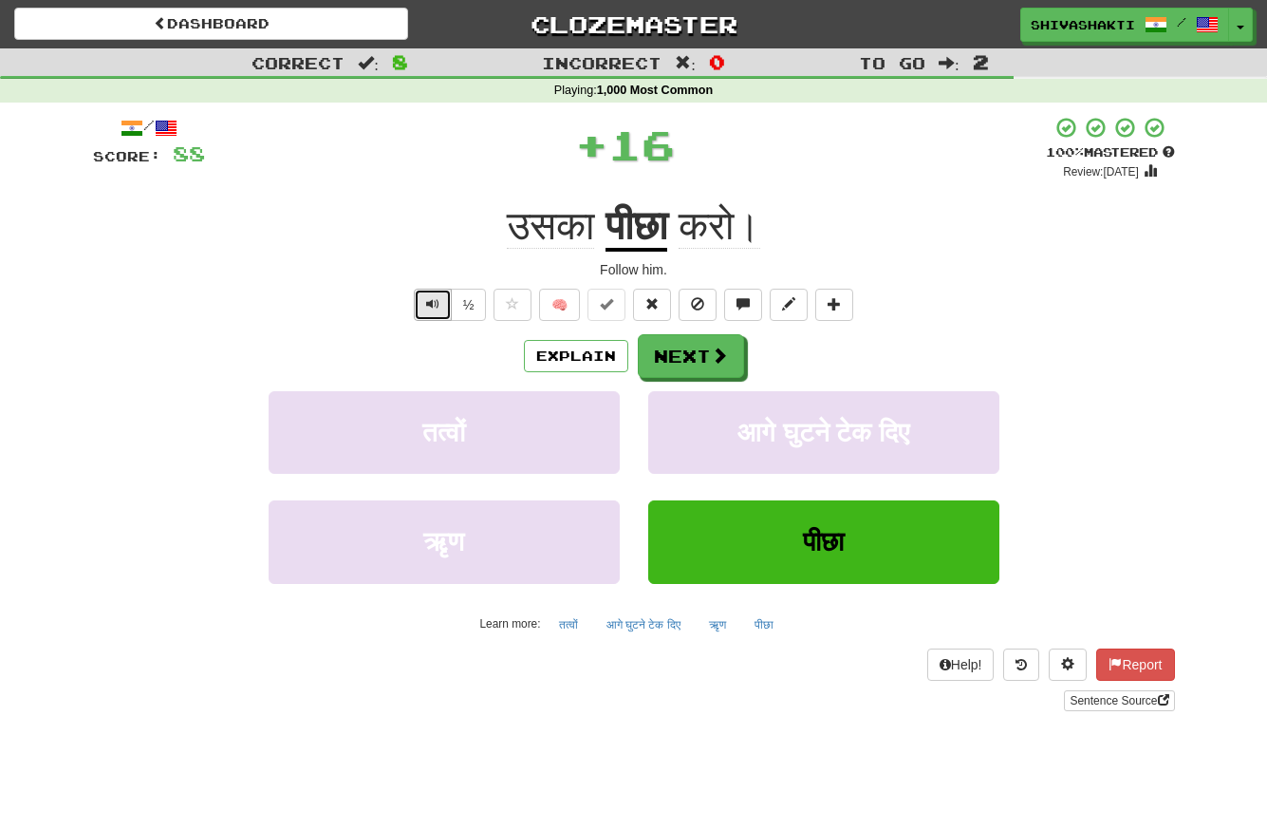
click at [422, 297] on button "Text-to-speech controls" at bounding box center [433, 305] width 38 height 32
click at [694, 355] on button "Next" at bounding box center [692, 357] width 106 height 44
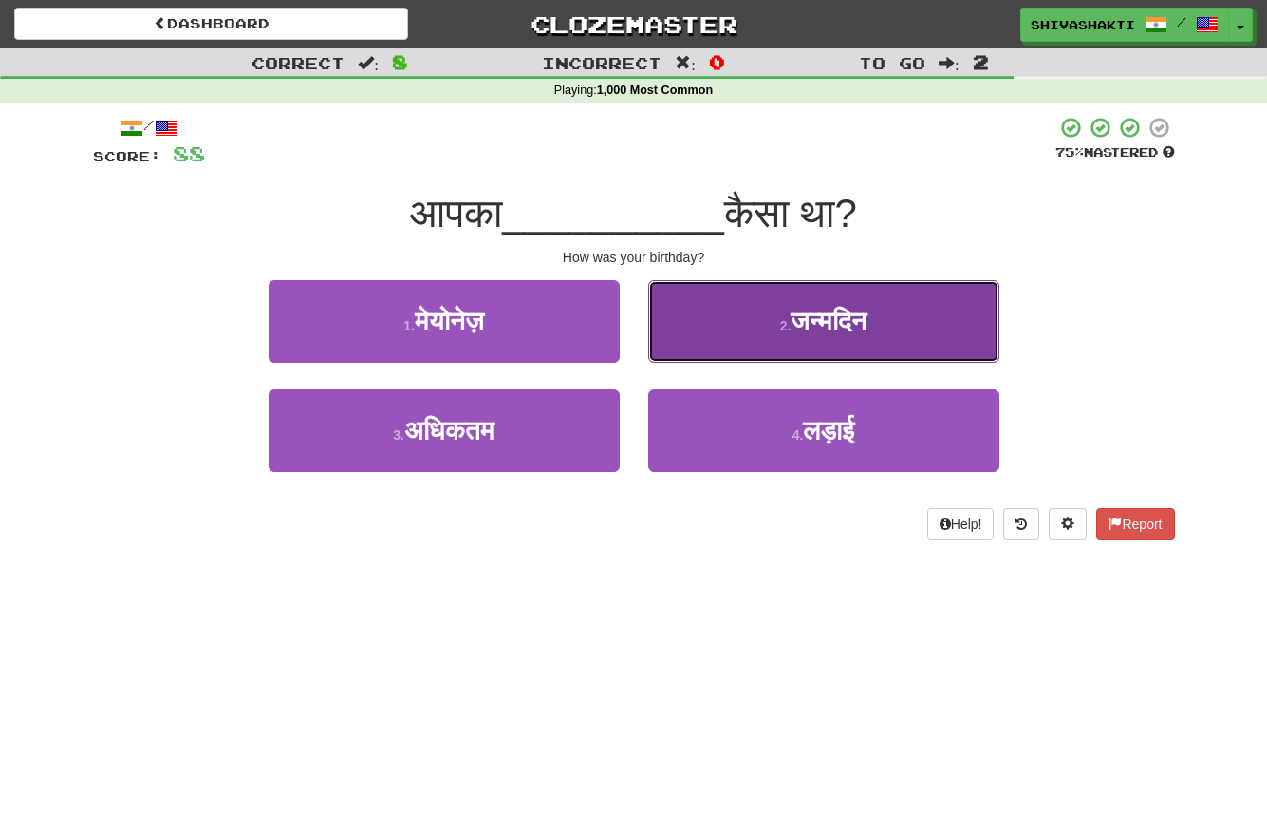
click at [726, 315] on button "2 . जन्मदिन" at bounding box center [823, 321] width 351 height 83
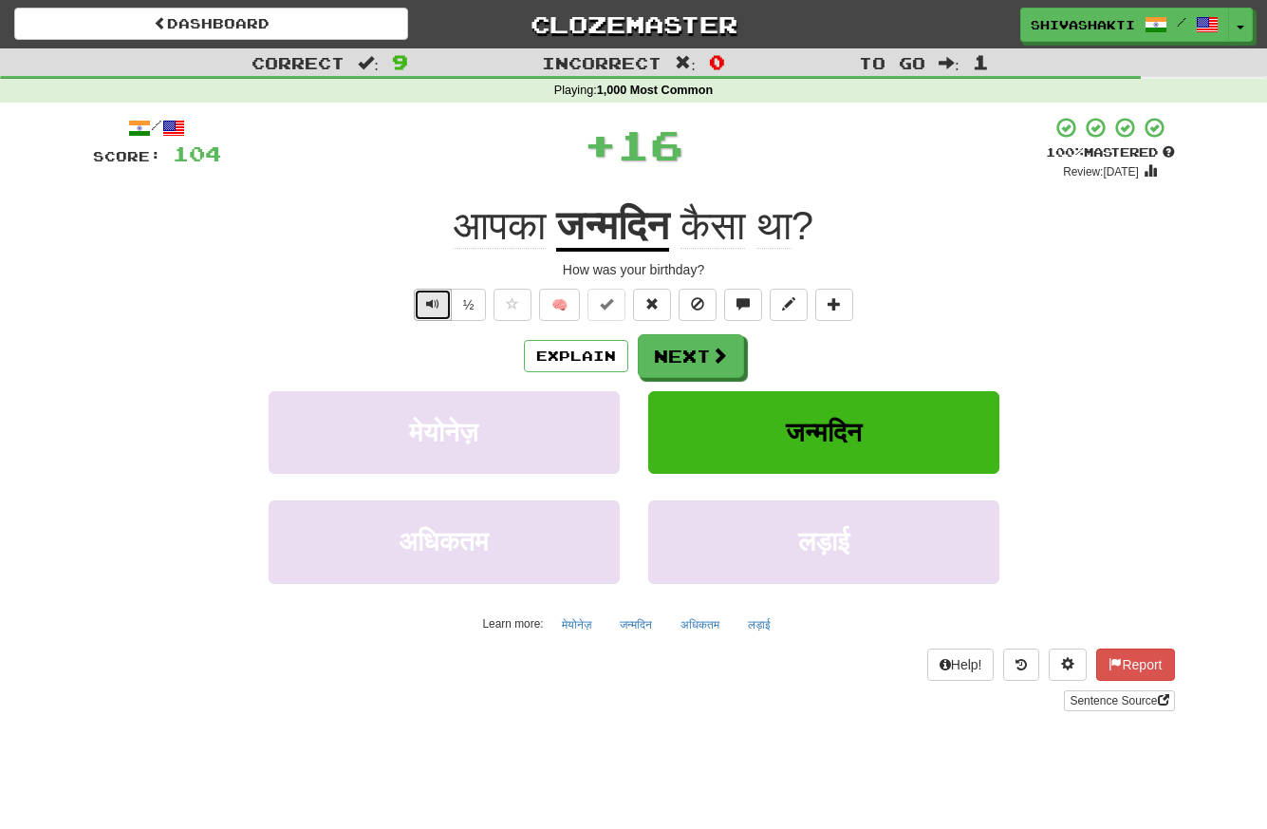
click at [430, 305] on span "Text-to-speech controls" at bounding box center [432, 303] width 13 height 13
click at [685, 354] on button "Next" at bounding box center [692, 357] width 106 height 44
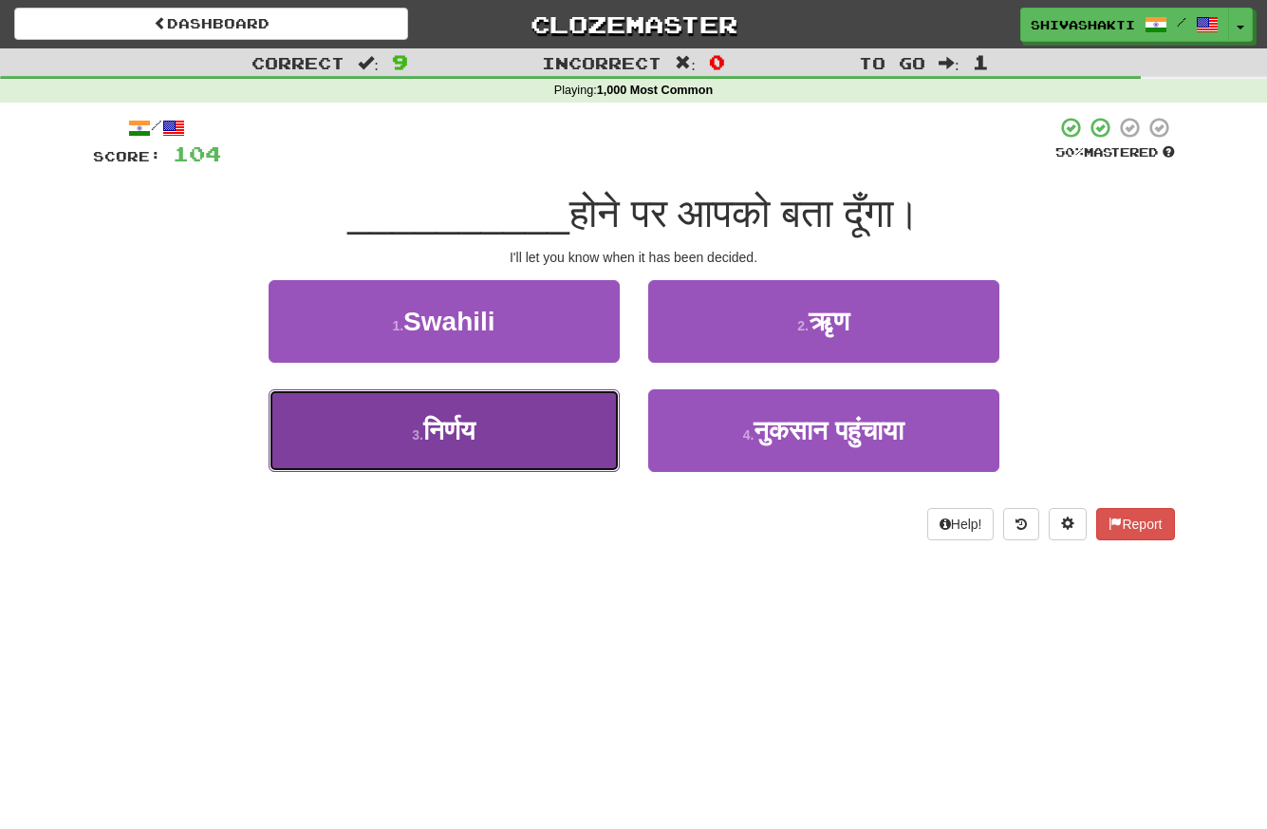
click at [565, 436] on button "3 . निर्णय" at bounding box center [444, 430] width 351 height 83
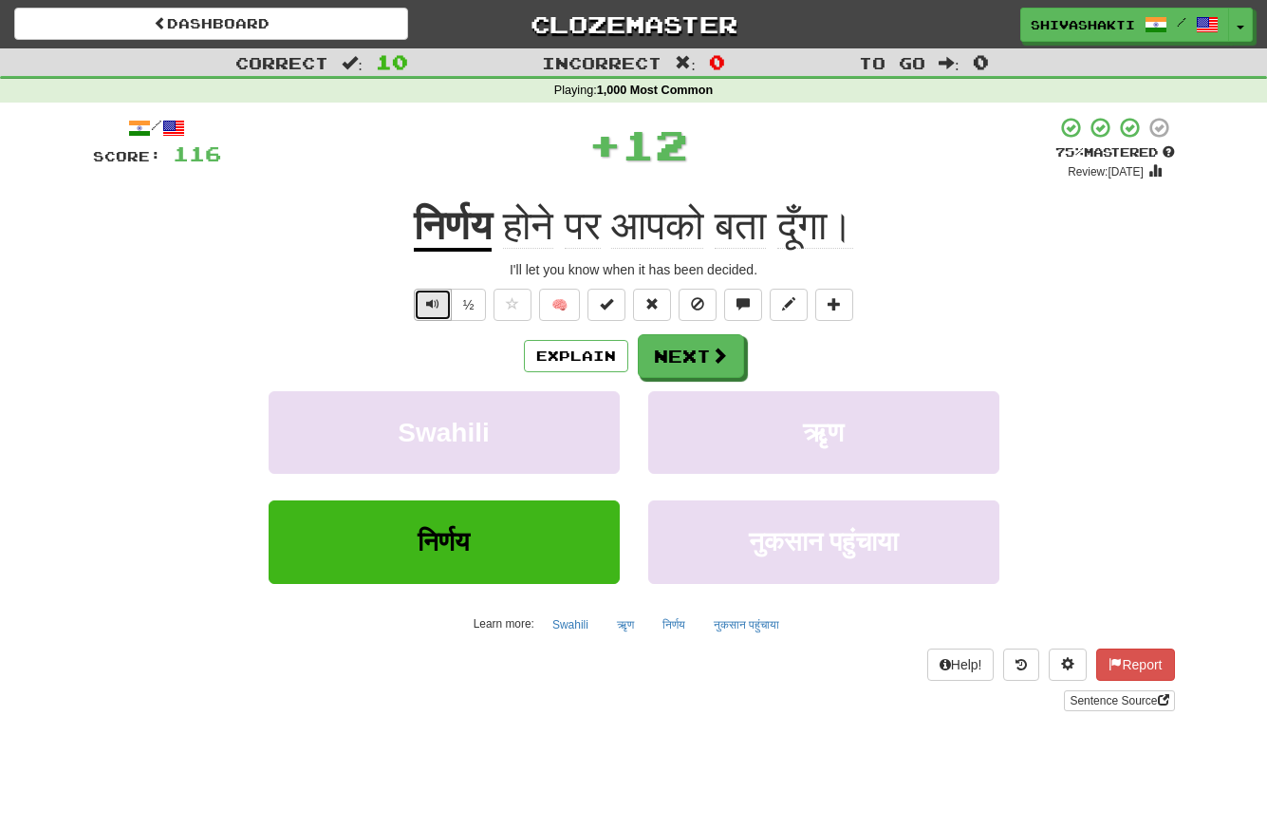
click at [424, 300] on button "Text-to-speech controls" at bounding box center [433, 305] width 38 height 32
click at [705, 365] on button "Next" at bounding box center [692, 357] width 106 height 44
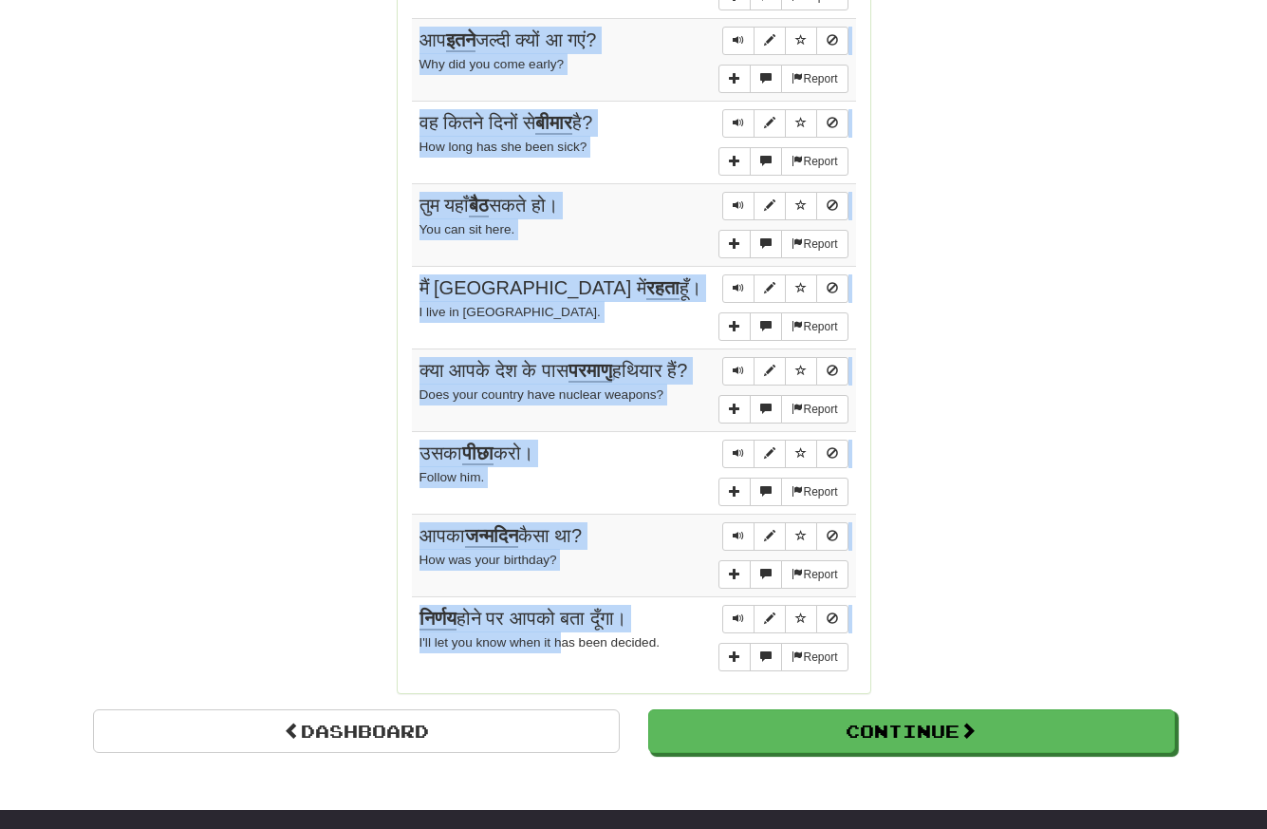
scroll to position [1447, 0]
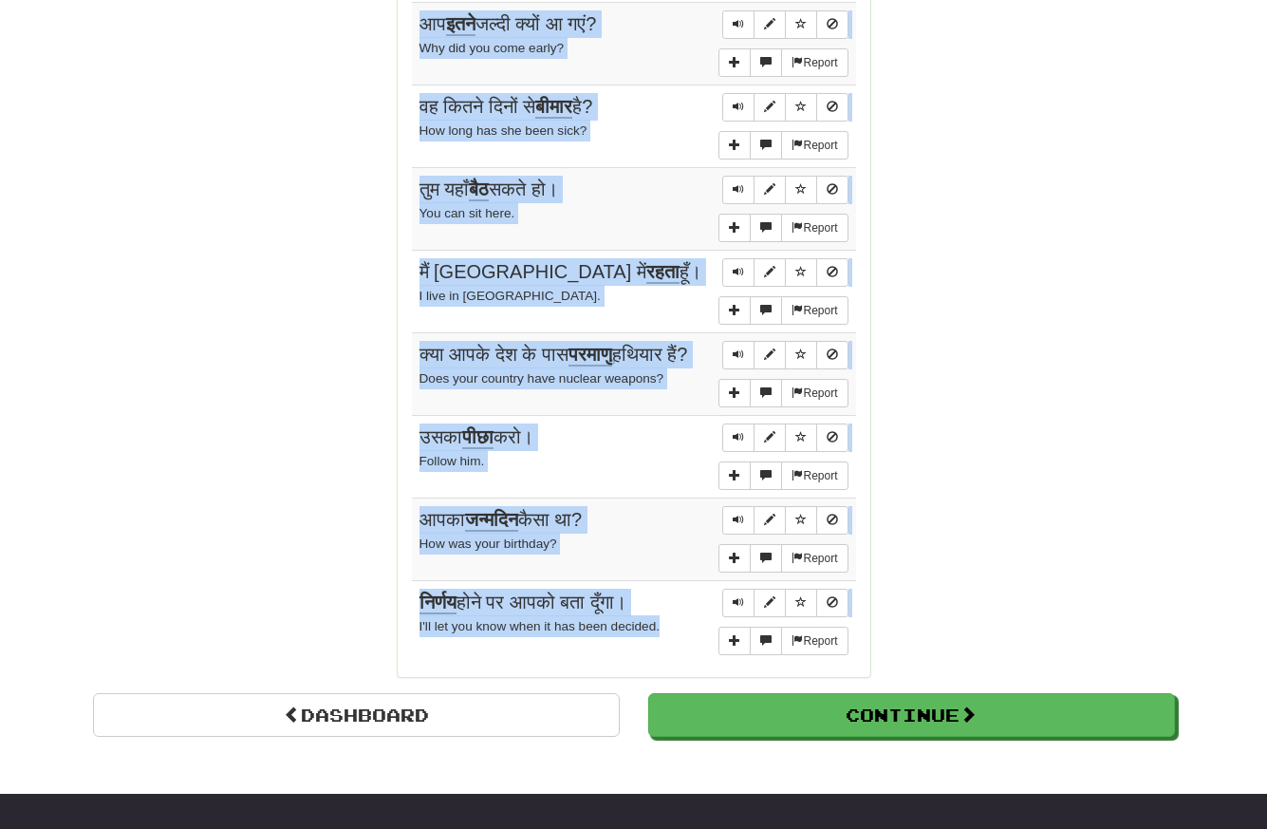
drag, startPoint x: 408, startPoint y: 255, endPoint x: 567, endPoint y: 644, distance: 420.2
